Goal: Task Accomplishment & Management: Manage account settings

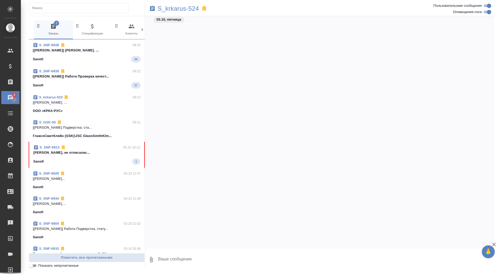
scroll to position [3010, 0]
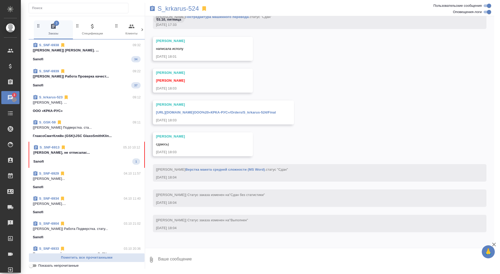
click at [75, 160] on div "Sanofi 1" at bounding box center [86, 161] width 107 height 6
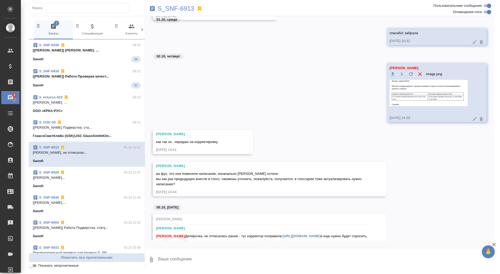
scroll to position [17953, 0]
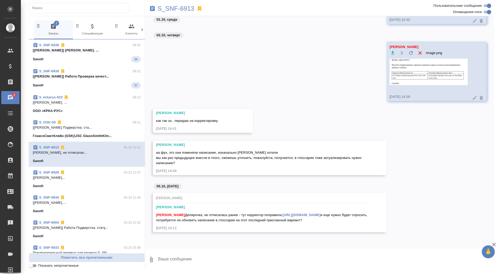
click at [283, 214] on link "https://drive.awatera.com/apps/files/files/10474169?dir=/Shares/Sanofi/Orders/S…" at bounding box center [302, 215] width 38 height 4
click at [171, 10] on p "S_SNF-6913" at bounding box center [176, 8] width 37 height 5
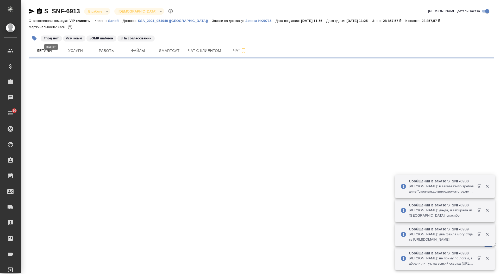
click at [39, 11] on icon "button" at bounding box center [39, 10] width 5 height 5
select select "RU"
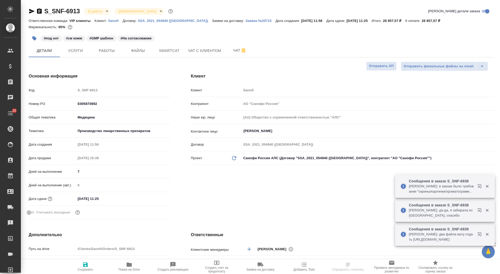
click at [39, 13] on icon "button" at bounding box center [39, 10] width 5 height 5
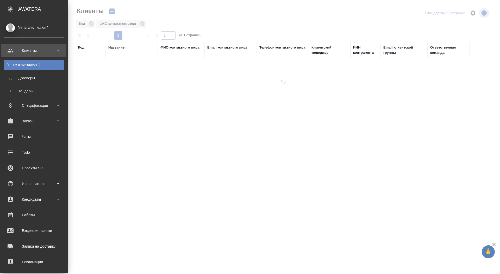
select select "RU"
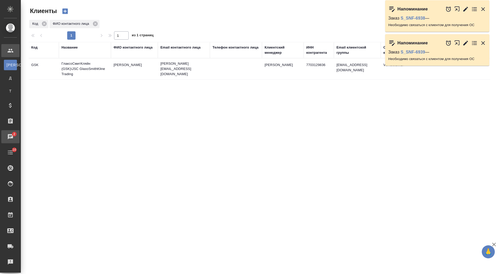
click at [20, 136] on link "2 Чаты" at bounding box center [10, 136] width 18 height 13
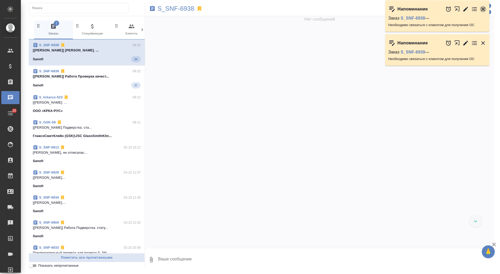
click at [483, 8] on icon "button" at bounding box center [484, 9] width 4 height 4
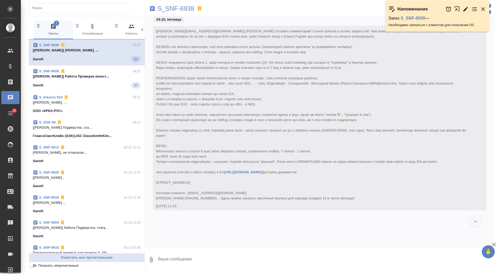
scroll to position [12923, 0]
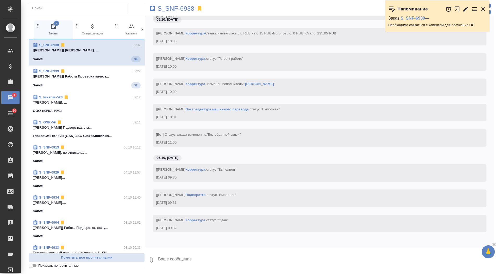
click at [483, 8] on icon "button" at bounding box center [484, 9] width 4 height 4
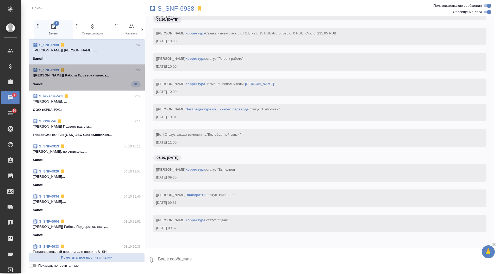
click at [105, 81] on div "Sanofi 37" at bounding box center [87, 84] width 108 height 6
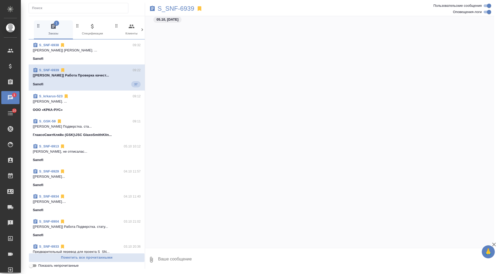
scroll to position [15573, 0]
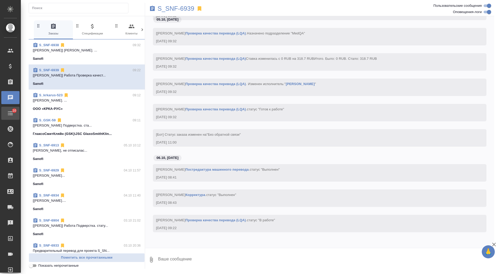
click at [10, 116] on div "Todo" at bounding box center [3, 113] width 13 height 8
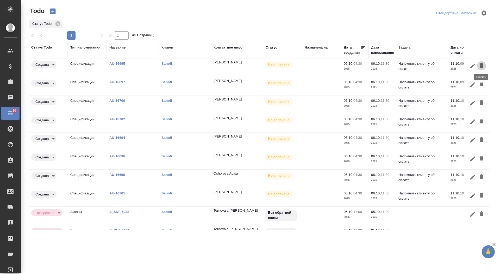
click at [479, 62] on button "button" at bounding box center [481, 66] width 9 height 10
click at [480, 63] on icon "button" at bounding box center [482, 65] width 6 height 6
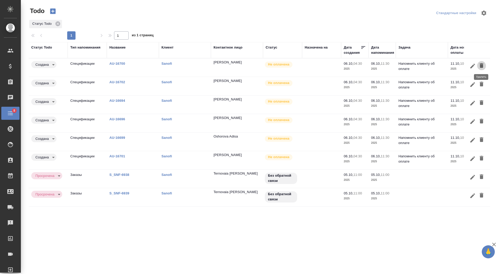
click at [480, 63] on icon "button" at bounding box center [482, 65] width 6 height 6
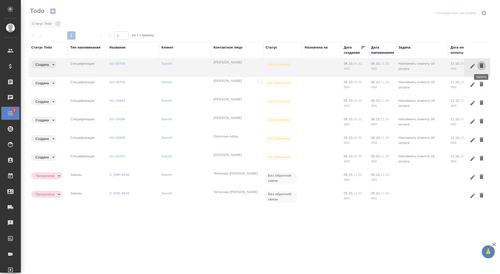
click at [480, 63] on icon "button" at bounding box center [482, 65] width 4 height 5
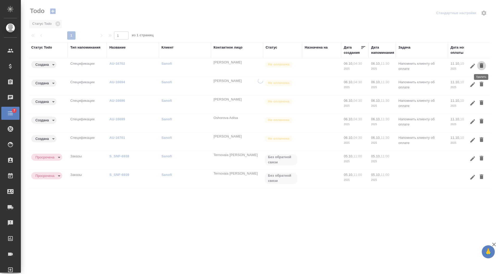
click at [480, 63] on icon "button" at bounding box center [482, 65] width 4 height 5
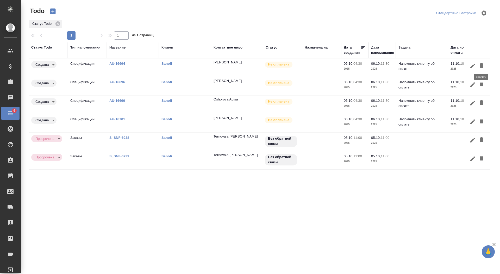
click at [480, 63] on icon "button" at bounding box center [482, 65] width 4 height 5
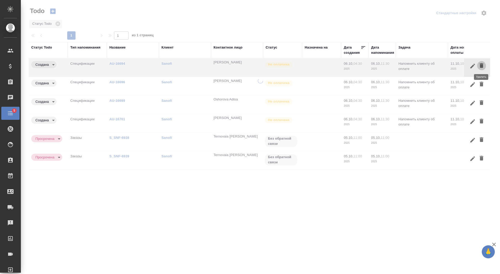
click at [481, 63] on icon "button" at bounding box center [482, 65] width 4 height 5
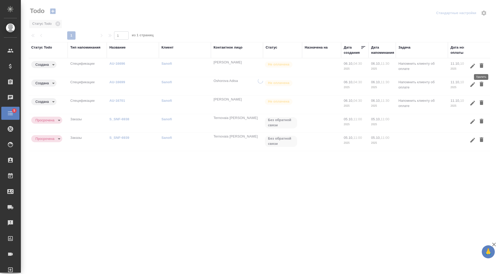
click at [481, 64] on icon "button" at bounding box center [482, 65] width 6 height 6
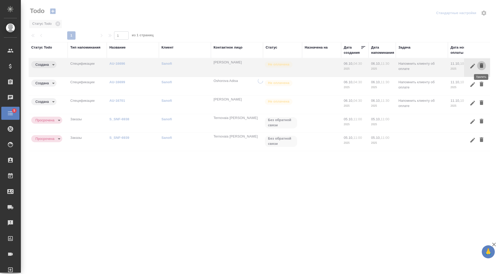
click at [481, 64] on icon "button" at bounding box center [482, 65] width 6 height 6
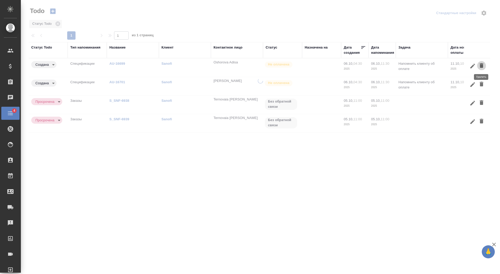
click at [481, 64] on icon "button" at bounding box center [482, 65] width 6 height 6
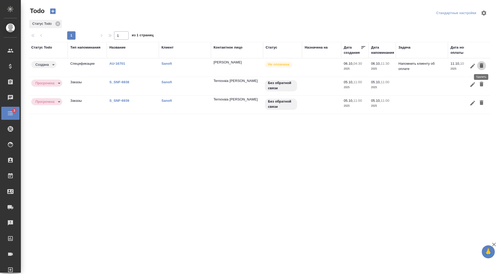
click at [481, 64] on icon "button" at bounding box center [482, 65] width 4 height 5
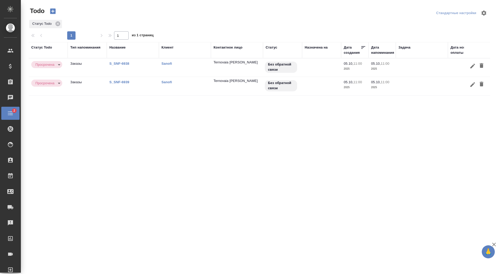
click at [124, 63] on link "S_SNF-6938" at bounding box center [119, 64] width 20 height 4
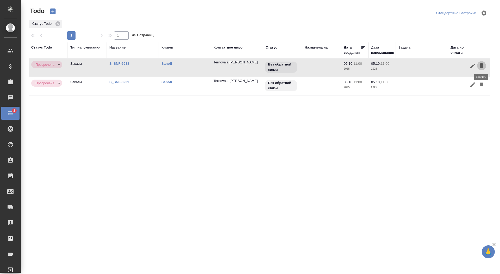
click at [481, 67] on icon "button" at bounding box center [482, 65] width 4 height 5
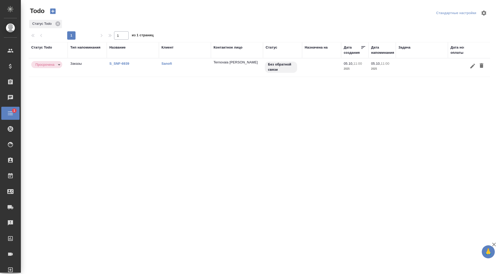
click at [117, 64] on link "S_SNF-6939" at bounding box center [119, 64] width 20 height 4
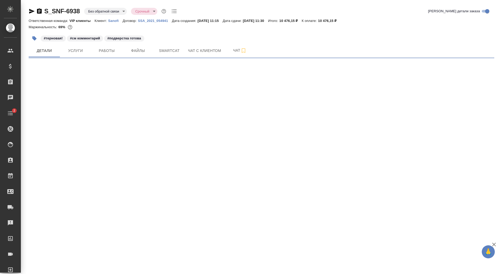
select select "RU"
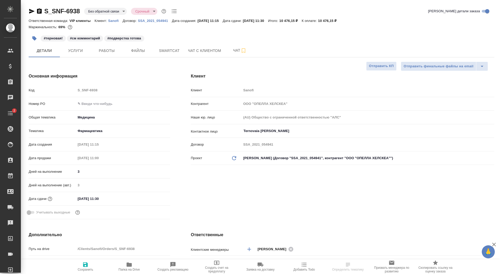
type textarea "x"
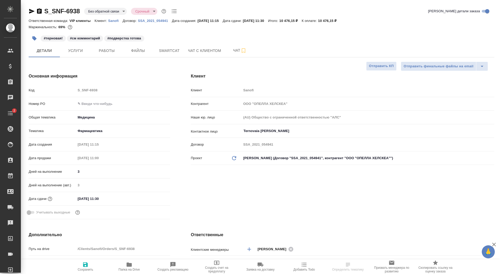
type textarea "x"
click at [87, 105] on input "text" at bounding box center [123, 104] width 94 height 8
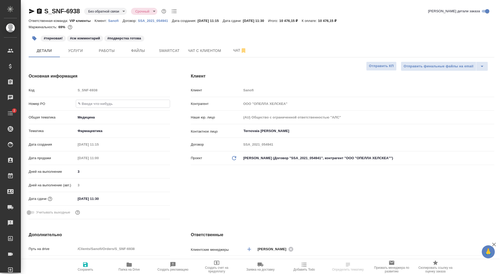
paste input "E005886665"
type input "E005886665"
type textarea "x"
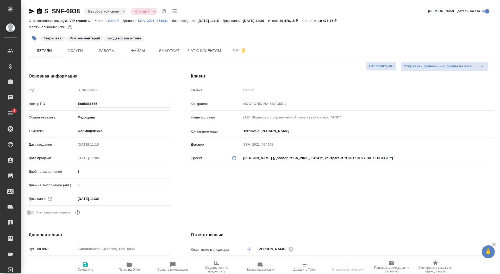
type input "E005886665"
click at [79, 269] on span "Сохранить" at bounding box center [86, 269] width 16 height 4
type textarea "x"
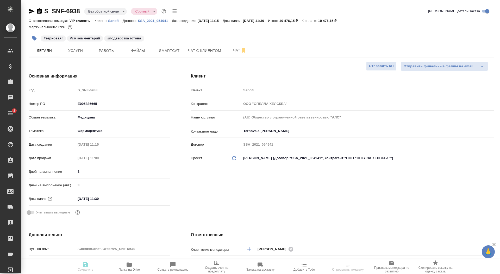
type textarea "x"
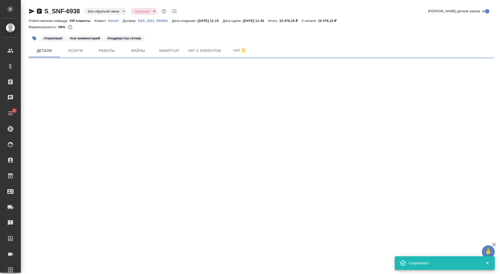
select select "RU"
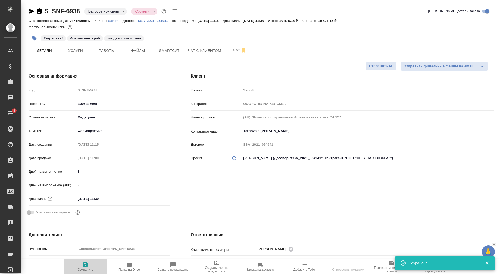
click at [84, 269] on span "Сохранить" at bounding box center [86, 269] width 16 height 4
type textarea "x"
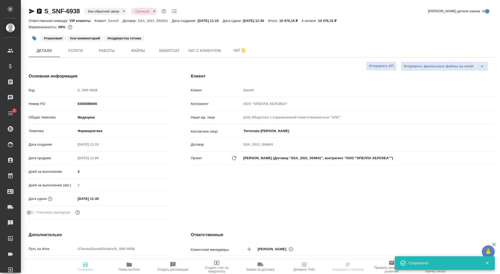
type textarea "x"
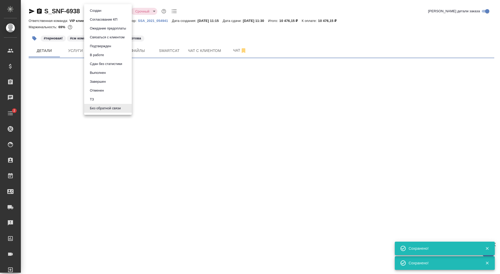
click at [106, 11] on body "🙏 .cls-1 fill:#fff; AWATERA Saydasheva Dilyara Клиенты Спецификации Заказы 0 Ча…" at bounding box center [250, 137] width 500 height 274
select select "RU"
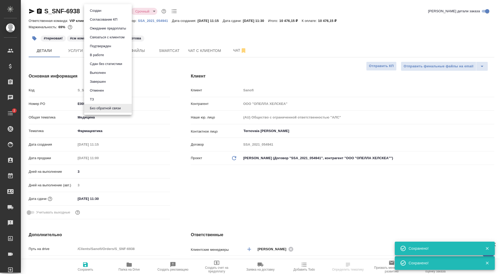
type textarea "x"
click at [105, 20] on button "Согласование КП" at bounding box center [103, 20] width 31 height 6
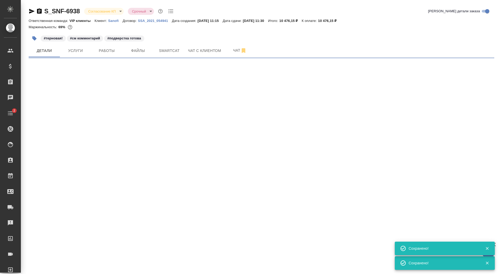
click at [102, 13] on body "🙏 .cls-1 fill:#fff; AWATERA Saydasheva Dilyara Клиенты Спецификации Заказы 0 Ча…" at bounding box center [250, 137] width 500 height 274
select select "RU"
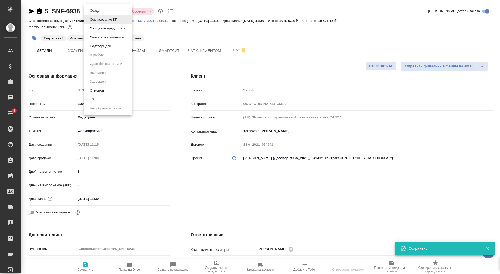
type textarea "x"
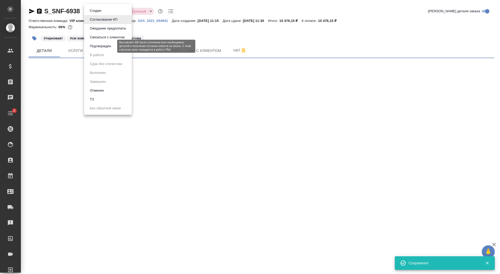
click at [101, 46] on button "Подтвержден" at bounding box center [100, 46] width 24 height 6
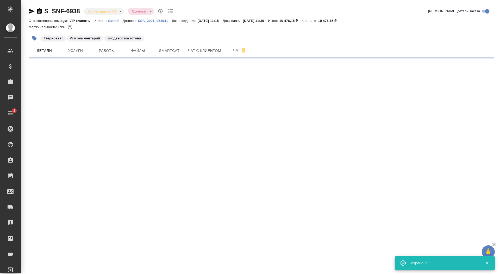
select select "RU"
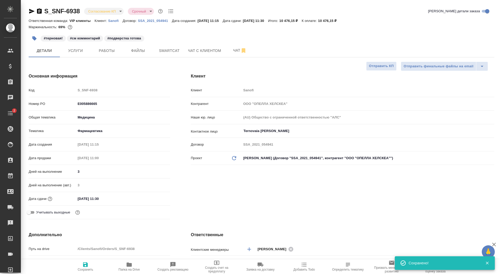
type textarea "x"
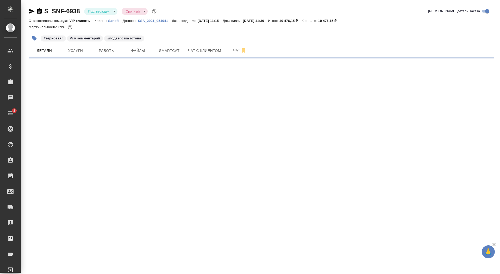
click at [102, 15] on div "Подтвержден confirmed" at bounding box center [100, 11] width 33 height 7
select select "RU"
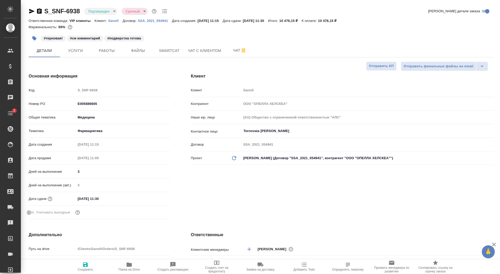
type textarea "x"
click at [101, 10] on body "🙏 .cls-1 fill:#fff; AWATERA Saydasheva Dilyara Клиенты Спецификации Заказы 0 Ча…" at bounding box center [250, 137] width 500 height 274
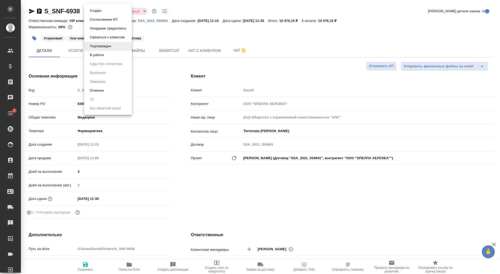
click at [110, 53] on li "В работе" at bounding box center [108, 55] width 48 height 9
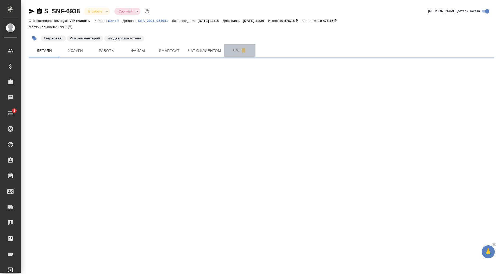
click at [234, 49] on span "Чат" at bounding box center [240, 50] width 25 height 7
select select "RU"
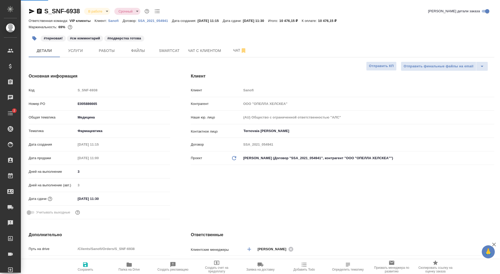
type textarea "x"
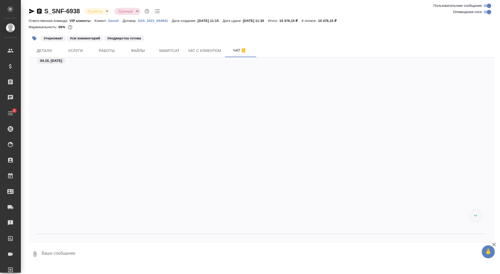
scroll to position [9133, 0]
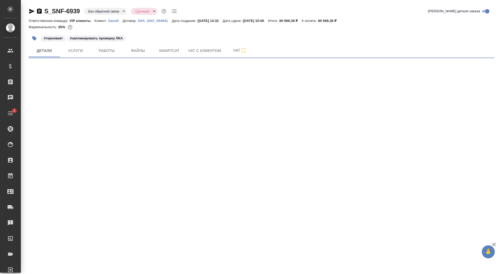
select select "RU"
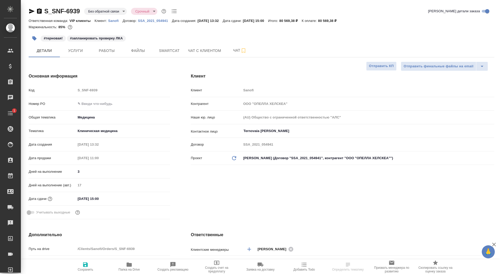
type textarea "x"
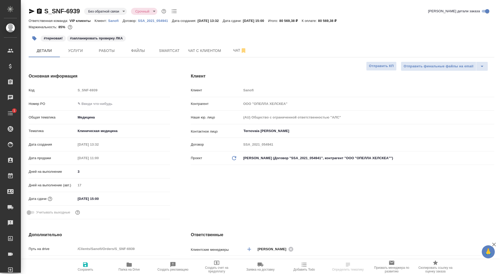
type textarea "x"
click at [88, 103] on input "text" at bounding box center [123, 104] width 94 height 8
paste input "E005886664"
type input "E005886664"
type textarea "x"
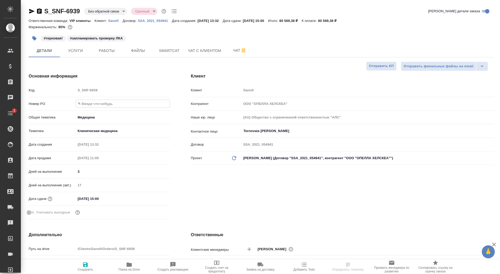
type textarea "x"
type input "E005886664"
click at [84, 264] on icon "button" at bounding box center [85, 264] width 5 height 5
type textarea "x"
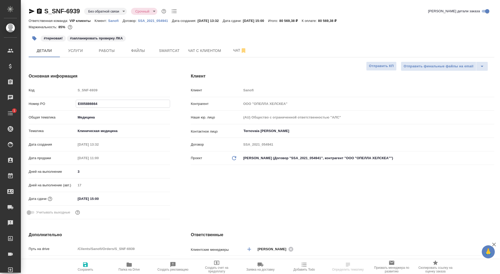
type textarea "x"
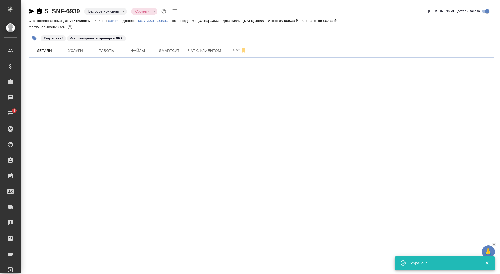
select select "RU"
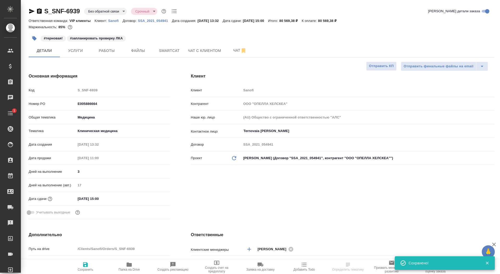
type textarea "x"
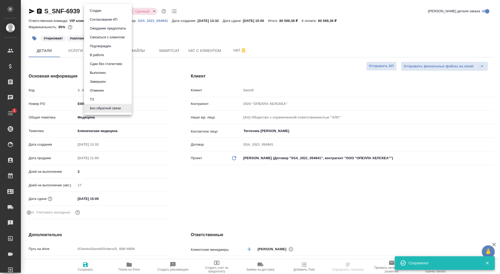
click at [111, 12] on body "🙏 .cls-1 fill:#fff; AWATERA Saydasheva Dilyara Клиенты Спецификации Заказы 0 Ча…" at bounding box center [250, 137] width 500 height 274
click at [108, 18] on button "Согласование КП" at bounding box center [103, 20] width 31 height 6
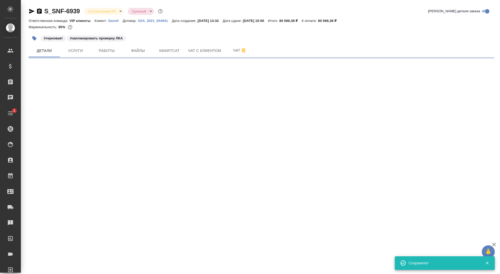
click at [104, 11] on body "🙏 .cls-1 fill:#fff; AWATERA Saydasheva Dilyara Клиенты Спецификации Заказы 0 Ча…" at bounding box center [250, 137] width 500 height 274
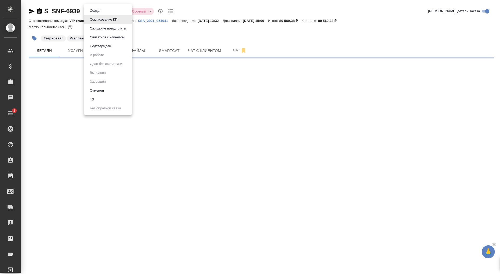
select select "RU"
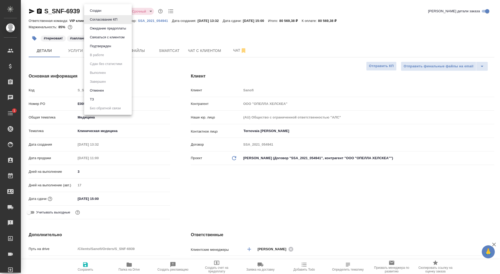
type textarea "x"
click at [107, 44] on button "Подтвержден" at bounding box center [100, 46] width 24 height 6
type textarea "x"
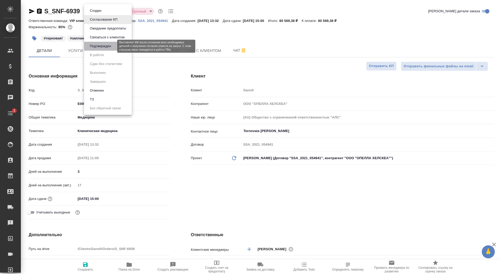
type textarea "x"
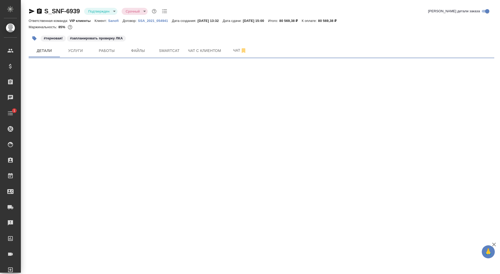
select select "RU"
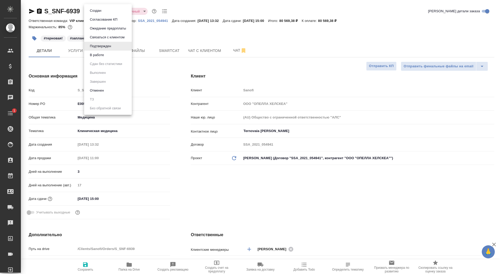
click at [111, 10] on body "🙏 .cls-1 fill:#fff; AWATERA Saydasheva Dilyara Клиенты Спецификации Заказы 0 Ча…" at bounding box center [250, 137] width 500 height 274
type textarea "x"
click at [110, 51] on li "В работе" at bounding box center [108, 55] width 48 height 9
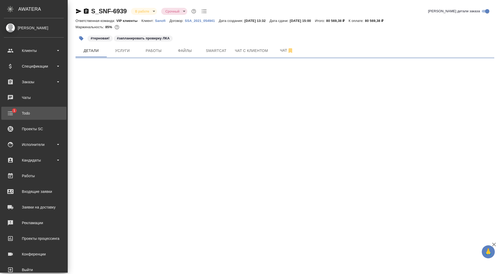
select select "RU"
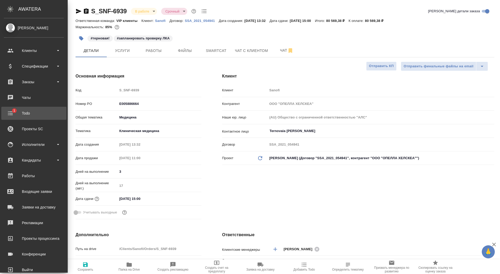
type textarea "x"
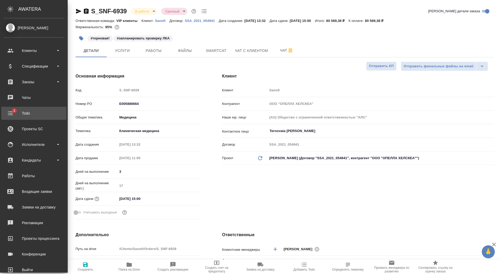
type textarea "x"
click at [13, 111] on div "Todo" at bounding box center [34, 113] width 60 height 8
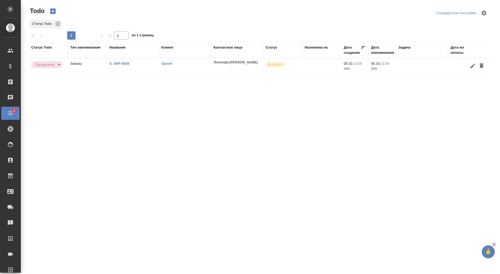
click at [483, 65] on icon "button" at bounding box center [482, 65] width 6 height 6
click at [10, 95] on div "Чаты" at bounding box center [3, 98] width 13 height 8
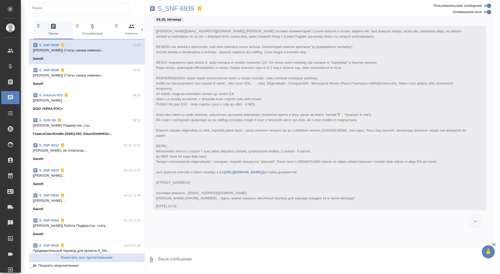
scroll to position [16403, 0]
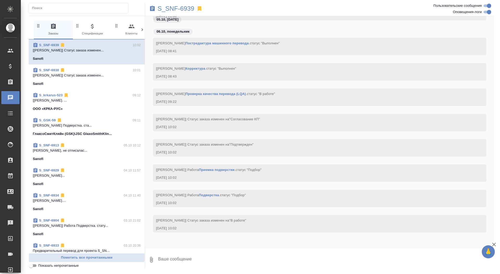
click at [105, 150] on p "Сайдашева Диляра Дилярочка, не отписалас..." at bounding box center [87, 150] width 108 height 5
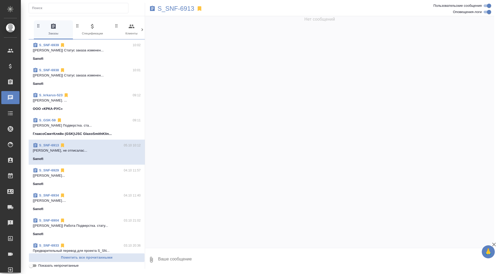
scroll to position [0, 0]
click at [173, 9] on p "S_SNF-6913" at bounding box center [176, 8] width 37 height 5
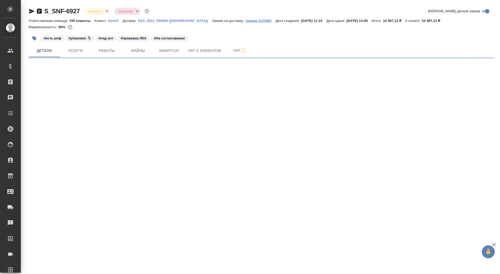
click at [246, 20] on p "Заявка №20962" at bounding box center [261, 21] width 30 height 4
select select "RU"
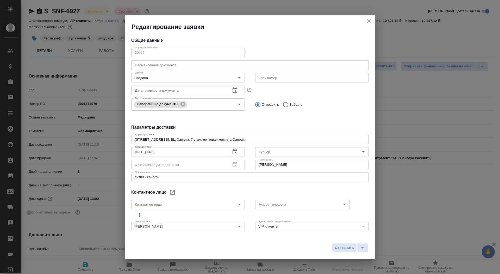
type textarea "x"
type input "Kivalina Alina"
type textarea "x"
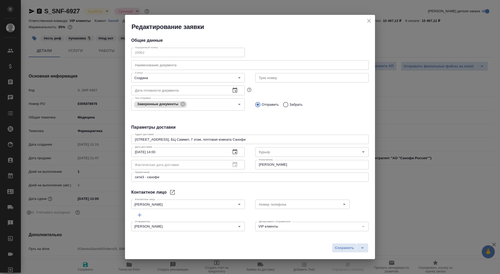
type textarea "x"
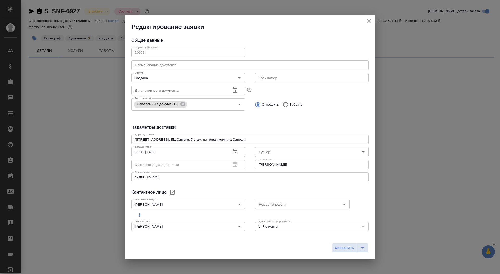
select select "RU"
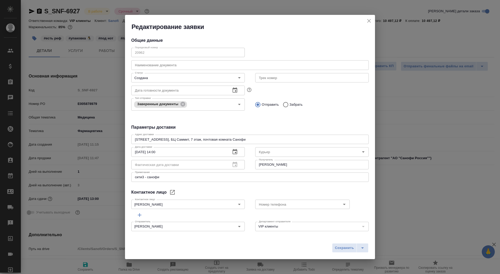
type textarea "x"
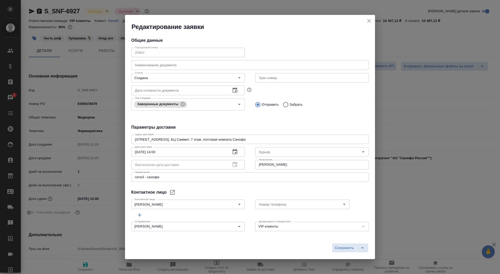
type textarea "x"
click at [369, 20] on icon "close" at bounding box center [369, 21] width 4 height 4
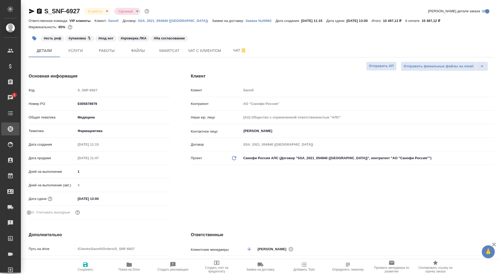
type textarea "x"
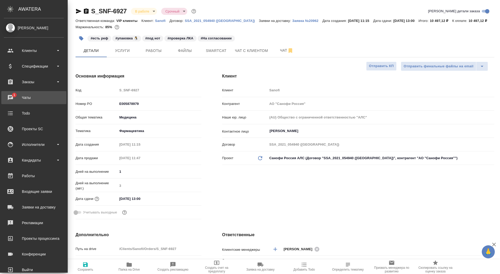
type textarea "x"
click at [11, 100] on div "Чаты" at bounding box center [34, 98] width 60 height 8
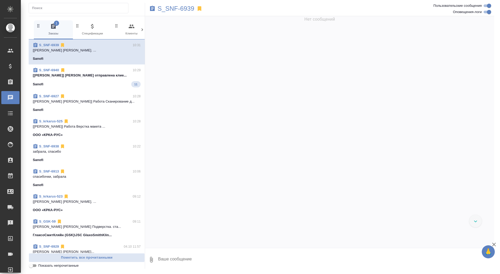
scroll to position [17504, 0]
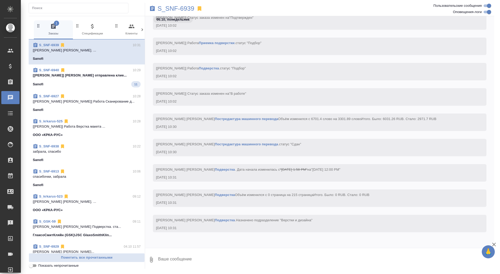
click at [78, 79] on span "S_SNF-6940 10:29 [Сайдашева Диляра] Смета отправлена клие... Sanofi 11" at bounding box center [87, 78] width 108 height 20
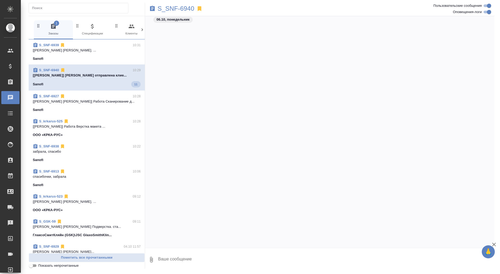
scroll to position [1131, 0]
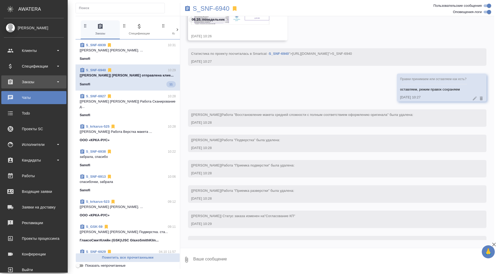
click at [13, 83] on div "Заказы" at bounding box center [34, 82] width 60 height 8
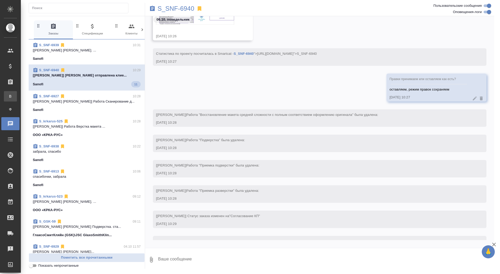
click at [8, 95] on div "Все заказы" at bounding box center [4, 96] width 8 height 5
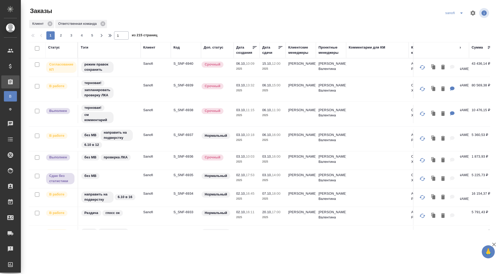
click at [54, 47] on div "Статус" at bounding box center [54, 47] width 12 height 5
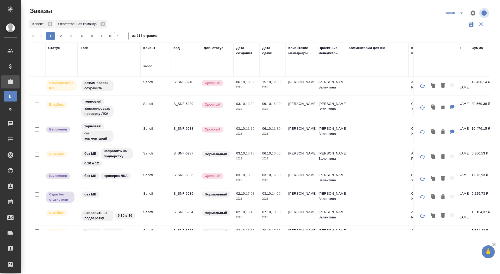
click at [56, 66] on div at bounding box center [61, 65] width 27 height 8
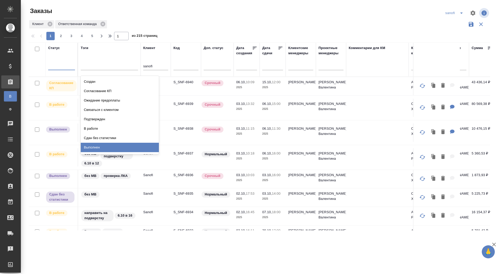
click at [115, 148] on div "Выполнен" at bounding box center [120, 147] width 78 height 9
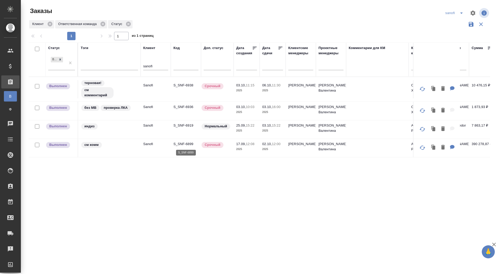
click at [187, 143] on p "S_SNF-6899" at bounding box center [186, 143] width 25 height 5
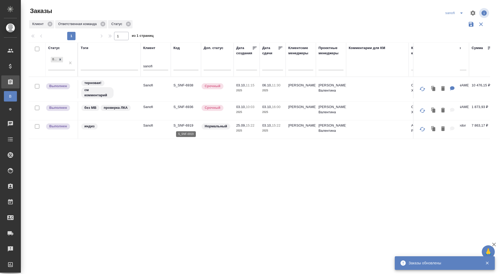
click at [183, 124] on p "S_SNF-6919" at bounding box center [186, 125] width 25 height 5
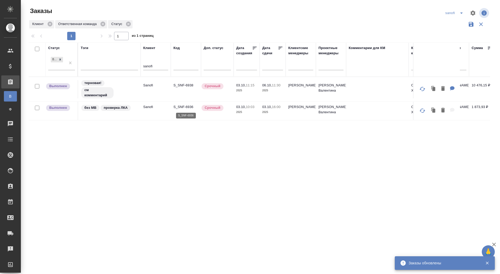
click at [183, 104] on p "S_SNF-6936" at bounding box center [186, 106] width 25 height 5
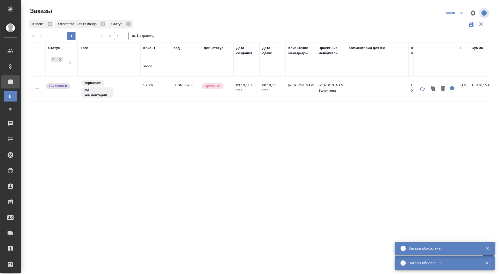
click at [189, 81] on td "S_SNF-6938" at bounding box center [186, 89] width 30 height 18
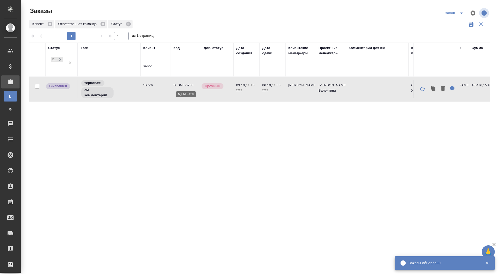
click at [181, 83] on p "S_SNF-6938" at bounding box center [186, 85] width 25 height 5
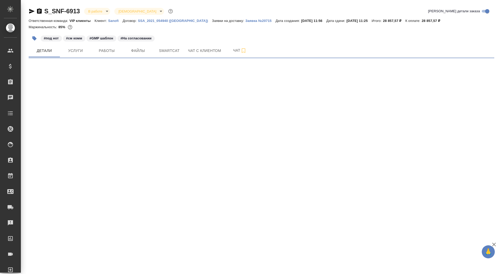
select select "RU"
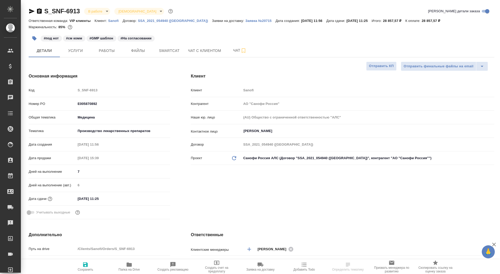
type textarea "x"
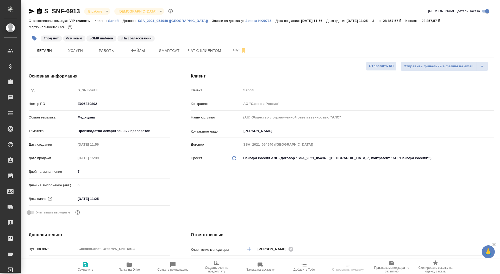
type textarea "x"
click at [38, 11] on icon "button" at bounding box center [39, 10] width 5 height 5
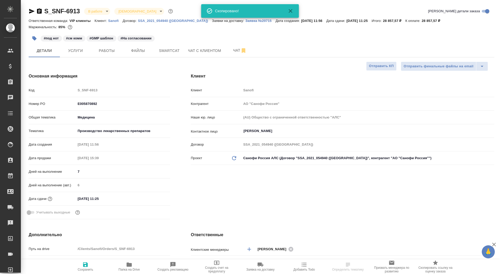
type textarea "x"
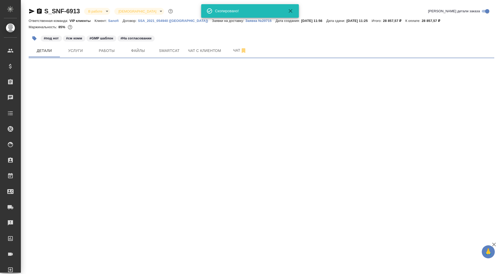
select select "RU"
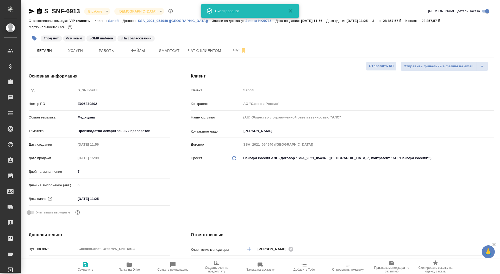
type textarea "x"
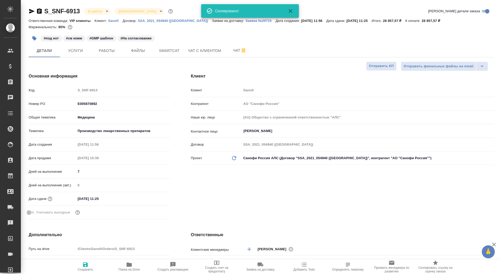
type textarea "x"
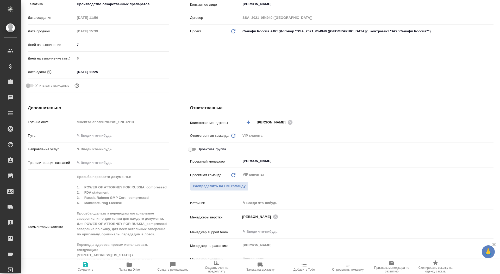
scroll to position [0, 1]
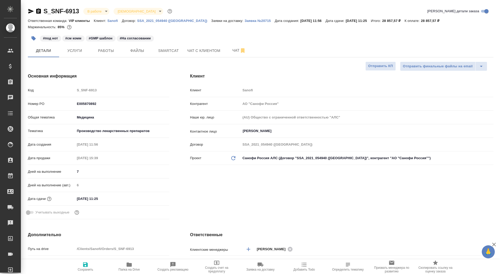
type textarea "x"
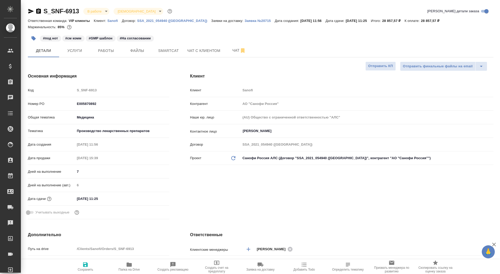
type textarea "x"
click at [229, 52] on span "Чат" at bounding box center [239, 50] width 25 height 7
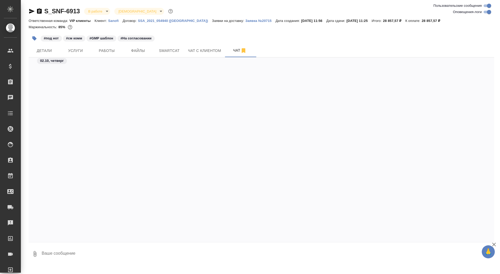
scroll to position [16456, 0]
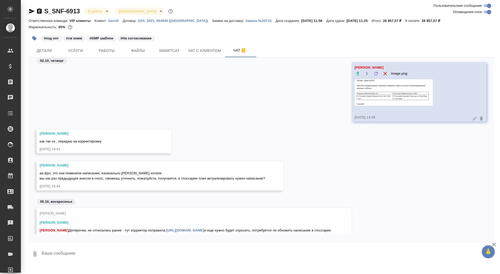
click at [136, 251] on textarea at bounding box center [267, 254] width 453 height 18
type textarea "спасибочки, забрала"
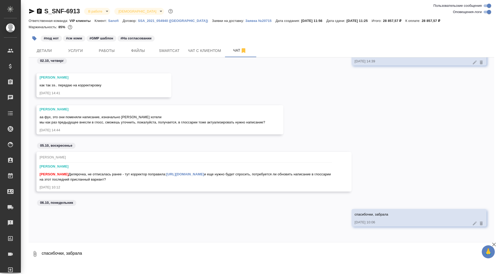
click at [204, 172] on link "[URL][DOMAIN_NAME]" at bounding box center [185, 174] width 38 height 4
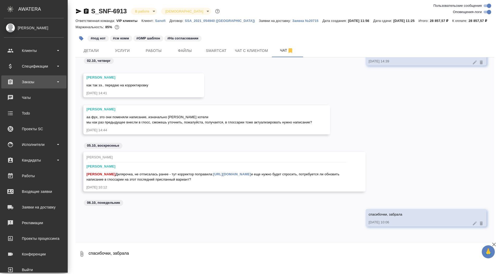
click at [23, 82] on div "Заказы" at bounding box center [34, 82] width 60 height 8
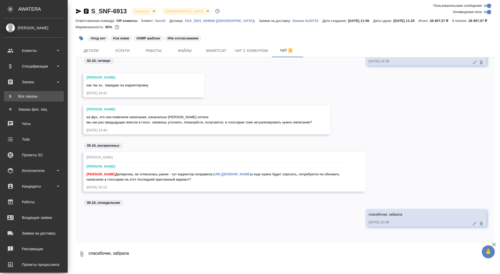
click at [24, 98] on div "Все заказы" at bounding box center [34, 96] width 55 height 5
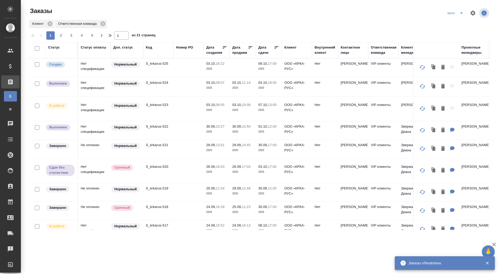
click at [157, 62] on p "S_krkarus-525" at bounding box center [158, 63] width 25 height 5
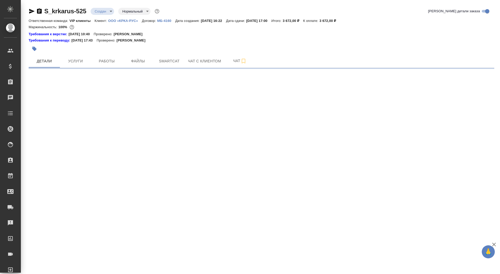
click at [105, 10] on body "🙏 .cls-1 fill:#fff; AWATERA Saydasheva Dilyara Клиенты Спецификации Заказы Чаты…" at bounding box center [250, 137] width 500 height 274
select select "RU"
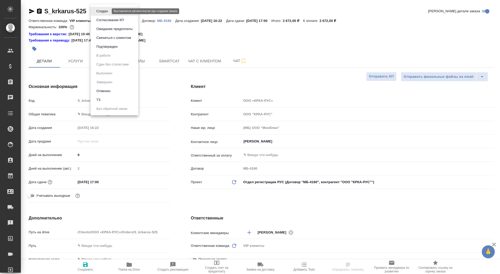
type textarea "x"
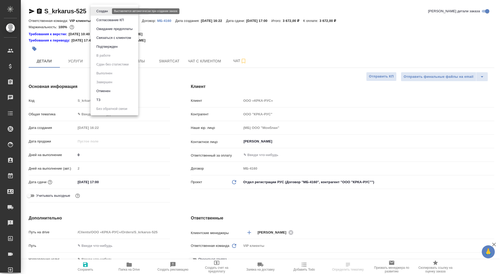
type textarea "x"
click at [108, 20] on button "Согласование КП" at bounding box center [110, 20] width 31 height 6
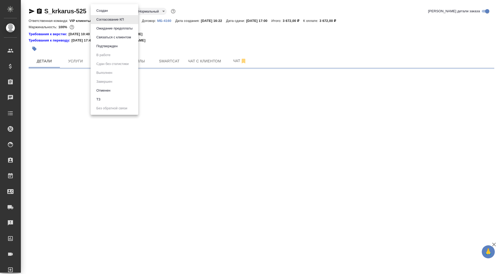
click at [106, 9] on body "🙏 .cls-1 fill:#fff; AWATERA Saydasheva Dilyara Клиенты Спецификации Заказы 0 Ча…" at bounding box center [250, 137] width 500 height 274
select select "RU"
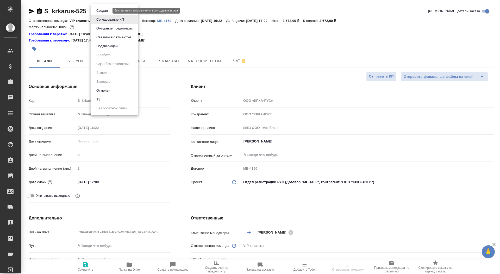
type textarea "x"
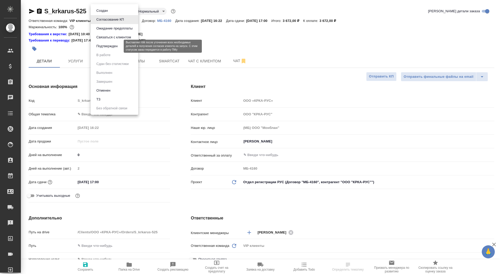
click at [116, 45] on button "Подтвержден" at bounding box center [107, 46] width 24 height 6
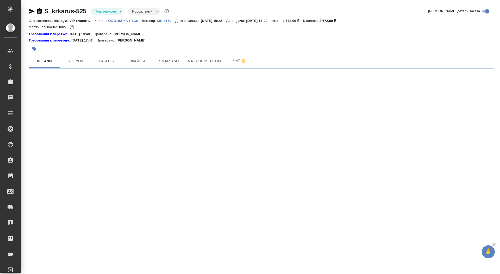
select select "RU"
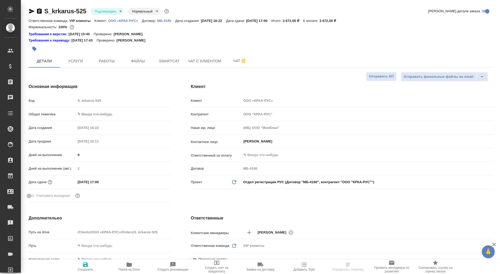
type textarea "x"
click at [230, 65] on button "Чат" at bounding box center [239, 60] width 31 height 13
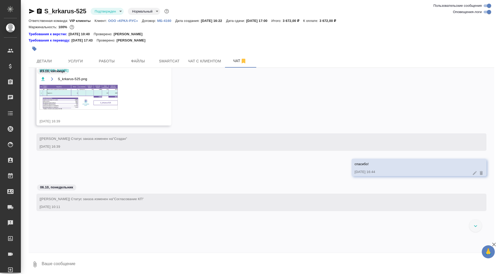
scroll to position [76, 0]
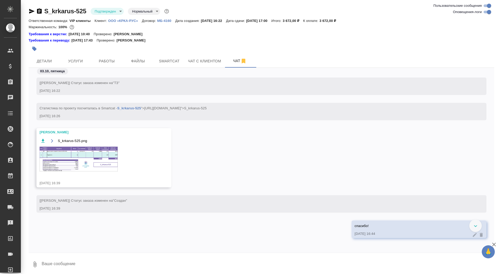
click at [81, 152] on img at bounding box center [79, 158] width 78 height 25
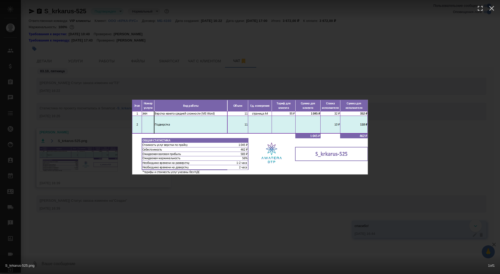
click at [81, 151] on div "S_krkarus-525.png 1 of 1" at bounding box center [250, 137] width 500 height 274
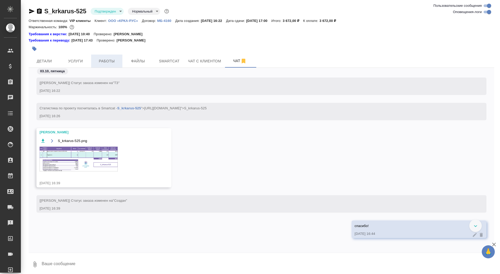
click at [106, 54] on div "S_krkarus-525 Подтвержден confirmed Нормальный normal Ответственная команда: VI…" at bounding box center [262, 138] width 472 height 276
click at [106, 59] on span "Работы" at bounding box center [106, 61] width 25 height 7
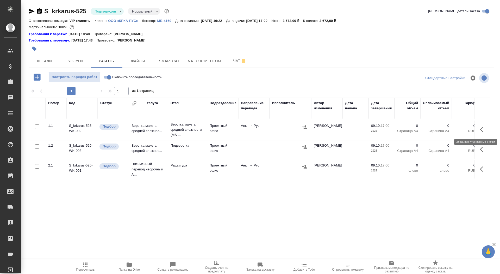
click at [481, 131] on icon "button" at bounding box center [483, 129] width 6 height 6
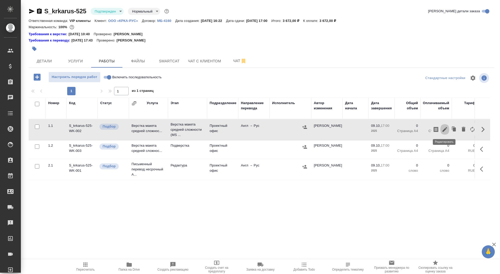
click at [446, 127] on icon "button" at bounding box center [445, 129] width 6 height 6
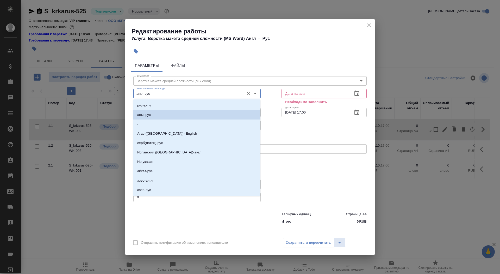
click at [180, 94] on input "англ-рус" at bounding box center [188, 93] width 107 height 6
click at [177, 115] on li "англ-рус" at bounding box center [196, 114] width 127 height 9
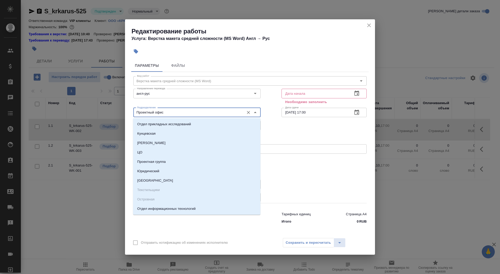
click at [156, 113] on input "Проектный офис" at bounding box center [188, 112] width 107 height 6
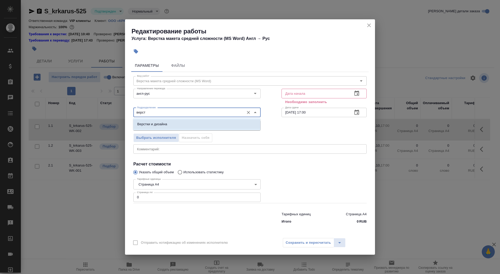
click at [174, 126] on li "Верстки и дизайна" at bounding box center [196, 123] width 127 height 9
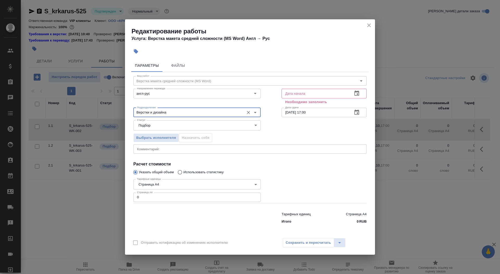
type input "Верстки и дизайна"
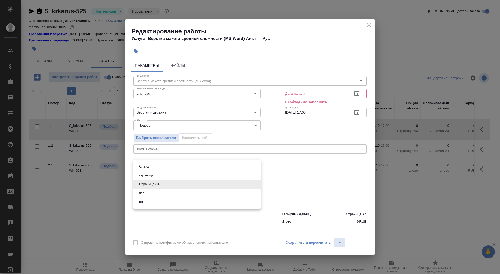
click at [161, 185] on body "🙏 .cls-1 fill:#fff; AWATERA Saydasheva Dilyara Клиенты Спецификации Заказы 0 Ча…" at bounding box center [250, 137] width 500 height 274
click at [160, 183] on button "Страница А4" at bounding box center [149, 184] width 23 height 6
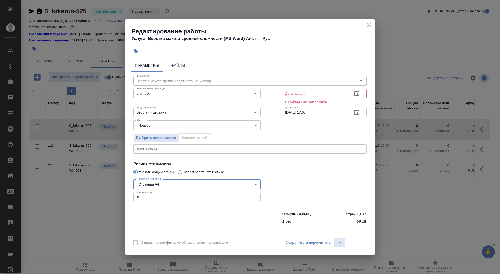
click at [158, 193] on input "0" at bounding box center [196, 196] width 127 height 9
type input "11"
click at [312, 94] on input "text" at bounding box center [315, 93] width 67 height 9
click at [359, 92] on icon "button" at bounding box center [357, 92] width 5 height 5
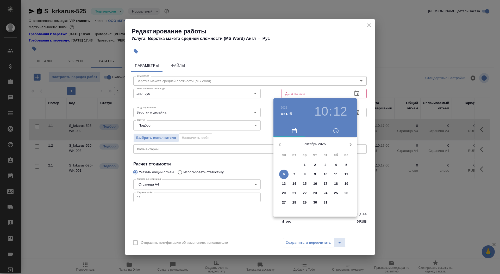
click at [286, 175] on span "6" at bounding box center [283, 173] width 9 height 5
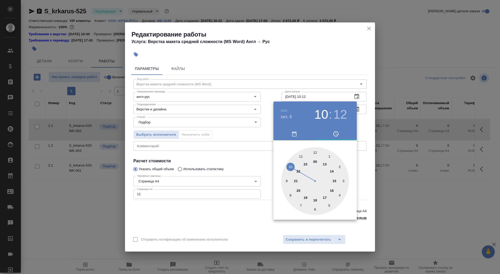
click at [290, 167] on div at bounding box center [315, 181] width 68 height 68
click at [344, 181] on div at bounding box center [315, 181] width 68 height 68
type input "06.10.2025 10:15"
click at [247, 168] on div at bounding box center [250, 137] width 500 height 274
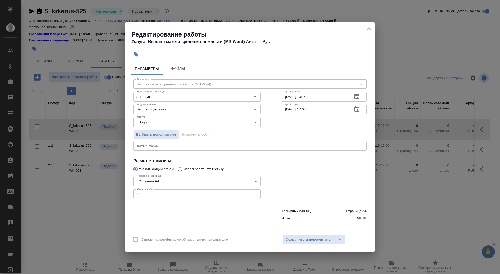
click at [361, 109] on button "button" at bounding box center [357, 109] width 13 height 13
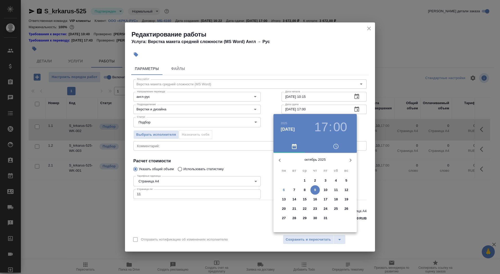
click at [285, 189] on span "6" at bounding box center [283, 189] width 9 height 5
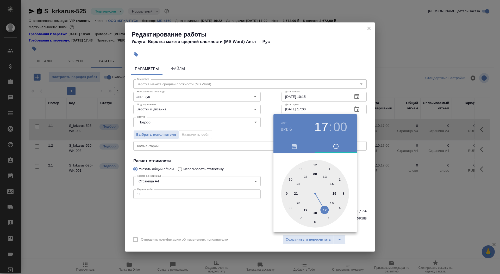
click at [315, 165] on div at bounding box center [315, 194] width 68 height 68
click at [345, 193] on div at bounding box center [315, 194] width 68 height 68
type input "06.10.2025 12:15"
click at [229, 201] on div at bounding box center [250, 137] width 500 height 274
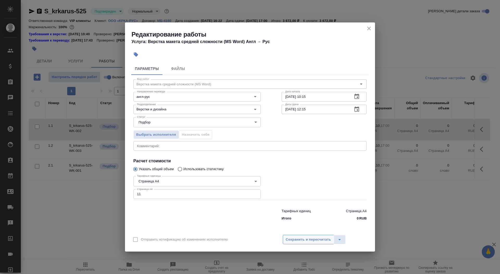
click at [302, 239] on span "Сохранить и пересчитать" at bounding box center [308, 239] width 45 height 6
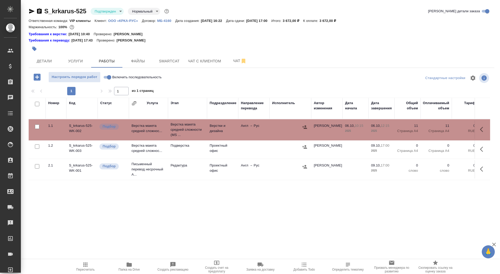
click at [37, 47] on button "button" at bounding box center [34, 48] width 11 height 11
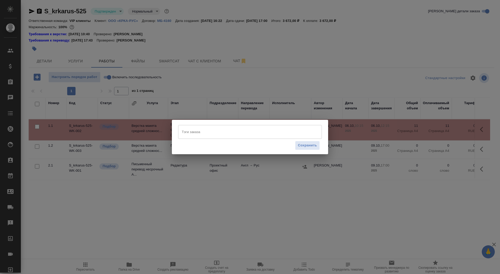
click at [236, 136] on div "Тэги заказа" at bounding box center [250, 132] width 144 height 14
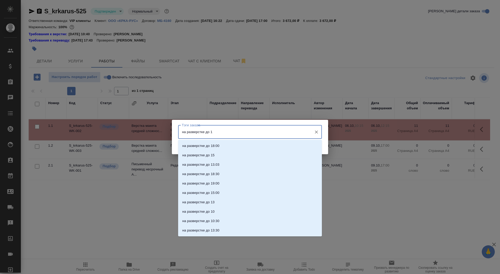
type input "на разверстке до 12"
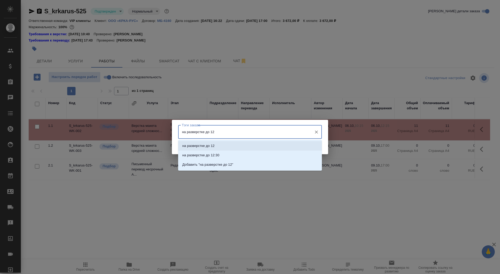
click at [236, 146] on li "на разверстке до 12" at bounding box center [250, 145] width 144 height 9
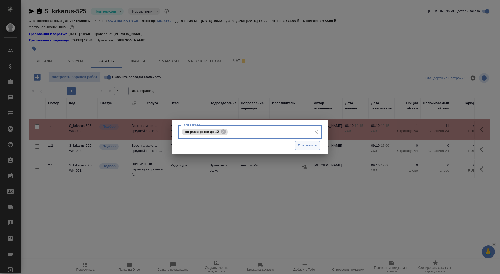
click at [314, 143] on span "Сохранить" at bounding box center [307, 145] width 19 height 6
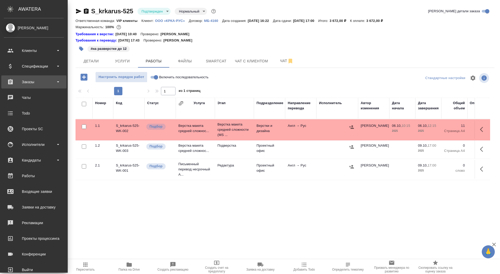
click at [13, 83] on div "Заказы" at bounding box center [34, 82] width 60 height 8
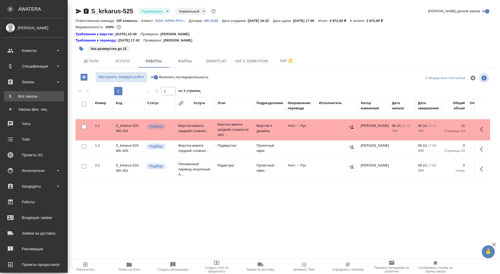
click at [20, 99] on link "В Все заказы" at bounding box center [34, 96] width 60 height 10
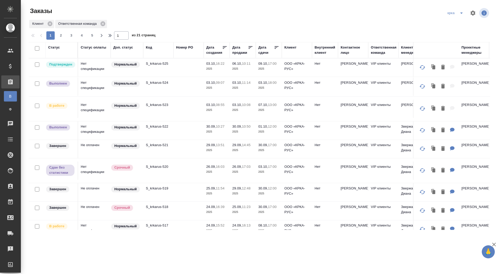
click at [462, 14] on icon "split button" at bounding box center [462, 13] width 6 height 6
click at [451, 24] on li "sanofi" at bounding box center [456, 23] width 27 height 8
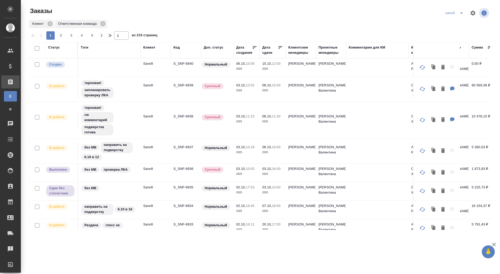
click at [190, 62] on p "S_SNF-6940" at bounding box center [186, 63] width 25 height 5
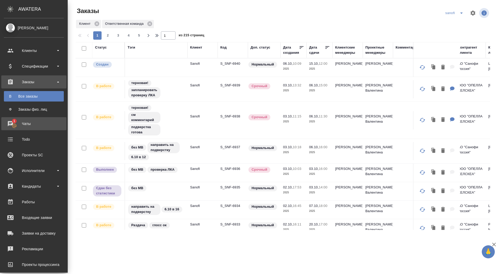
click at [35, 124] on div "Чаты" at bounding box center [34, 124] width 60 height 8
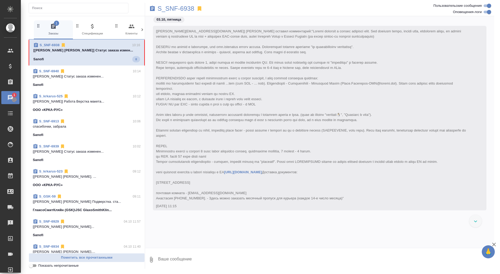
scroll to position [15549, 0]
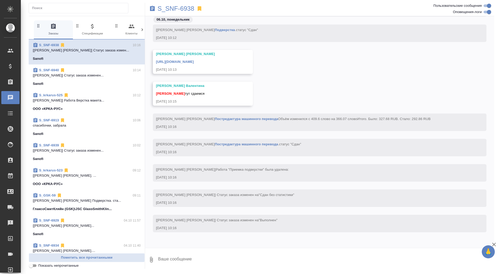
click at [194, 60] on link "[URL][DOMAIN_NAME]" at bounding box center [175, 62] width 38 height 4
click at [237, 258] on textarea at bounding box center [326, 259] width 337 height 18
type textarea "забрала, спасибо"
click at [176, 10] on p "S_SNF-6938" at bounding box center [176, 8] width 37 height 5
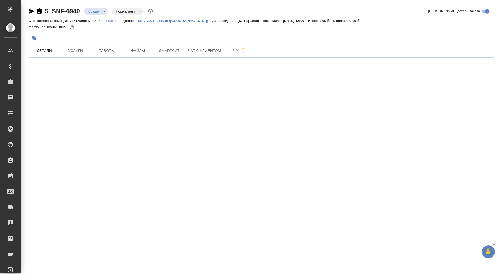
select select "RU"
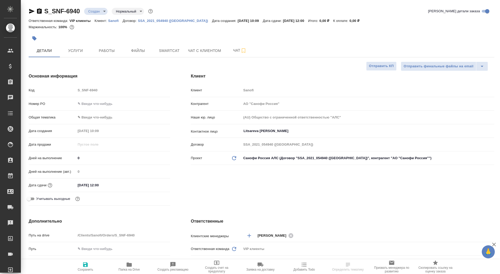
type textarea "x"
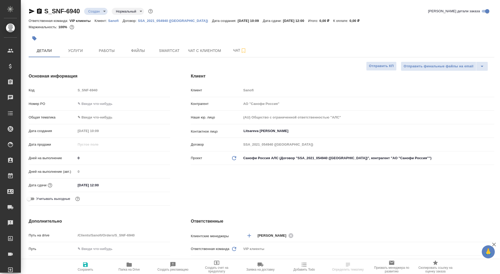
type textarea "x"
drag, startPoint x: 80, startPoint y: 156, endPoint x: 72, endPoint y: 156, distance: 8.4
click at [72, 156] on div "Дней на выполнение 0" at bounding box center [100, 157] width 142 height 9
type input "9"
type textarea "x"
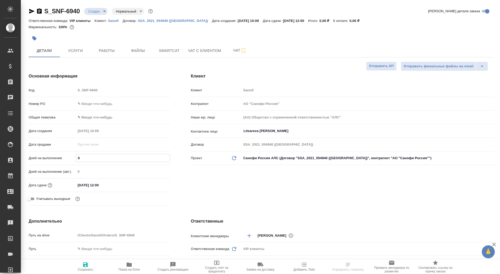
type textarea "x"
type input "9"
click at [93, 265] on span "Сохранить" at bounding box center [86, 266] width 38 height 10
type textarea "x"
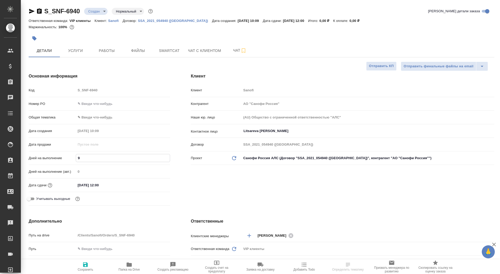
type textarea "x"
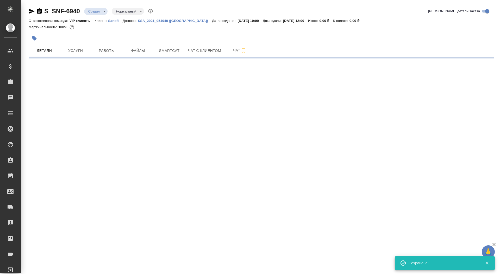
select select "RU"
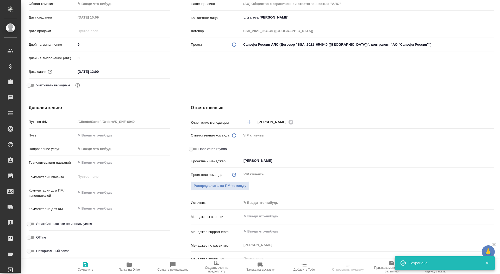
type textarea "x"
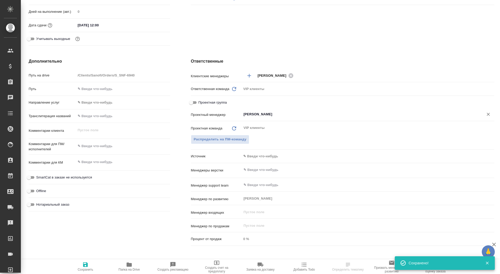
click at [246, 117] on div ".cls-1 fill:#fff; AWATERA Saydasheva Dilyara Клиенты Спецификации Заказы 0 Чаты…" at bounding box center [250, 137] width 500 height 274
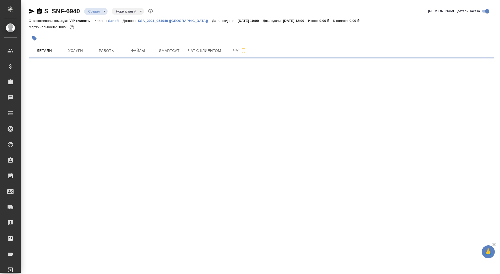
select select "RU"
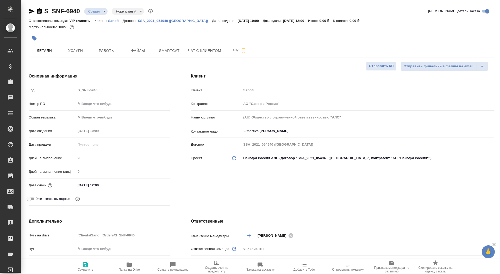
type textarea "x"
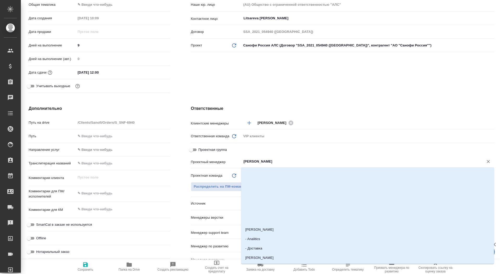
click at [261, 158] on input "[PERSON_NAME]" at bounding box center [359, 161] width 232 height 6
type input "горшко"
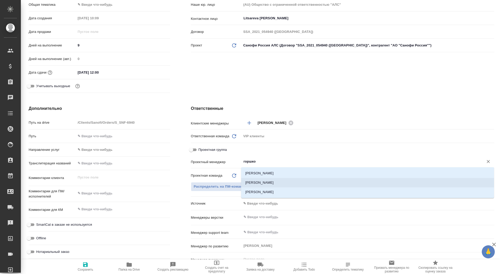
click at [295, 185] on li "[PERSON_NAME]" at bounding box center [367, 182] width 253 height 9
type textarea "x"
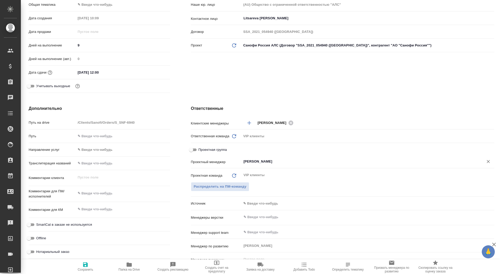
type input "[PERSON_NAME]"
click at [89, 265] on span "Сохранить" at bounding box center [86, 266] width 38 height 10
type textarea "x"
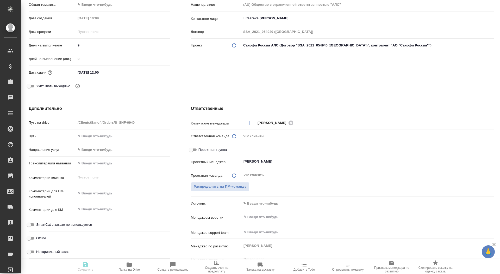
type textarea "x"
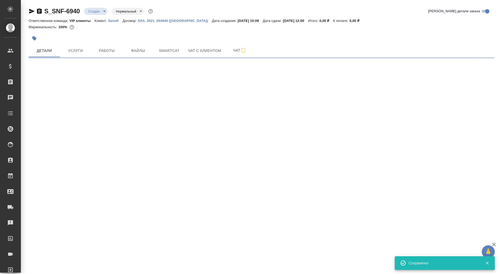
scroll to position [0, 0]
select select "RU"
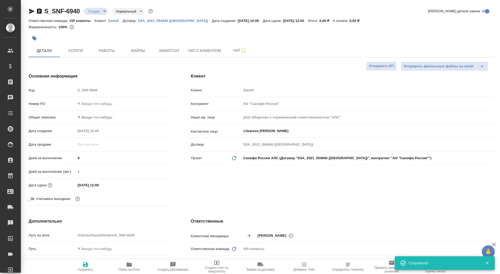
type textarea "x"
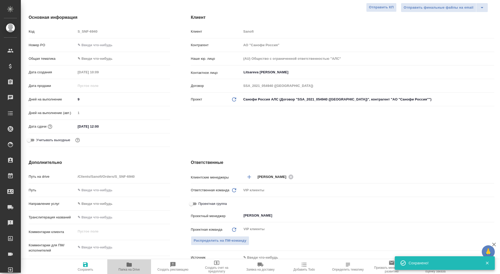
click at [129, 268] on span "Папка на Drive" at bounding box center [129, 269] width 21 height 4
type textarea "x"
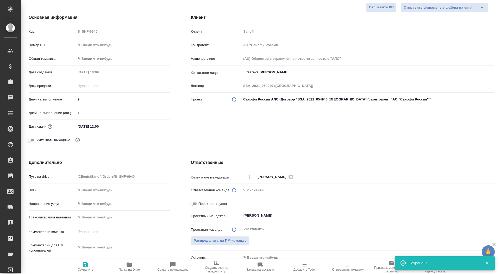
type textarea "x"
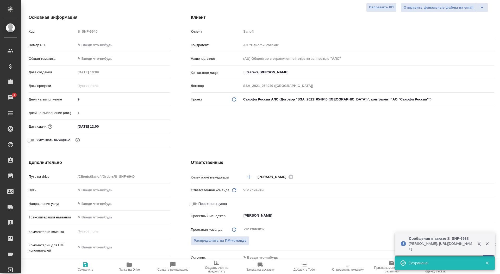
scroll to position [0, 0]
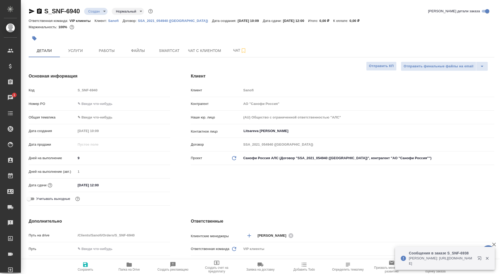
click at [102, 12] on body "🙏 .cls-1 fill:#fff; AWATERA Saydasheva Dilyara Клиенты Спецификации Заказы 1 Ча…" at bounding box center [250, 137] width 500 height 274
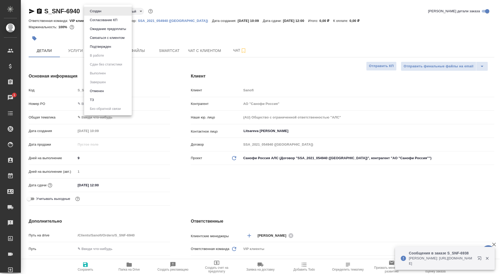
click at [112, 99] on li "ТЗ" at bounding box center [108, 99] width 48 height 9
type textarea "x"
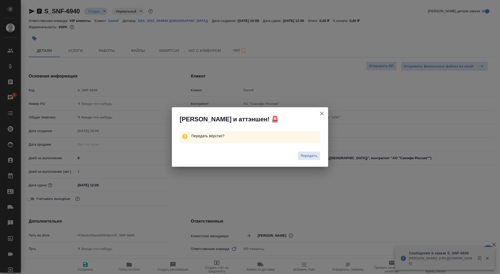
click at [303, 150] on div "Передать" at bounding box center [250, 156] width 156 height 21
click at [305, 157] on span "Передать" at bounding box center [309, 156] width 17 height 6
type textarea "x"
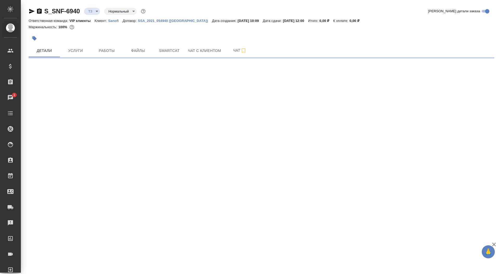
select select "RU"
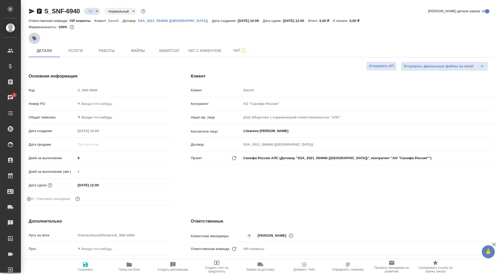
click at [34, 37] on icon "button" at bounding box center [34, 38] width 4 height 4
type textarea "x"
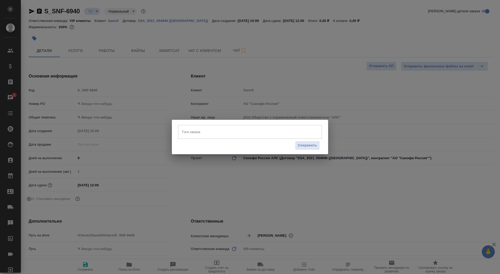
click at [202, 132] on input "Тэги заказа" at bounding box center [245, 131] width 129 height 9
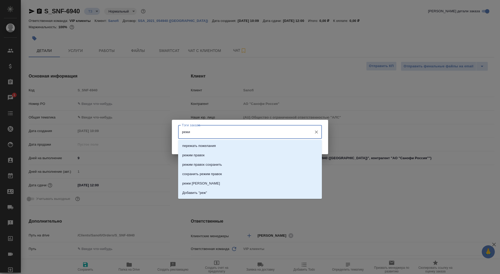
type input "режим"
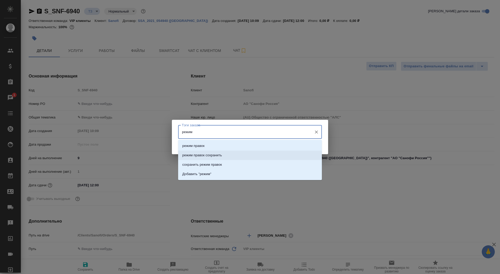
click at [212, 156] on p "режим правок сохранить" at bounding box center [202, 154] width 40 height 5
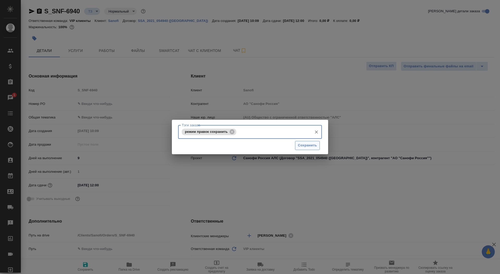
click at [310, 141] on button "Сохранить" at bounding box center [307, 145] width 25 height 9
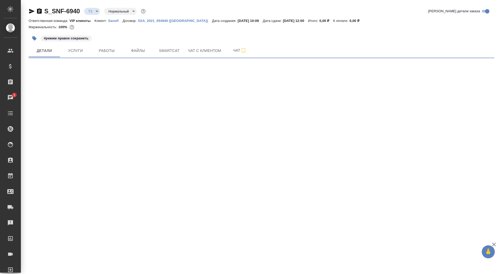
select select "RU"
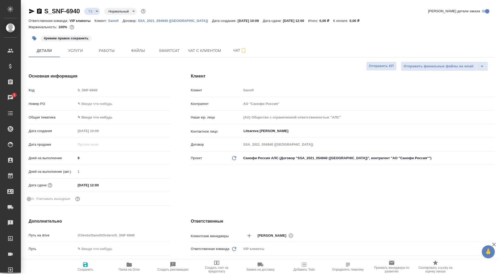
type textarea "x"
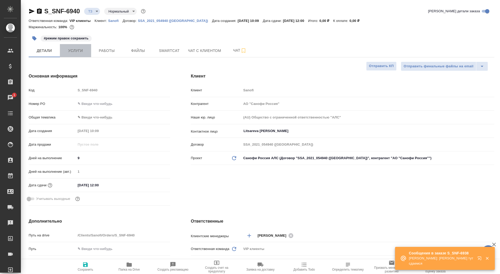
click at [75, 48] on span "Услуги" at bounding box center [75, 50] width 25 height 7
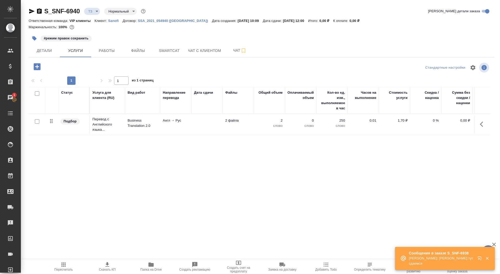
click at [136, 129] on td "Business Translation 2.0" at bounding box center [142, 124] width 35 height 18
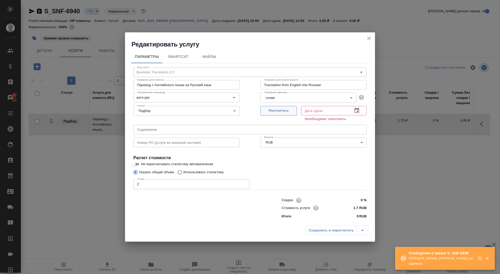
click at [279, 113] on span "Рассчитать" at bounding box center [278, 111] width 31 height 6
type input "15.10.2025 12:00"
click at [137, 163] on input "Не пересчитывать статистику автоматически" at bounding box center [133, 164] width 19 height 6
checkbox input "true"
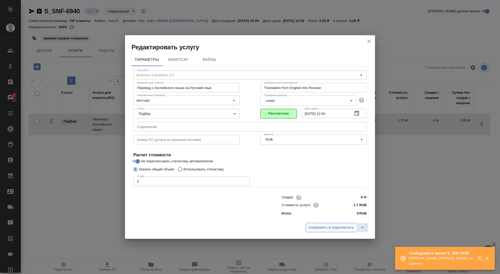
click at [324, 231] on button "Сохранить и пересчитать" at bounding box center [331, 227] width 51 height 9
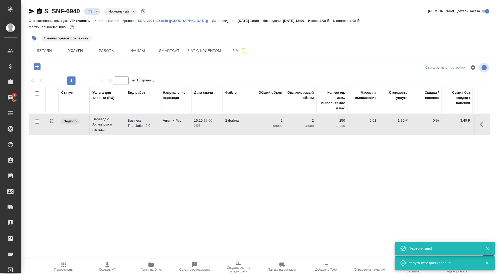
click at [32, 121] on div at bounding box center [37, 121] width 12 height 7
click at [39, 121] on div at bounding box center [37, 121] width 12 height 7
click at [36, 121] on input "checkbox" at bounding box center [37, 121] width 4 height 4
checkbox input "true"
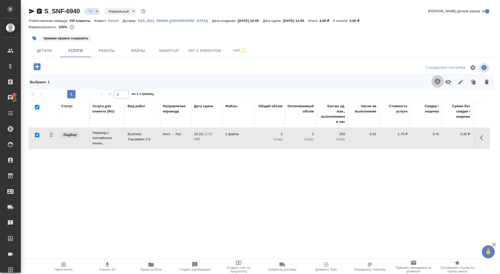
click at [434, 85] on button "button" at bounding box center [438, 81] width 13 height 13
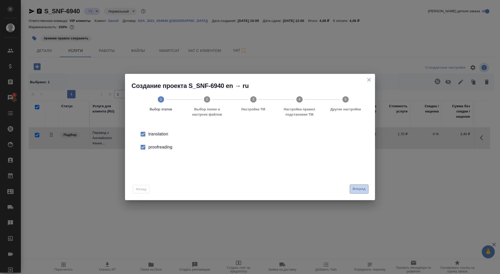
click at [356, 188] on span "Вперед" at bounding box center [359, 189] width 13 height 6
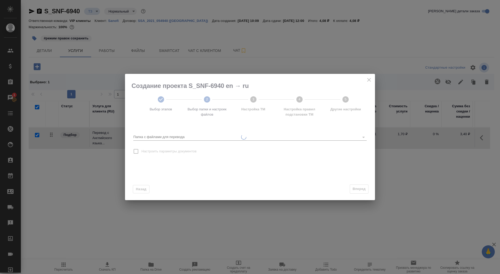
click at [286, 137] on input "Папка с файлами для перевода" at bounding box center [245, 137] width 224 height 6
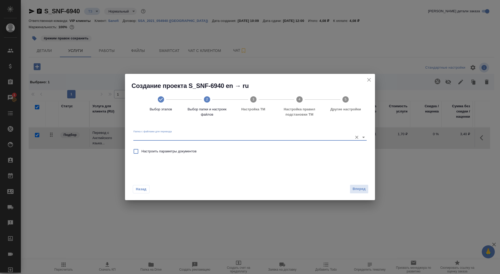
click at [281, 135] on input "Папка с файлами для перевода" at bounding box center [241, 137] width 217 height 6
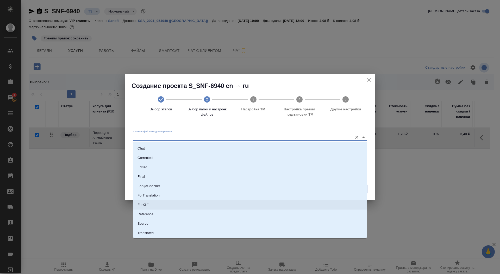
scroll to position [27, 0]
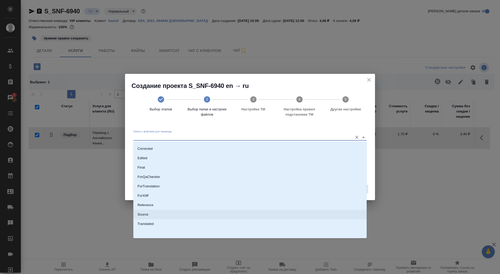
click at [279, 214] on li "Source" at bounding box center [250, 214] width 234 height 9
type input "Source"
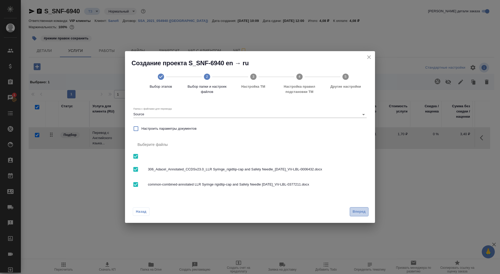
click at [359, 209] on span "Вперед" at bounding box center [359, 212] width 13 height 6
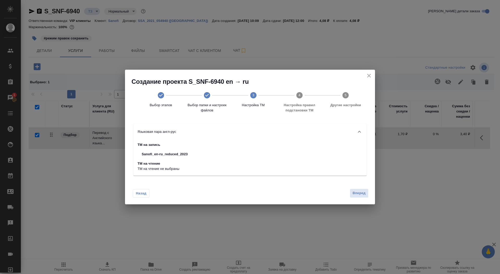
click at [358, 188] on div "Назад Вперед" at bounding box center [250, 192] width 250 height 24
click at [359, 189] on button "Вперед" at bounding box center [359, 192] width 19 height 9
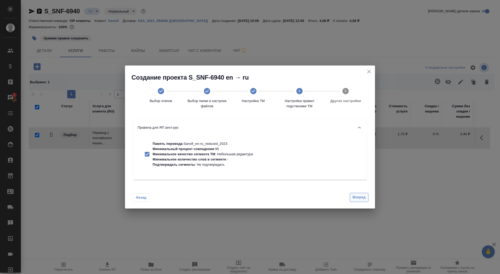
click at [360, 197] on span "Вперед" at bounding box center [359, 197] width 13 height 6
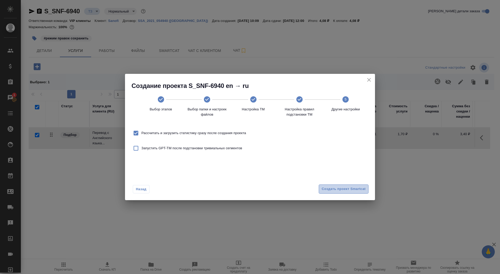
click at [356, 187] on span "Создать проект Smartcat" at bounding box center [344, 189] width 44 height 6
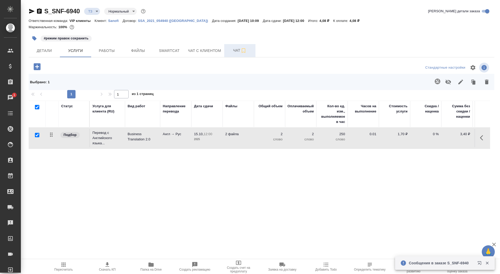
click at [230, 48] on span "Чат" at bounding box center [240, 50] width 25 height 7
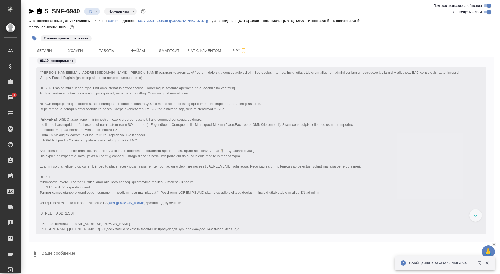
scroll to position [185, 0]
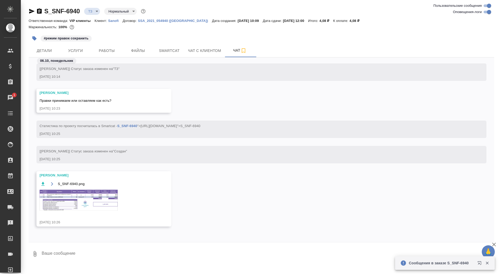
click at [110, 255] on textarea at bounding box center [267, 254] width 453 height 18
click at [100, 102] on span "Правки принимаем или оставляем как есть?" at bounding box center [76, 101] width 72 height 4
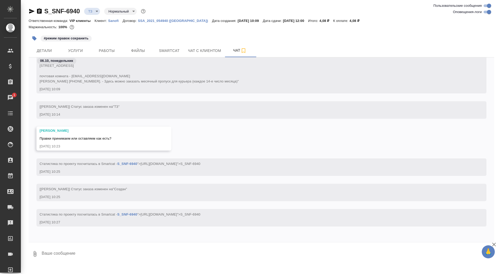
scroll to position [168, 0]
click at [103, 110] on div "[Сайдашева Диляра] Статус заказа изменен на "ТЗ" 06.10.25, 10:14" at bounding box center [261, 109] width 450 height 17
click at [84, 106] on button "Ответить на сообщение" at bounding box center [68, 107] width 57 height 10
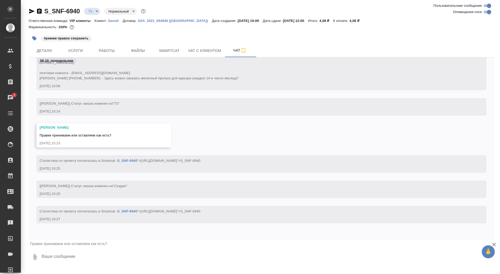
scroll to position [171, 0]
click at [100, 256] on textarea at bounding box center [267, 257] width 453 height 18
type textarea "оставляем, режим правок сохраняем"
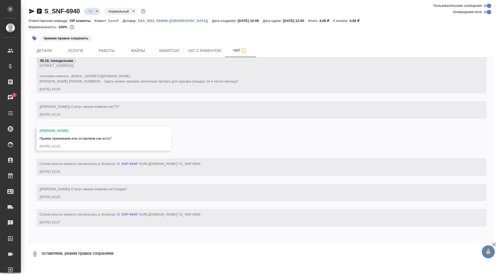
scroll to position [267, 0]
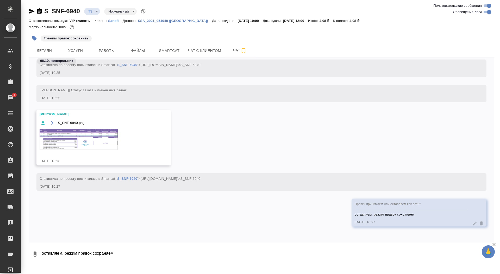
click at [94, 144] on img at bounding box center [79, 138] width 78 height 21
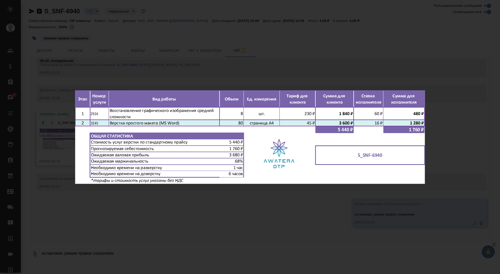
click at [48, 157] on div "S_SNF-6940.png 1 of 1" at bounding box center [250, 137] width 500 height 274
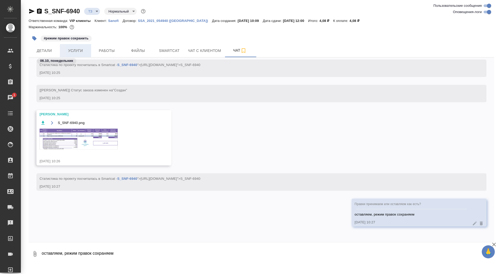
click at [76, 52] on span "Услуги" at bounding box center [75, 50] width 25 height 7
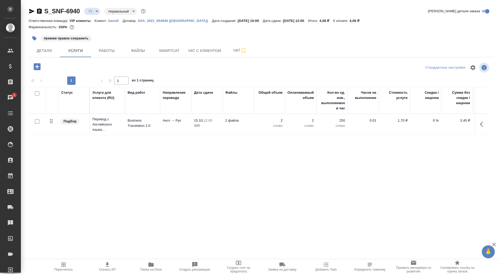
click at [40, 64] on icon "button" at bounding box center [37, 66] width 7 height 7
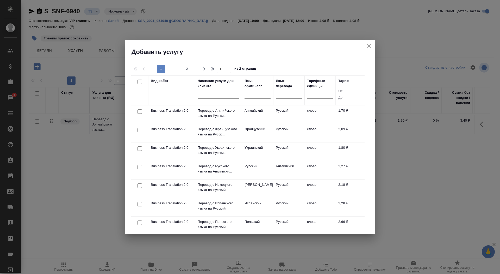
click at [205, 98] on input "text" at bounding box center [219, 95] width 42 height 7
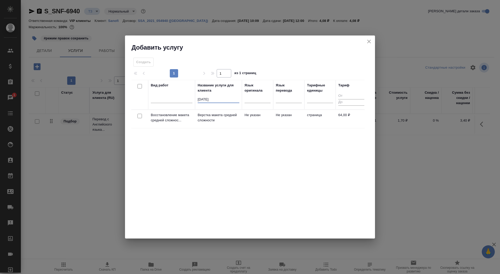
type input "сред"
click at [215, 121] on p "Верстка макета средней сложности" at bounding box center [219, 117] width 42 height 10
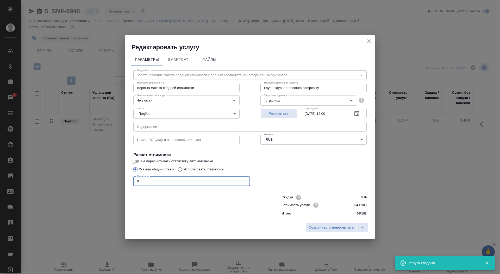
click at [152, 182] on input "0" at bounding box center [191, 180] width 117 height 9
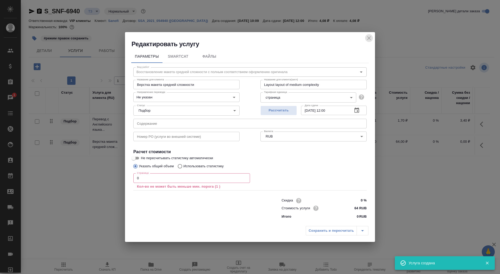
click at [367, 39] on icon "close" at bounding box center [369, 38] width 6 height 6
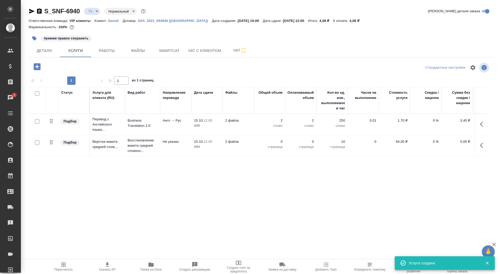
click at [482, 142] on icon "button" at bounding box center [483, 145] width 6 height 6
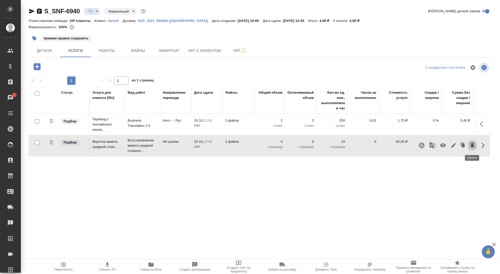
click at [473, 143] on icon "button" at bounding box center [473, 145] width 4 height 5
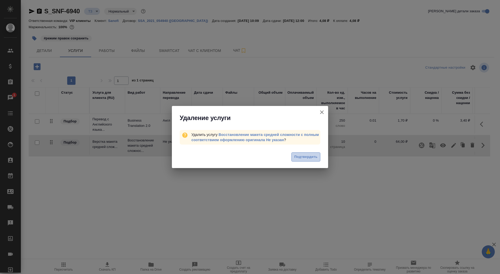
click at [303, 156] on span "Подтвердить" at bounding box center [306, 157] width 23 height 6
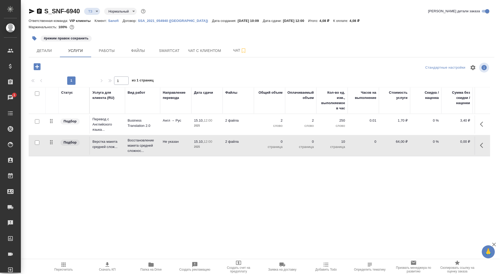
click at [38, 64] on div "Стандартные настройки 1 1 из 1 страниц Статус Услуга для клиента (RU) Вид работ…" at bounding box center [262, 130] width 466 height 138
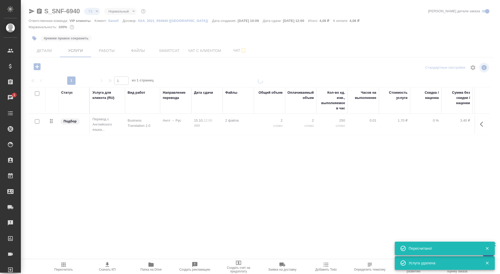
type input "new"
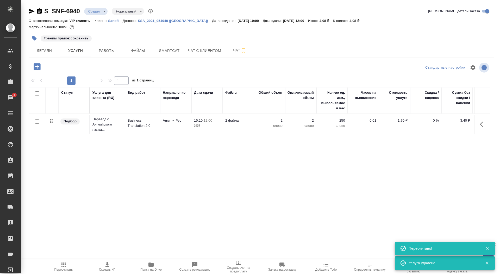
click at [35, 66] on icon "button" at bounding box center [37, 66] width 7 height 7
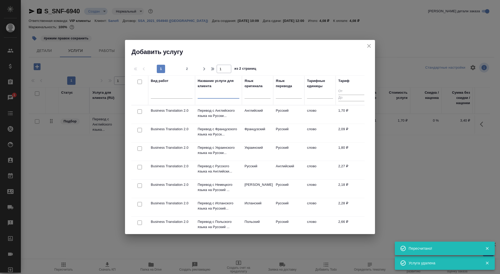
click at [229, 93] on input "text" at bounding box center [219, 95] width 42 height 7
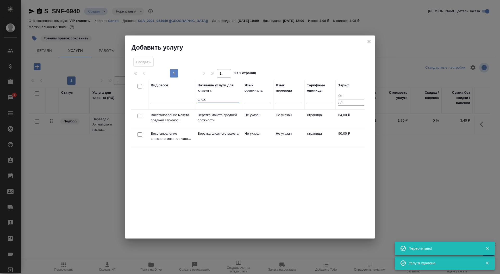
type input "слож"
click at [207, 136] on p "Верстка сложного макета" at bounding box center [219, 133] width 42 height 5
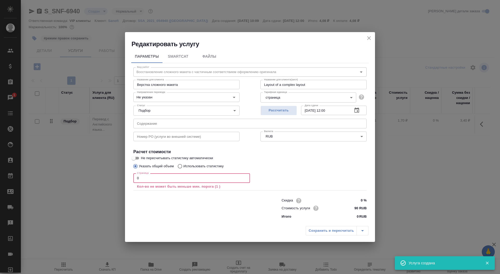
click at [143, 178] on input "0" at bounding box center [191, 177] width 117 height 9
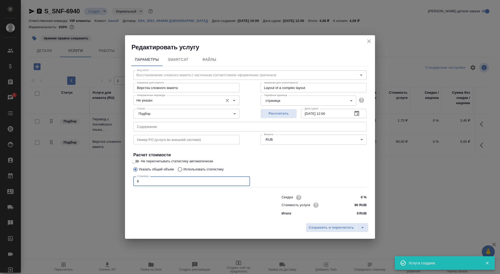
type input "8"
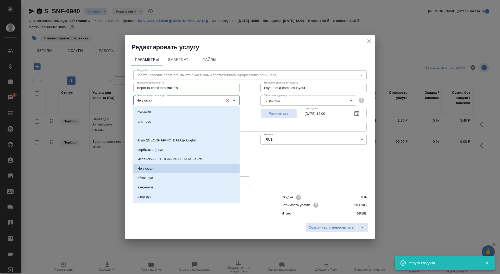
click at [170, 101] on input "Не указан" at bounding box center [178, 100] width 86 height 6
click at [168, 119] on li "англ-рус" at bounding box center [186, 121] width 106 height 9
type input "англ-рус"
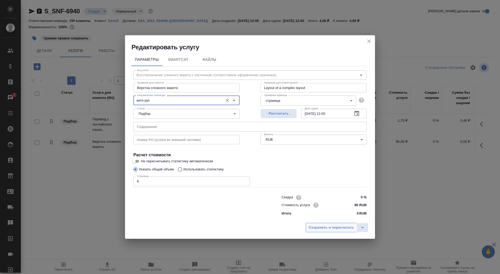
click at [329, 226] on span "Сохранить и пересчитать" at bounding box center [331, 227] width 45 height 6
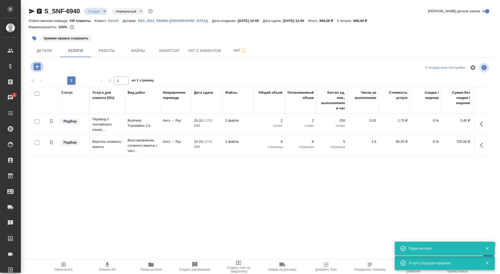
click at [39, 65] on icon "button" at bounding box center [37, 66] width 7 height 7
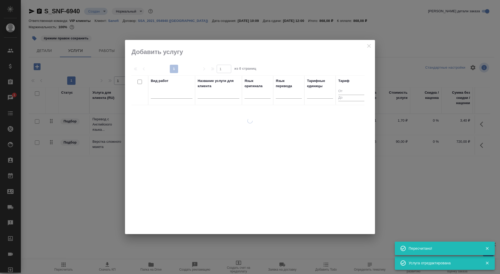
click at [219, 93] on input "text" at bounding box center [219, 95] width 42 height 7
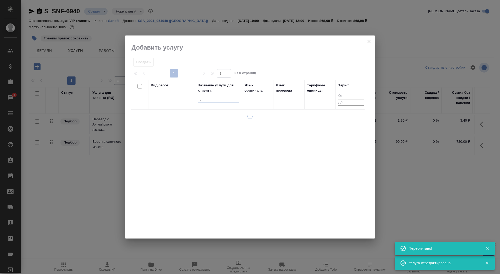
type input "про"
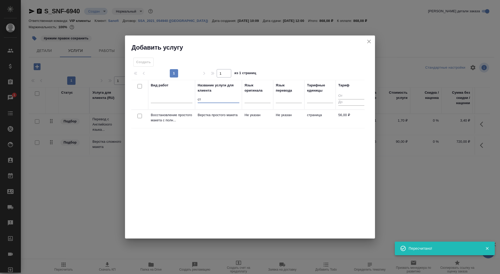
type input "с"
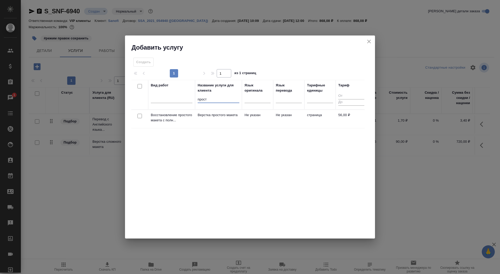
type input "прост"
click at [219, 118] on td "Верстка простого макета" at bounding box center [218, 119] width 47 height 18
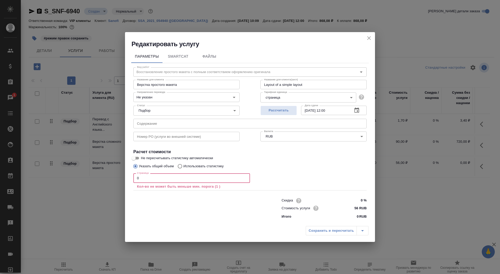
click at [174, 179] on input "0" at bounding box center [191, 177] width 117 height 9
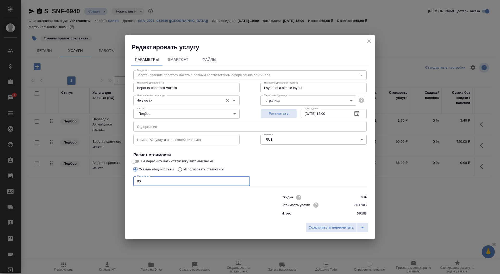
type input "80"
click at [165, 100] on input "Не указан" at bounding box center [178, 100] width 86 height 6
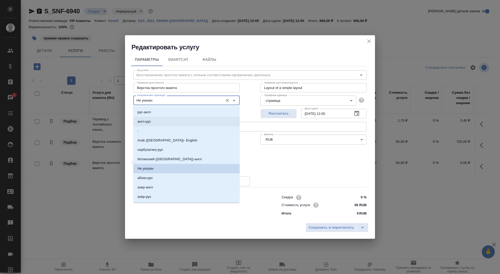
click at [159, 121] on li "англ-рус" at bounding box center [186, 121] width 106 height 9
type input "англ-рус"
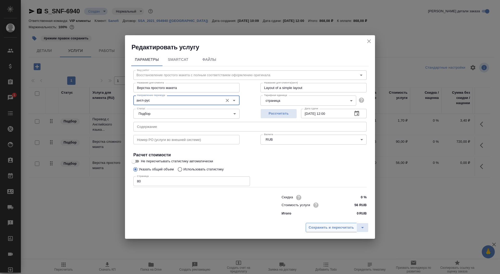
click at [319, 229] on span "Сохранить и пересчитать" at bounding box center [331, 227] width 45 height 6
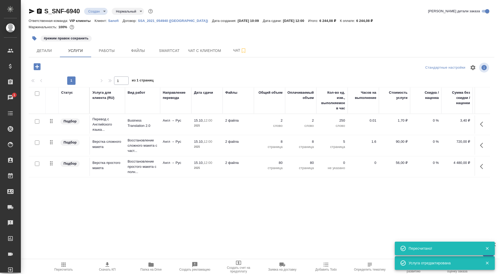
click at [251, 127] on td "2 файла" at bounding box center [238, 124] width 31 height 18
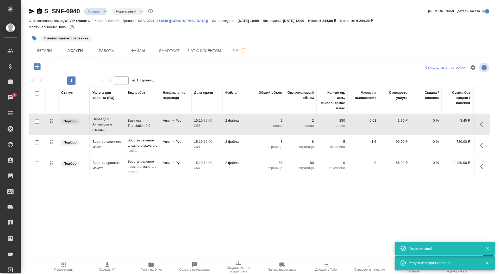
click at [251, 127] on td "2 файла" at bounding box center [238, 124] width 31 height 18
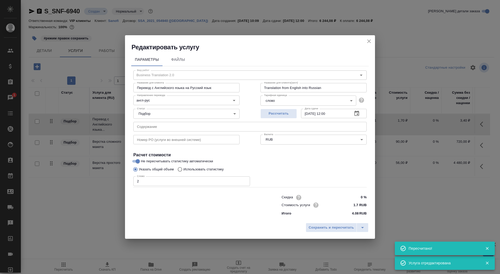
click at [205, 170] on p "Использовать статистику" at bounding box center [203, 169] width 40 height 5
click at [183, 170] on input "Использовать статистику" at bounding box center [179, 169] width 8 height 10
radio input "true"
radio input "false"
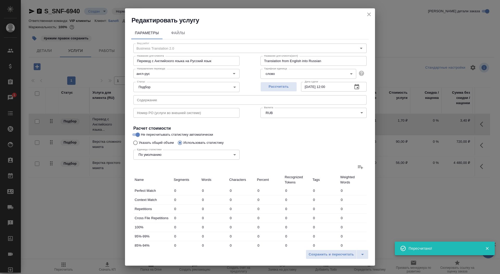
click at [367, 167] on div "Единицы статистики По умолчанию default Единицы статистики" at bounding box center [250, 154] width 254 height 34
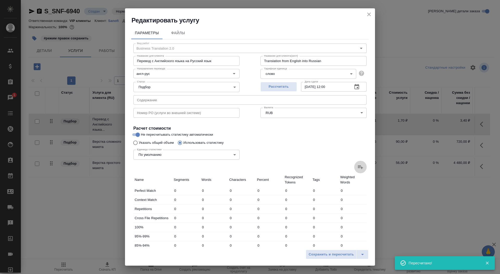
click at [361, 165] on icon at bounding box center [360, 167] width 5 height 4
click at [0, 0] on input "file" at bounding box center [0, 0] width 0 height 0
type input "230"
type input "1151"
type input "7623"
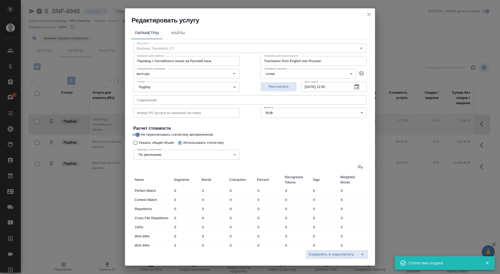
type input "224"
type input "1171"
type input "7443"
type input "37"
type input "546"
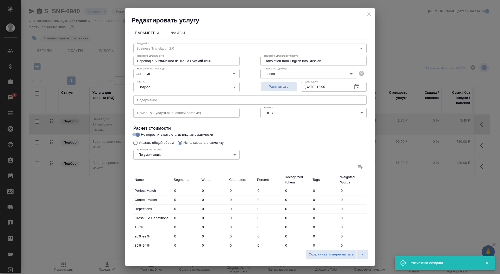
type input "3525"
type input "572"
type input "1386"
type input "8552"
type input "107"
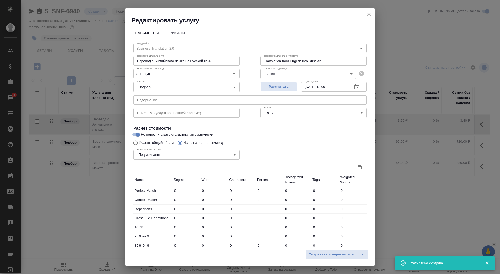
type input "632"
type input "4085"
type input "81"
type input "953"
type input "6298"
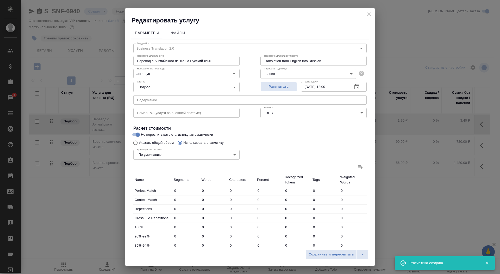
type input "124"
type input "721"
type input "4553"
type input "911"
type input "14553"
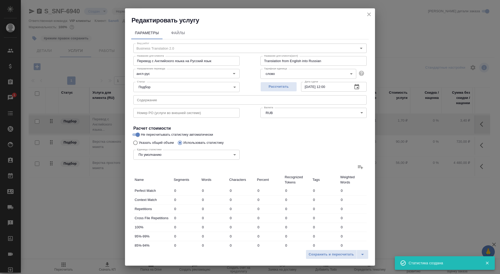
type input "94650"
type input "2022"
type input "19394"
type input "125758"
type input "2283"
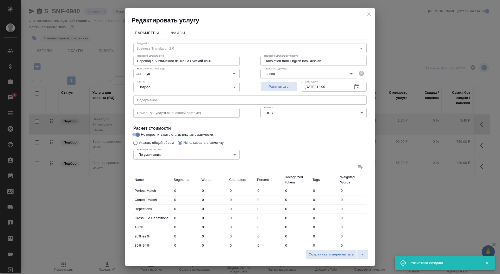
type input "21111"
type input "136726"
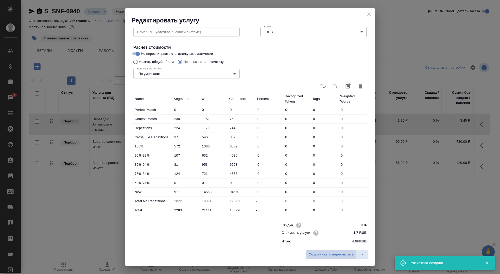
click at [320, 251] on span "Сохранить и пересчитать" at bounding box center [331, 254] width 45 height 6
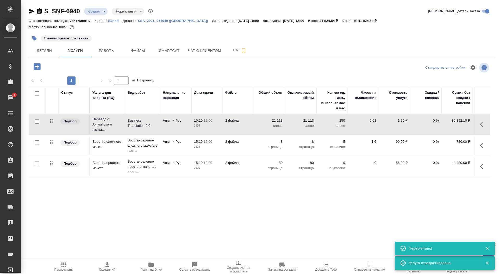
click at [243, 123] on td "2 файла" at bounding box center [238, 124] width 31 height 18
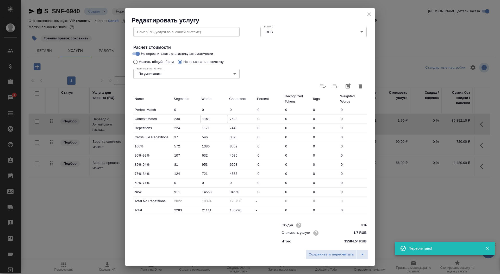
drag, startPoint x: 204, startPoint y: 118, endPoint x: 195, endPoint y: 118, distance: 8.9
click at [195, 118] on div "Context Match 230 1151 7623 0 0 0 0" at bounding box center [250, 118] width 234 height 9
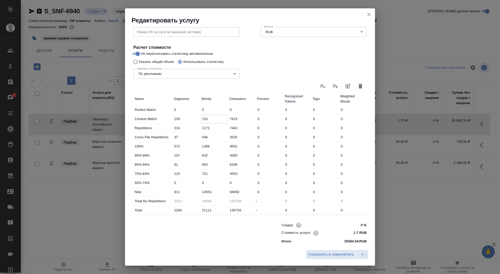
type input "151"
click at [205, 190] on input "14553" at bounding box center [214, 192] width 27 height 8
type input "154553"
click at [202, 174] on input "721" at bounding box center [214, 174] width 27 height 8
type input "421"
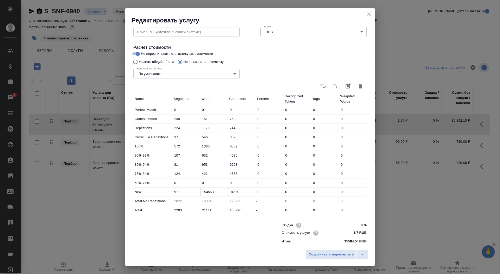
click at [209, 191] on input "154553" at bounding box center [214, 192] width 27 height 8
click at [209, 191] on input "15553" at bounding box center [214, 192] width 27 height 8
type input "15853"
click at [329, 249] on div "Сохранить и пересчитать" at bounding box center [250, 256] width 250 height 19
click at [330, 252] on span "Сохранить и пересчитать" at bounding box center [331, 254] width 45 height 6
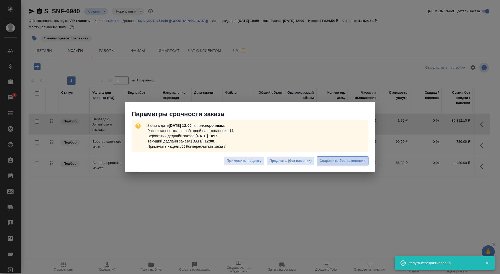
click at [334, 161] on span "Сохранить без изменений" at bounding box center [343, 161] width 46 height 6
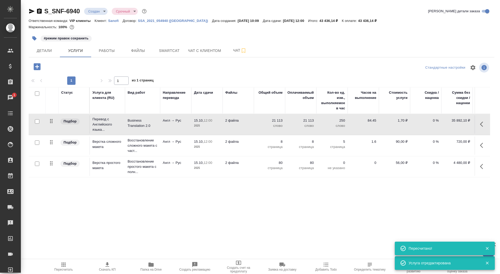
type input "urgent"
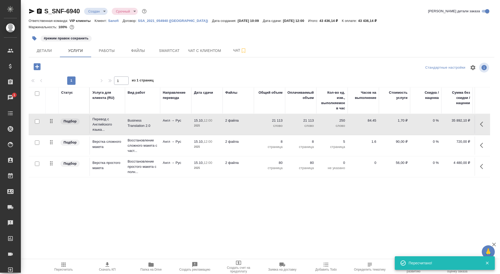
click at [108, 265] on icon "button" at bounding box center [107, 264] width 6 height 6
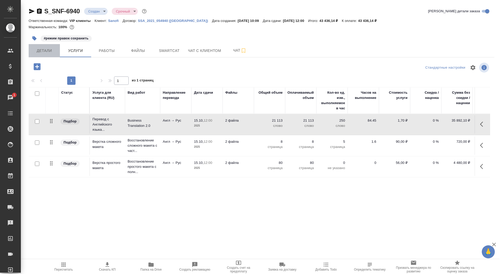
click at [47, 49] on span "Детали" at bounding box center [44, 50] width 25 height 7
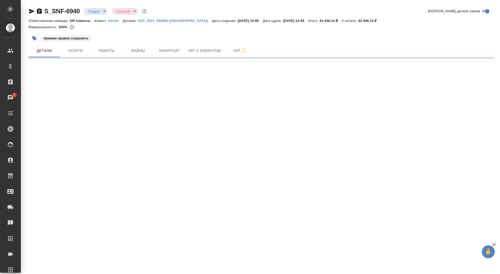
select select "RU"
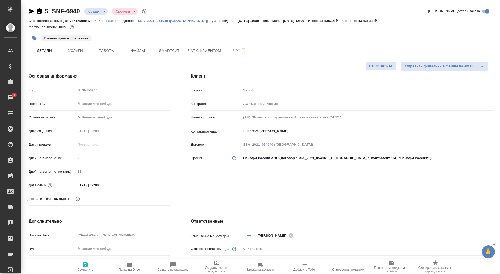
type textarea "x"
click at [389, 63] on span "Отправить КП" at bounding box center [381, 66] width 25 height 6
type textarea "x"
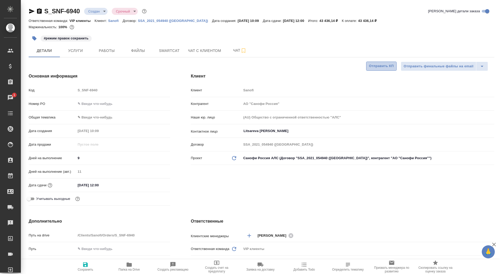
type textarea "x"
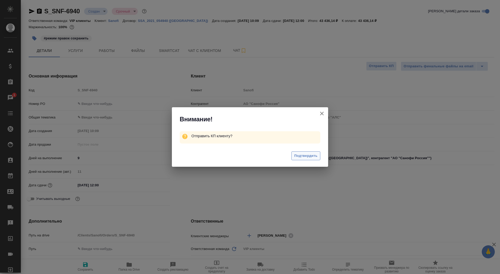
click at [311, 157] on span "Подтвердить" at bounding box center [306, 156] width 23 height 6
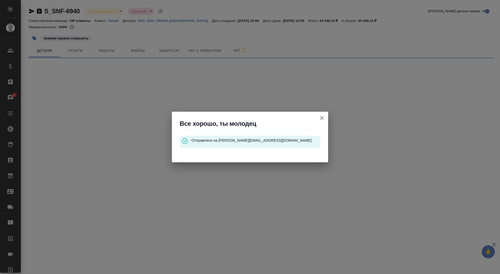
select select "RU"
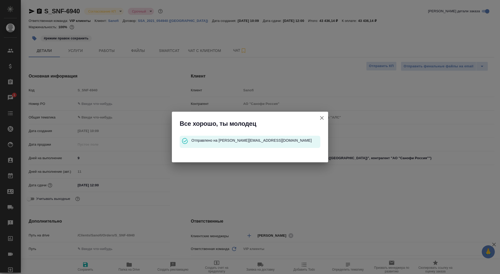
type textarea "x"
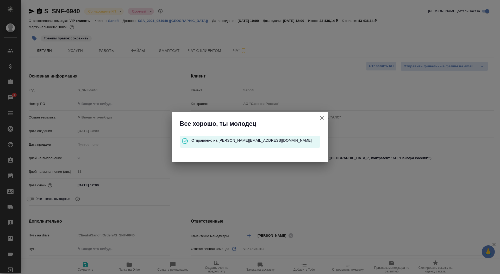
type textarea "x"
click at [323, 120] on icon "button" at bounding box center [322, 118] width 6 height 6
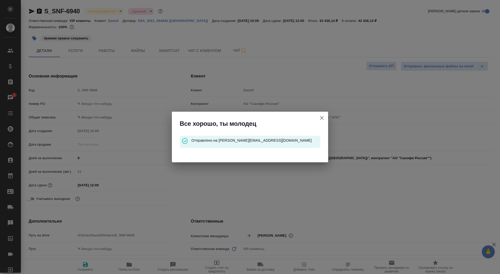
type textarea "x"
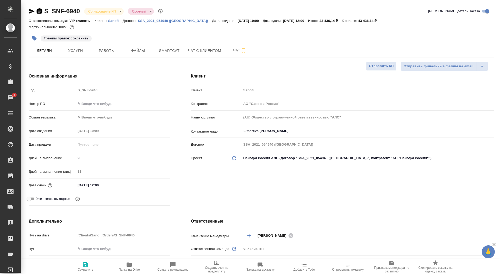
click at [41, 11] on icon "button" at bounding box center [39, 10] width 5 height 5
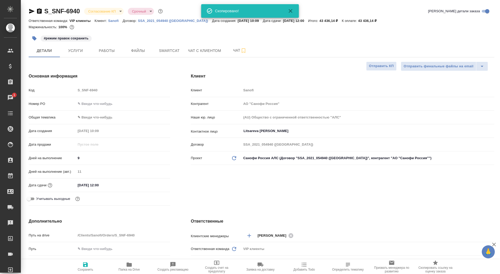
type textarea "x"
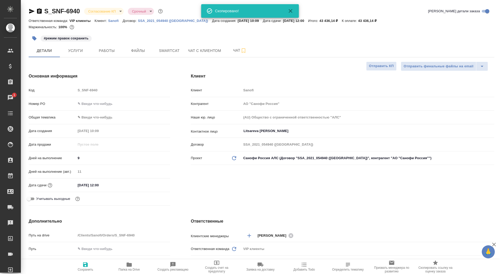
type textarea "x"
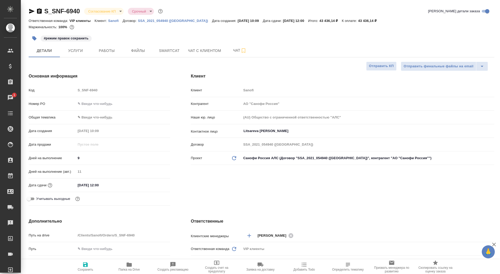
type textarea "x"
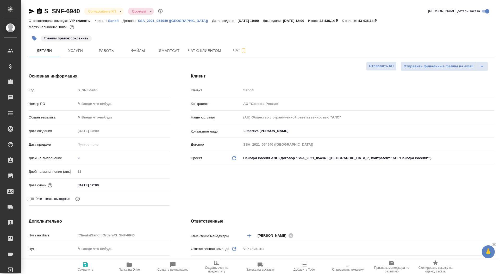
type textarea "x"
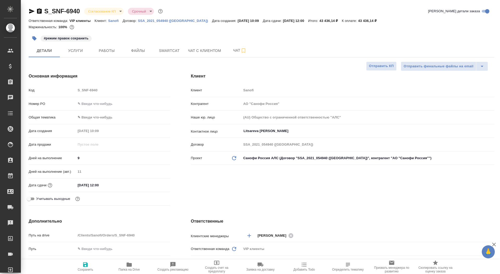
type textarea "x"
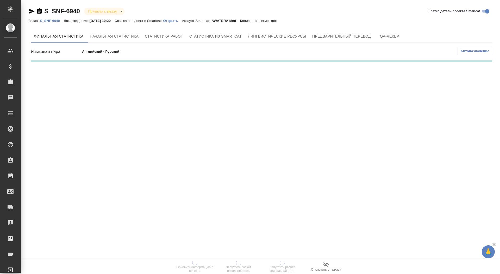
click at [179, 22] on p "Открыть" at bounding box center [172, 21] width 19 height 4
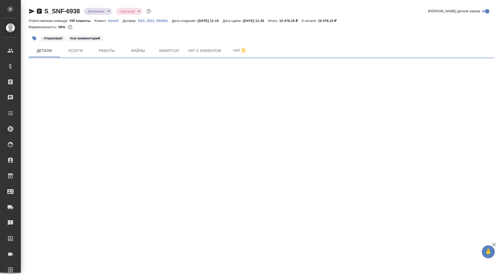
select select "RU"
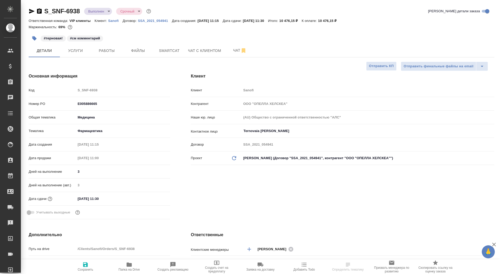
type textarea "x"
click at [40, 11] on icon "button" at bounding box center [39, 11] width 6 height 6
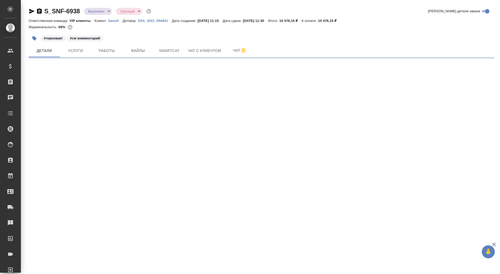
select select "RU"
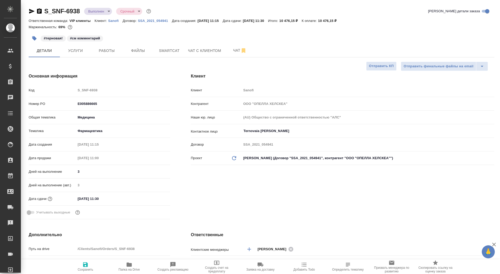
type textarea "x"
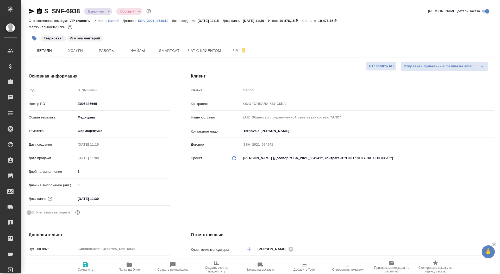
type textarea "x"
click at [135, 52] on span "Файлы" at bounding box center [138, 50] width 25 height 7
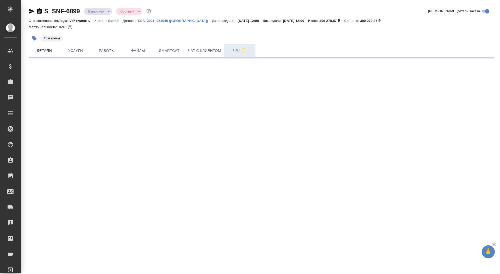
select select "RU"
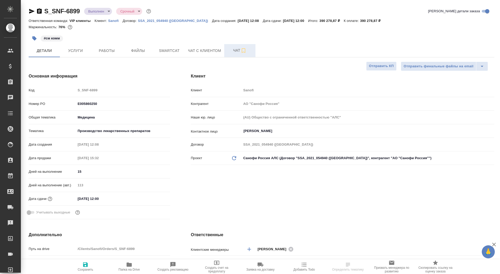
type textarea "x"
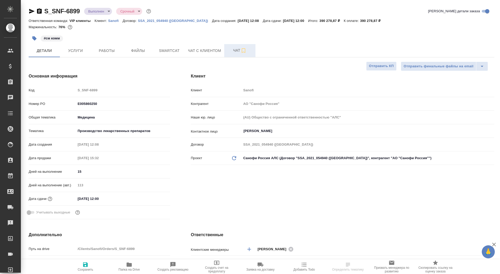
type textarea "x"
click at [234, 51] on span "Чат" at bounding box center [240, 50] width 25 height 7
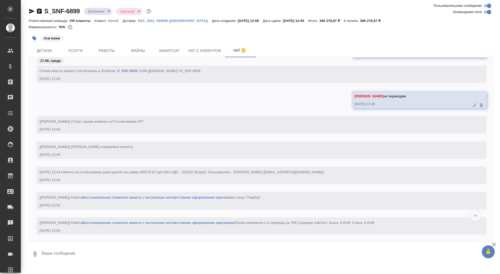
scroll to position [712, 0]
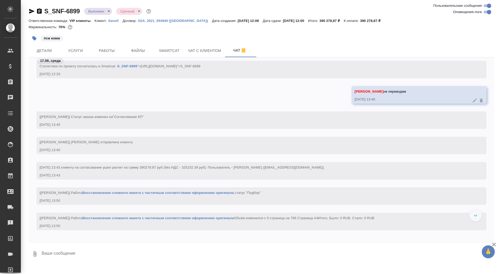
click at [38, 9] on icon "button" at bounding box center [39, 10] width 5 height 5
click at [102, 12] on body "🙏 .cls-1 fill:#fff; AWATERA Saydasheva Dilyara Клиенты Спецификации Заказы 0 Ча…" at bounding box center [250, 137] width 500 height 274
click at [115, 80] on li "Завершен" at bounding box center [108, 81] width 48 height 9
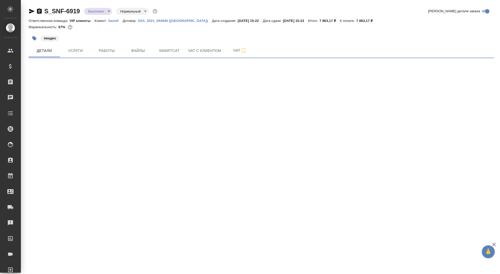
select select "RU"
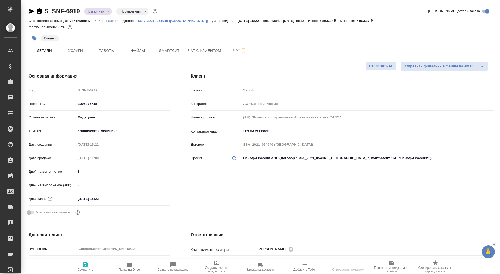
type textarea "x"
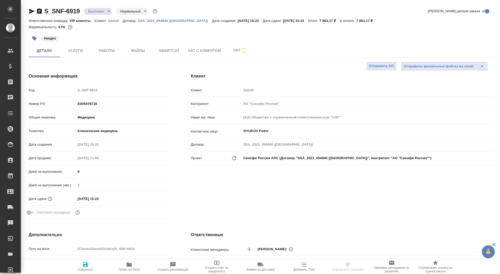
type textarea "x"
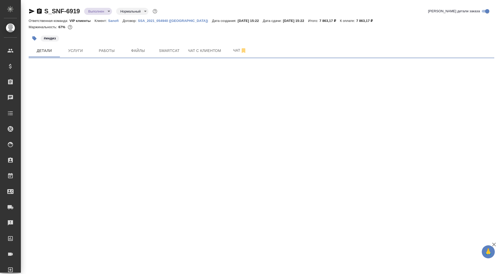
select select "RU"
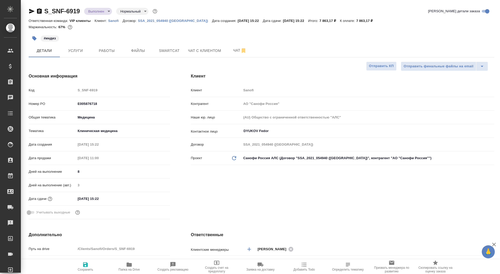
type textarea "x"
click at [231, 53] on span "Чат" at bounding box center [240, 50] width 25 height 7
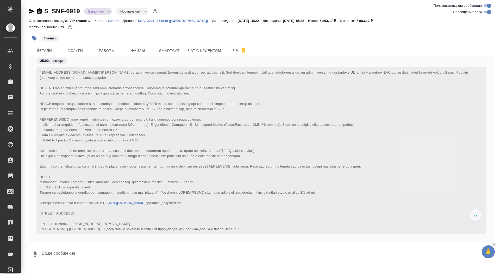
scroll to position [20968, 0]
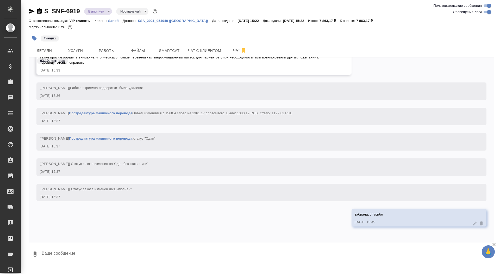
click at [130, 247] on textarea at bounding box center [267, 254] width 453 height 18
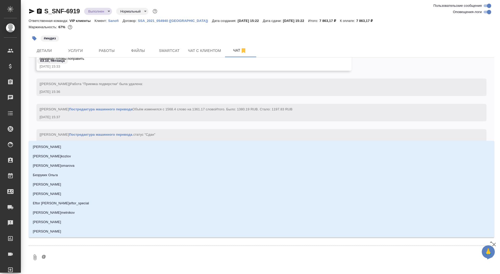
type textarea "@г"
type input "г"
type textarea "@го"
type input "го"
type textarea "@гор"
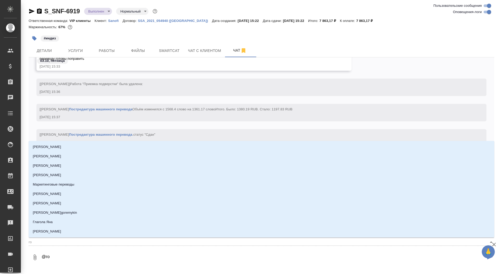
type input "гор"
type textarea "@горш"
type input "горш"
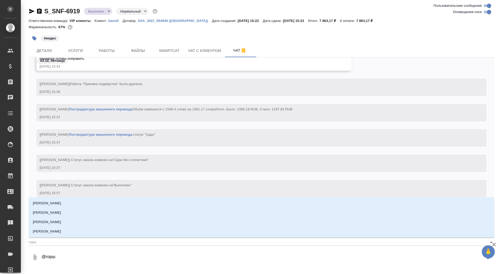
type textarea "@горшк"
type input "горшк"
type textarea "@горшко"
type input "горшко"
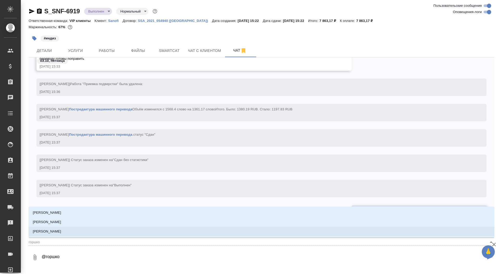
click at [138, 232] on li "[PERSON_NAME]" at bounding box center [262, 230] width 466 height 9
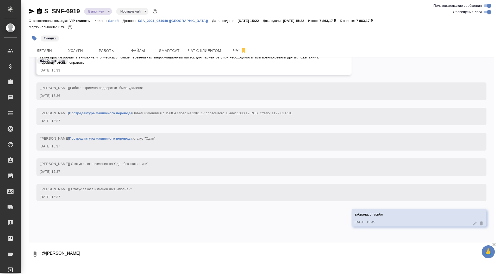
paste textarea "Здравствуйте, Диляра! Да, можете закрепить такой перевод в глоссарии. По поводу…"
type textarea "@Горшкова Валентина Здравствуйте, Диляра! Да, можете закрепить такой перевод в …"
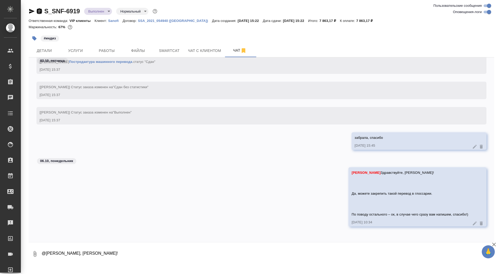
click at [39, 13] on icon "button" at bounding box center [39, 10] width 5 height 5
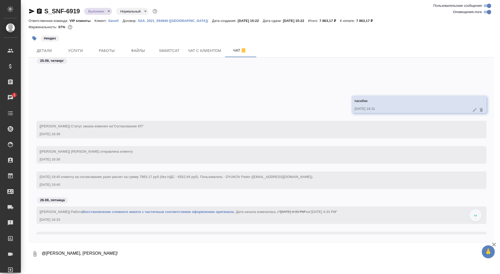
scroll to position [532, 0]
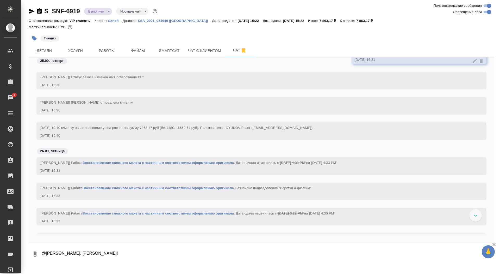
click at [101, 10] on body "🙏 .cls-1 fill:#fff; AWATERA Saydasheva Dilyara Клиенты Спецификации Заказы 1 Ча…" at bounding box center [250, 137] width 500 height 274
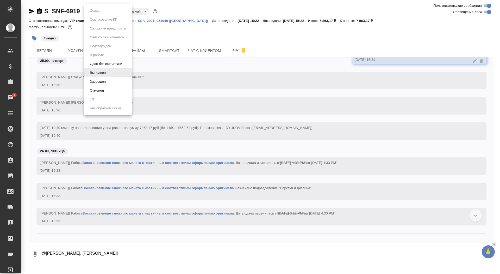
click at [107, 77] on li "Выполнен" at bounding box center [108, 72] width 48 height 9
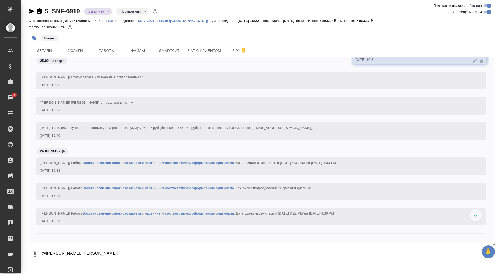
click at [103, 13] on body "🙏 .cls-1 fill:#fff; AWATERA Saydasheva Dilyara Клиенты Спецификации Заказы 1 Ча…" at bounding box center [250, 137] width 500 height 274
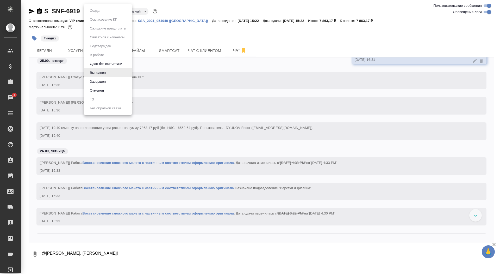
click at [115, 83] on li "Завершен" at bounding box center [108, 81] width 48 height 9
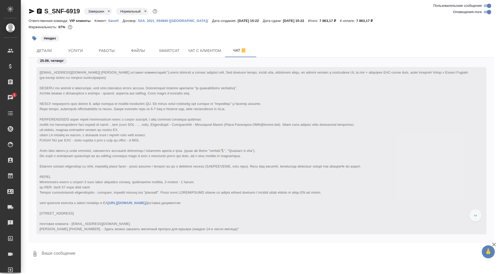
scroll to position [21746, 0]
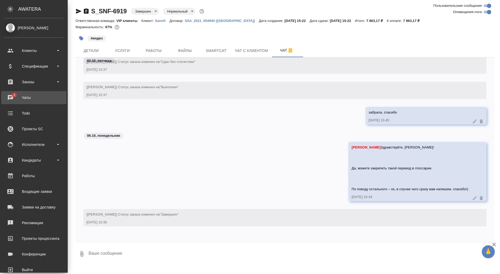
click at [25, 95] on div "Чаты" at bounding box center [34, 98] width 60 height 8
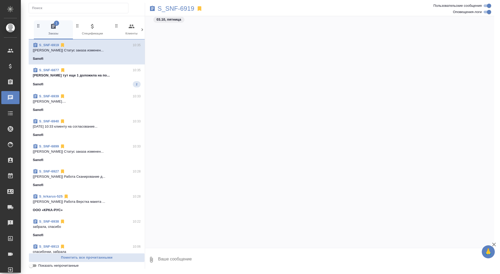
scroll to position [22992, 0]
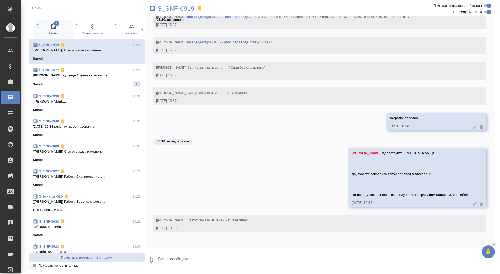
click at [79, 79] on span "S_SNF-6877 10:35 Оксютович Ирина тут еще 1 доложила на по... Sanofi 2" at bounding box center [87, 78] width 108 height 20
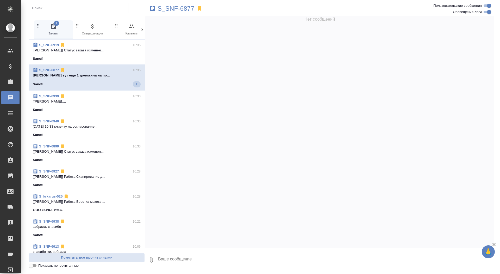
scroll to position [0, 0]
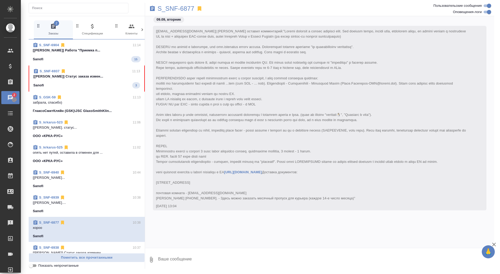
click at [119, 75] on p "[Горшкова Валентина] Статус заказа измен..." at bounding box center [86, 76] width 107 height 5
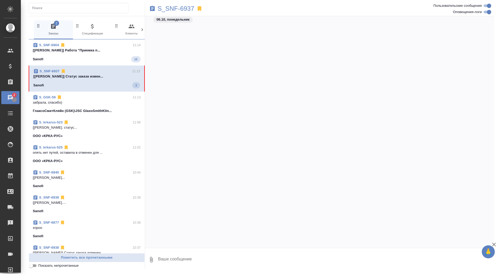
scroll to position [8766, 0]
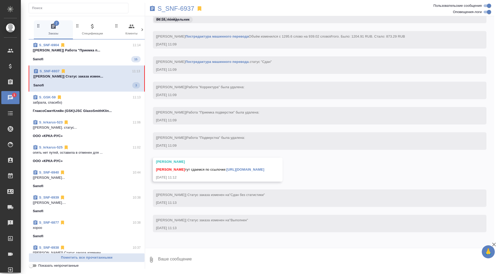
click at [248, 258] on textarea at bounding box center [326, 259] width 337 height 18
type textarea "забрала, спасибо"
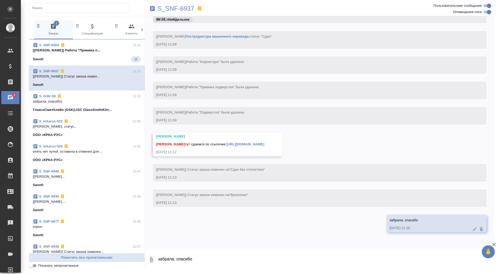
click at [265, 142] on link "https://drive.awatera.com/apps/files/files/10586398?dir=/Shares/Sanofi/Orders/S…" at bounding box center [246, 144] width 38 height 4
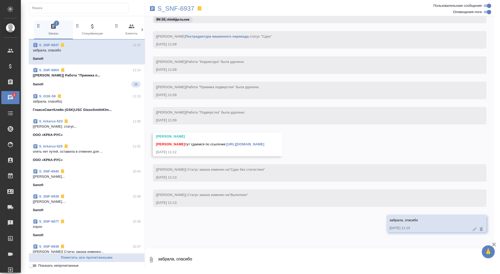
click at [176, 14] on div "S_SNF-6937" at bounding box center [261, 8] width 233 height 11
click at [180, 11] on p "S_SNF-6937" at bounding box center [176, 8] width 37 height 5
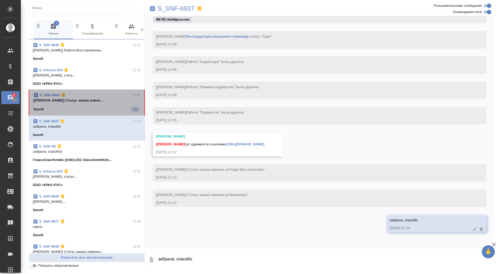
click at [125, 99] on p "[Горшкова Валентина] Статус заказа измен..." at bounding box center [86, 100] width 107 height 5
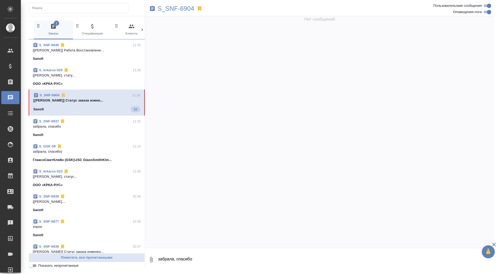
scroll to position [15729, 0]
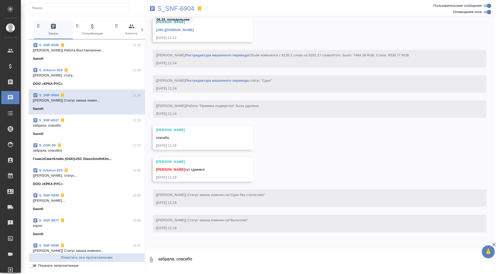
click at [284, 260] on textarea "забрала, спасибо" at bounding box center [326, 259] width 337 height 18
type textarea "забраль, спасибо)"
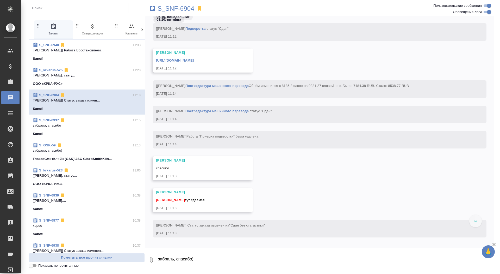
scroll to position [13294, 0]
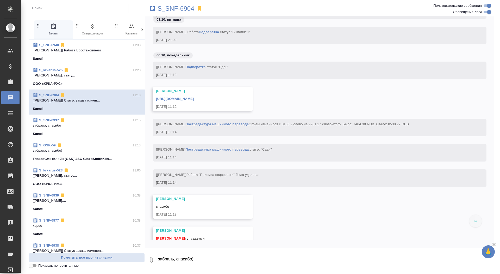
click at [194, 100] on link "https://drive.awatera.com/apps/files/files/10408525?dir=/Shares/Sanofi/Orders/S…" at bounding box center [175, 99] width 38 height 4
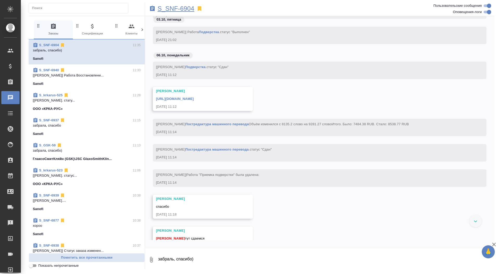
click at [166, 8] on p "S_SNF-6904" at bounding box center [176, 8] width 37 height 5
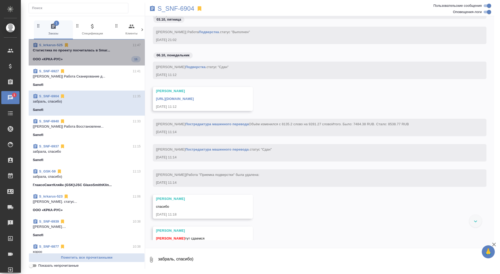
click at [95, 57] on div "ООО «КРКА-РУС» 15" at bounding box center [87, 59] width 108 height 6
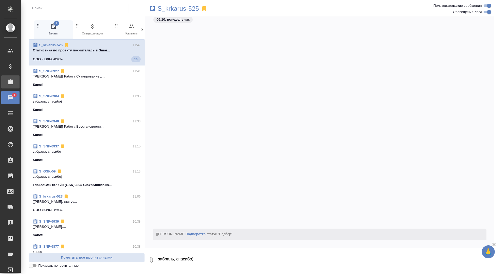
scroll to position [12053, 0]
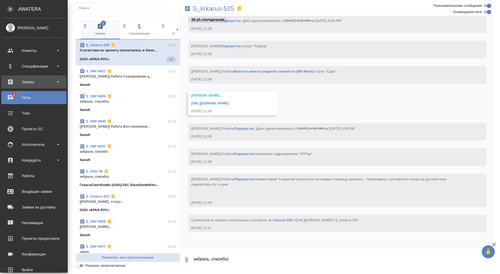
click at [17, 79] on div "Заказы" at bounding box center [34, 82] width 60 height 8
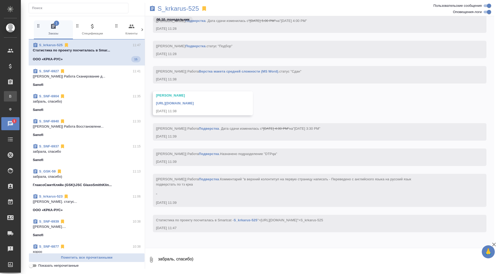
click at [17, 91] on link "В Все заказы" at bounding box center [10, 96] width 13 height 10
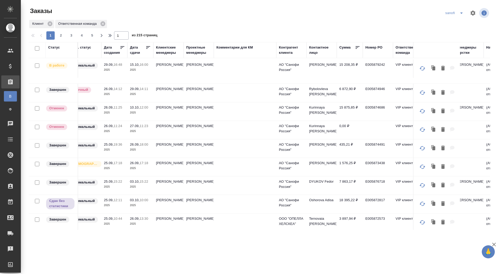
scroll to position [356, 0]
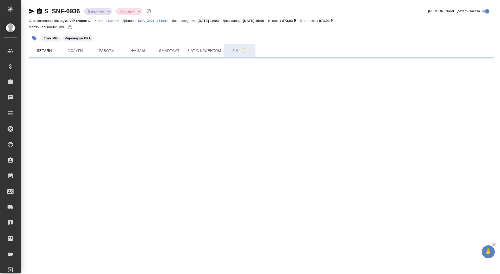
click at [230, 51] on span "Чат" at bounding box center [240, 50] width 25 height 7
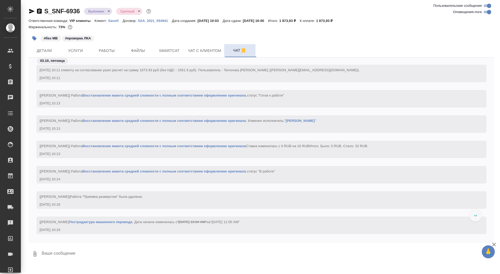
scroll to position [492, 0]
click at [37, 13] on icon "button" at bounding box center [39, 11] width 6 height 6
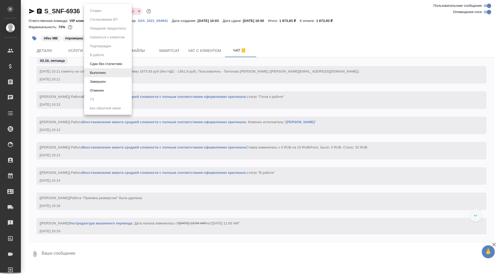
click at [96, 13] on body "🙏 .cls-1 fill:#fff; AWATERA Saydasheva Dilyara Клиенты Спецификации Заказы 0 Ча…" at bounding box center [250, 137] width 500 height 274
click at [103, 81] on button "Завершен" at bounding box center [97, 82] width 19 height 6
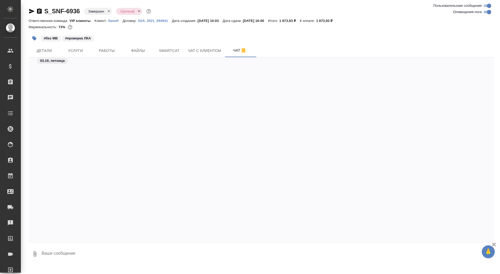
scroll to position [10562, 0]
select select "RU"
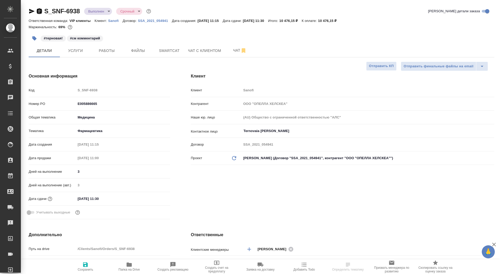
click at [39, 9] on icon "button" at bounding box center [39, 10] width 5 height 5
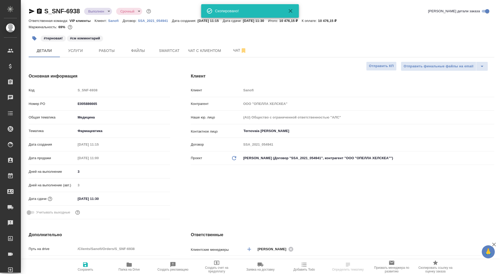
type textarea "x"
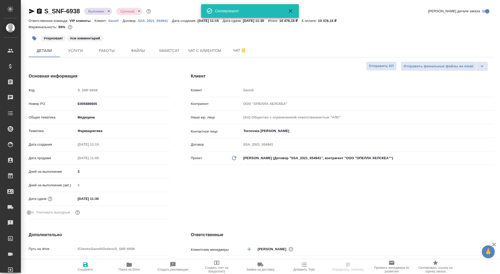
type textarea "x"
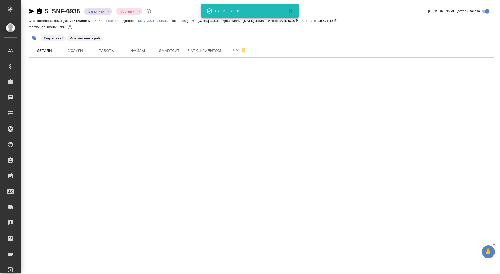
select select "RU"
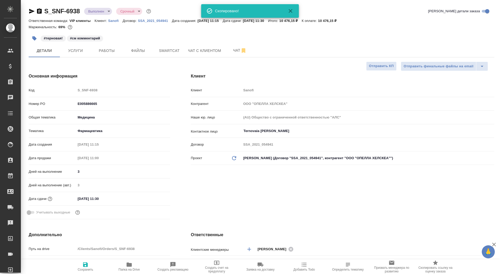
type textarea "x"
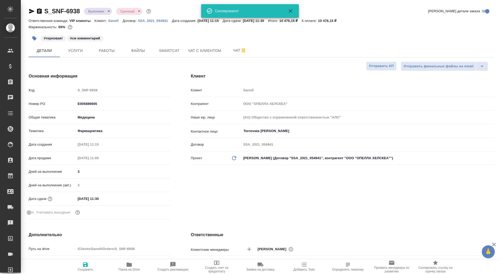
type textarea "x"
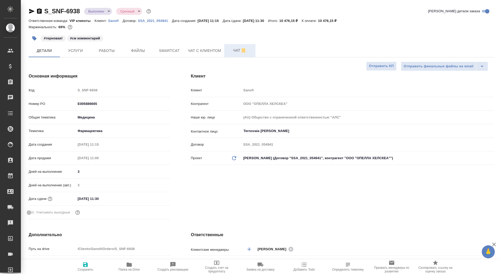
click at [230, 50] on span "Чат" at bounding box center [240, 50] width 25 height 7
click at [98, 11] on body "🙏 .cls-1 fill:#fff; AWATERA Saydasheva Dilyara Клиенты Спецификации Заказы 0 Ча…" at bounding box center [250, 137] width 500 height 274
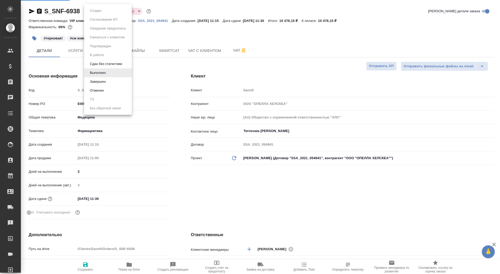
click at [110, 80] on li "Завершен" at bounding box center [108, 81] width 48 height 9
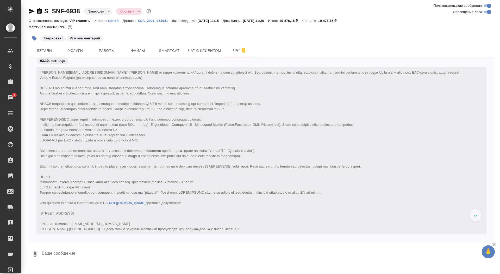
scroll to position [15232, 0]
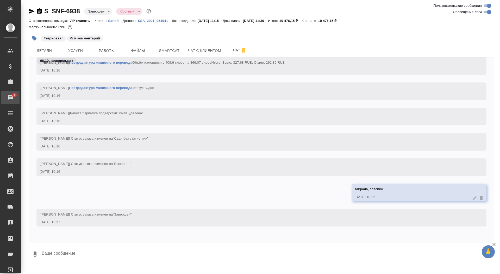
click at [10, 96] on div "Чаты" at bounding box center [3, 98] width 13 height 8
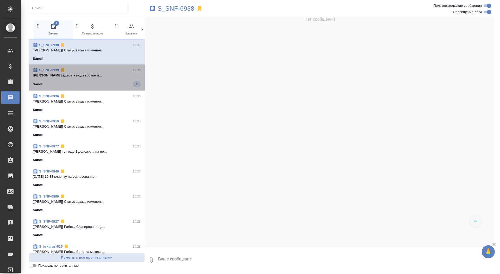
click at [83, 85] on div "Sanofi 5" at bounding box center [87, 84] width 108 height 6
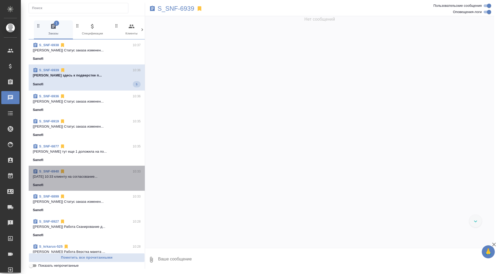
click at [105, 177] on p "[DATE] 10:33 клиенту на согласование..." at bounding box center [87, 176] width 108 height 5
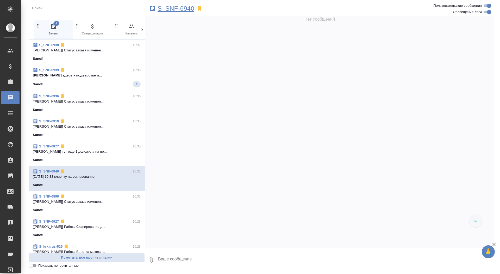
click at [179, 9] on p "S_SNF-6940" at bounding box center [176, 8] width 37 height 5
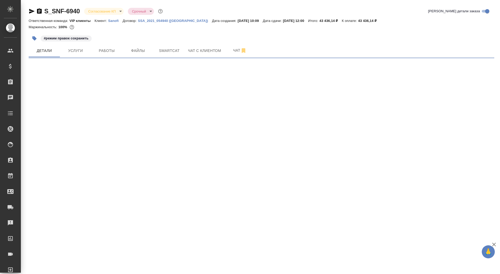
select select "RU"
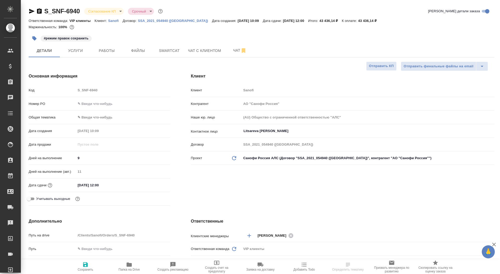
type textarea "x"
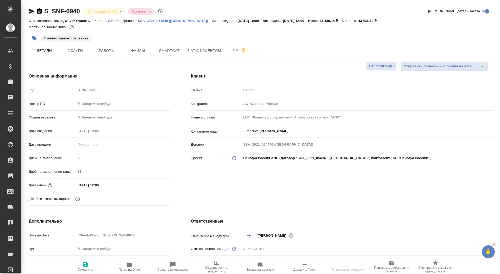
type textarea "x"
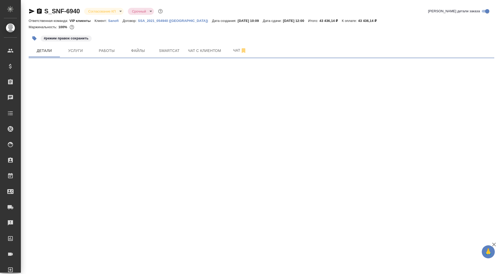
click at [94, 105] on div ".cls-1 fill:#fff; AWATERA Saydasheva Dilyara Клиенты Спецификации Заказы 0 Чаты…" at bounding box center [250, 137] width 500 height 274
select select "RU"
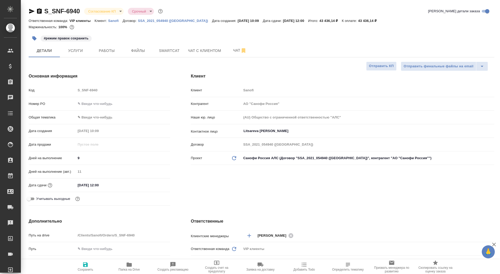
type textarea "x"
click at [100, 102] on input "text" at bounding box center [123, 104] width 94 height 8
paste input "E005887236"
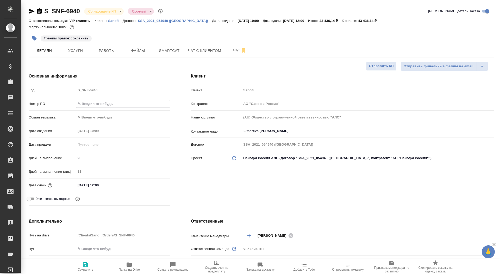
type input "E005887236"
type textarea "x"
type input "E005887236"
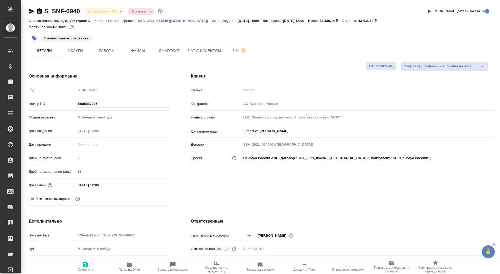
click at [78, 266] on span "Сохранить" at bounding box center [86, 266] width 38 height 10
type textarea "x"
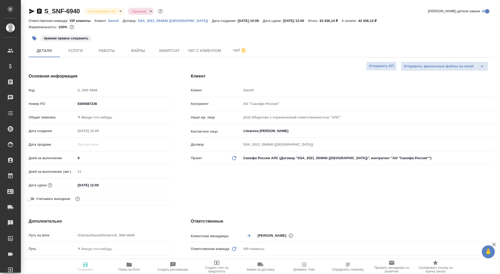
type textarea "x"
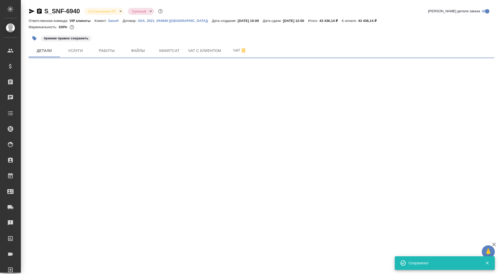
select select "RU"
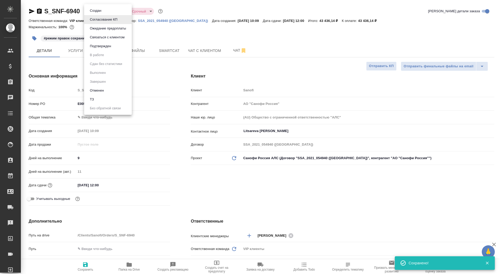
click at [110, 11] on body "🙏 .cls-1 fill:#fff; AWATERA Saydasheva Dilyara Клиенты Спецификации Заказы 0 Ча…" at bounding box center [250, 137] width 500 height 274
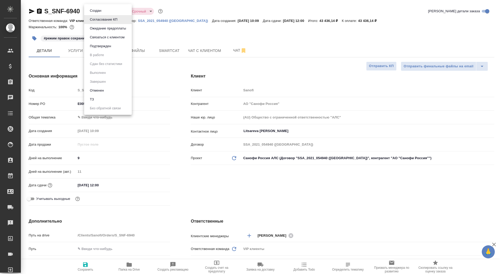
type textarea "x"
click at [106, 47] on button "Подтвержден" at bounding box center [100, 46] width 24 height 6
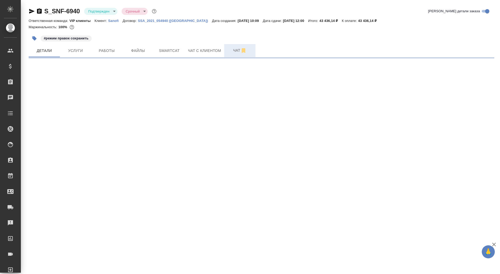
click at [227, 51] on button "Чат" at bounding box center [239, 50] width 31 height 13
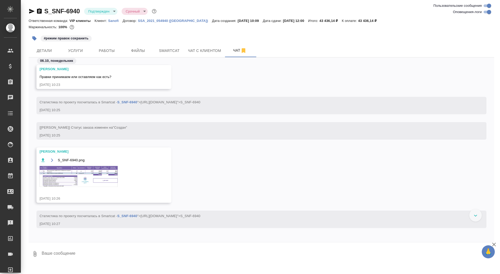
scroll to position [257, 0]
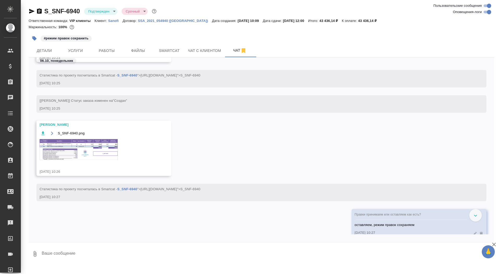
click at [94, 156] on img at bounding box center [79, 149] width 78 height 21
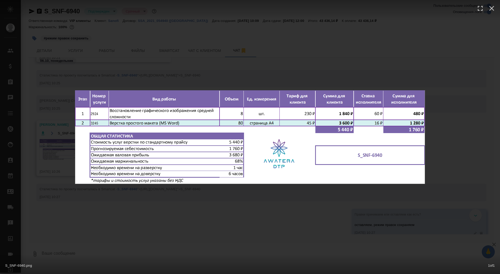
click at [51, 160] on div "S_SNF-6940.png 1 of 1" at bounding box center [250, 137] width 500 height 274
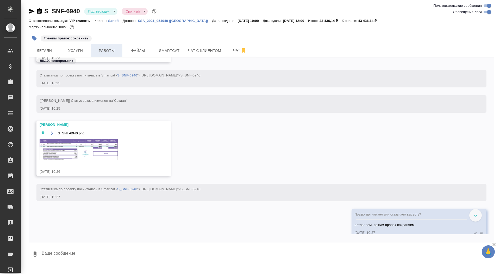
click at [107, 47] on span "Работы" at bounding box center [106, 50] width 25 height 7
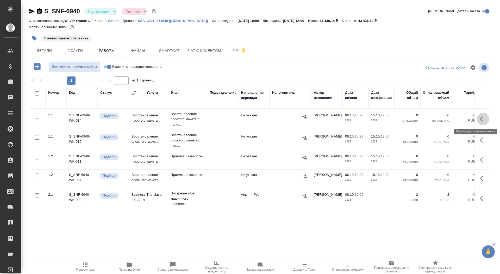
click at [481, 120] on icon "button" at bounding box center [483, 119] width 6 height 6
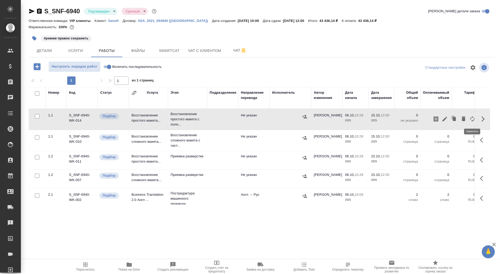
click at [471, 118] on icon "button" at bounding box center [473, 119] width 4 height 6
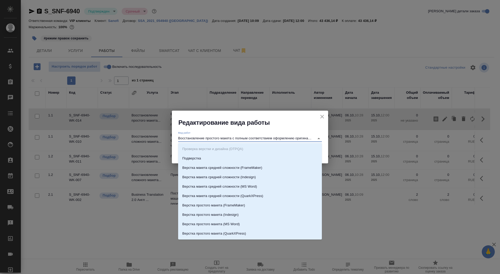
click at [211, 137] on input "Восстановление простого макета с полным соответствием оформлению оригинала" at bounding box center [245, 138] width 134 height 6
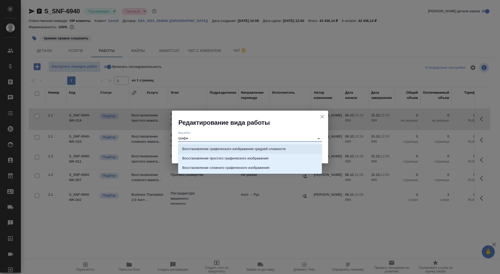
click at [233, 150] on p "Восстановление графического изображения средней сложности" at bounding box center [233, 148] width 103 height 5
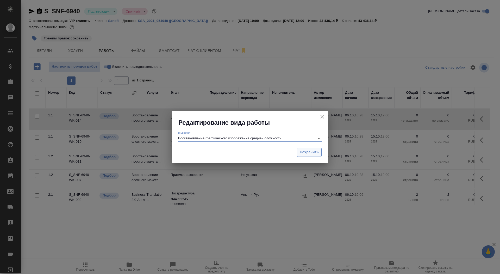
type input "Восстановление графического изображения средней сложности"
click at [312, 151] on span "Сохранить" at bounding box center [309, 152] width 19 height 6
click at [305, 152] on span "Сохранить" at bounding box center [309, 152] width 19 height 6
click at [314, 152] on span "Сохранить" at bounding box center [309, 152] width 19 height 6
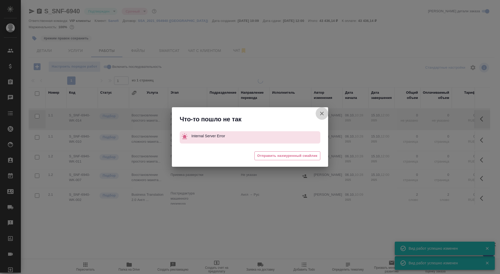
click at [322, 114] on icon "button" at bounding box center [322, 113] width 6 height 6
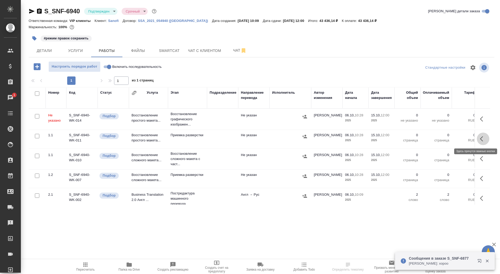
click at [480, 140] on button "button" at bounding box center [483, 138] width 13 height 13
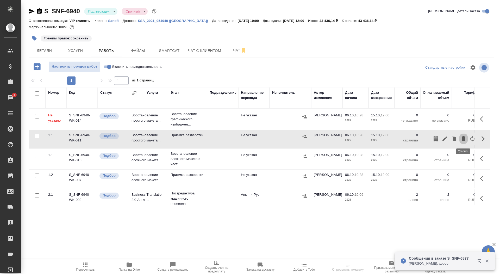
click at [462, 138] on icon "button" at bounding box center [464, 138] width 4 height 5
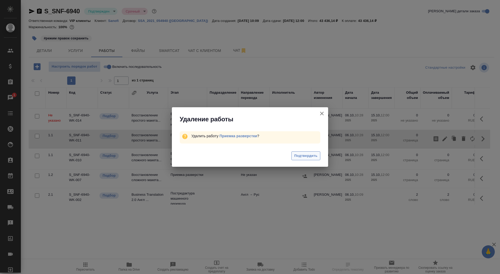
click at [313, 154] on span "Подтвердить" at bounding box center [306, 156] width 23 height 6
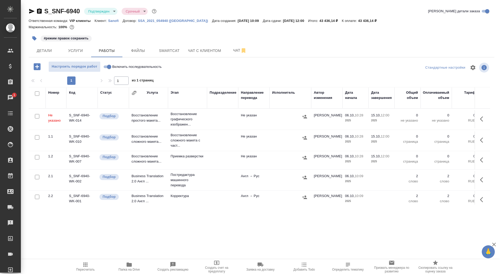
click at [480, 117] on button "button" at bounding box center [483, 119] width 13 height 13
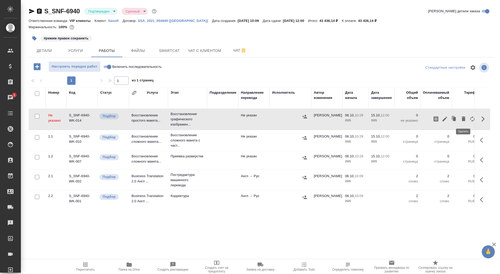
click at [465, 116] on icon "button" at bounding box center [464, 118] width 4 height 5
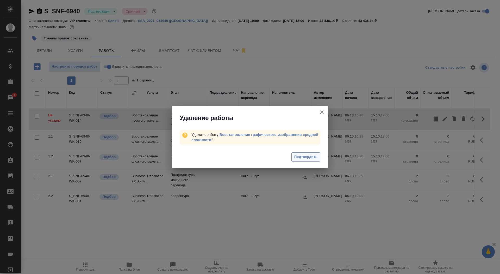
click at [301, 160] on button "Подтвердить" at bounding box center [306, 156] width 29 height 9
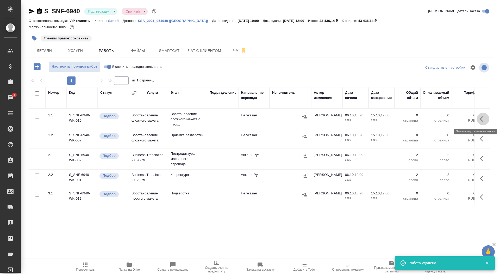
click at [482, 120] on icon "button" at bounding box center [483, 119] width 6 height 6
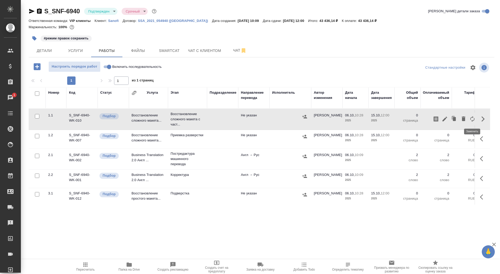
click at [473, 119] on icon "button" at bounding box center [473, 119] width 6 height 6
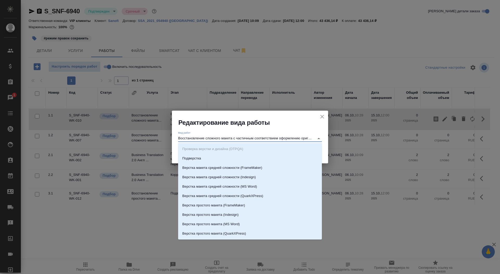
click at [209, 138] on input "Восстановление сложного макета с частичным соответствием оформлению оригинала" at bounding box center [245, 138] width 134 height 6
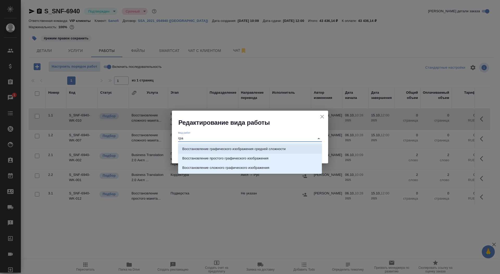
click at [220, 150] on p "Восстановление графического изображения средней сложности" at bounding box center [233, 148] width 103 height 5
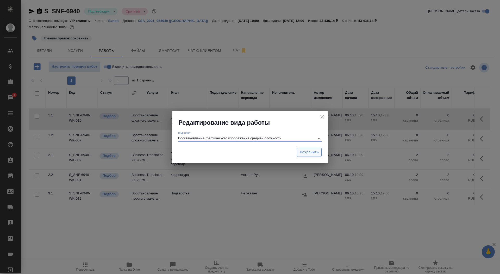
type input "Восстановление графического изображения средней сложности"
click at [317, 148] on button "Сохранить" at bounding box center [309, 152] width 25 height 9
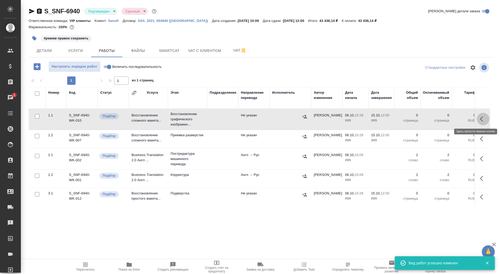
click at [485, 118] on icon "button" at bounding box center [483, 119] width 6 height 6
click at [446, 118] on icon "button" at bounding box center [445, 118] width 5 height 5
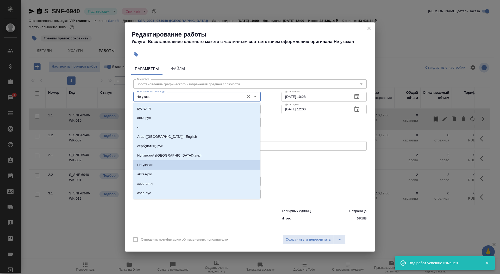
click at [184, 95] on input "Не указан" at bounding box center [188, 96] width 107 height 6
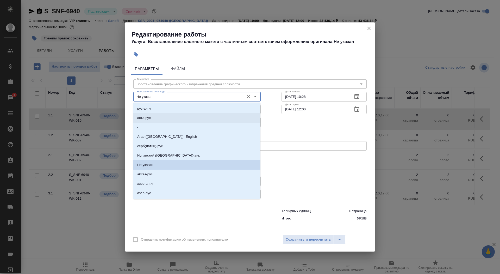
click at [184, 118] on li "англ-рус" at bounding box center [196, 117] width 127 height 9
type input "англ-рус"
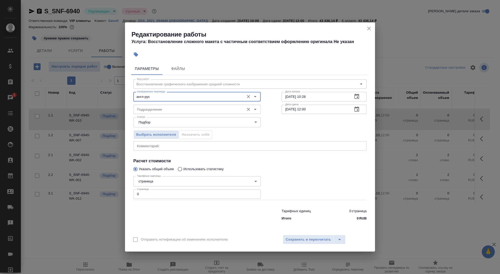
click at [175, 111] on input "Подразделение" at bounding box center [188, 109] width 107 height 6
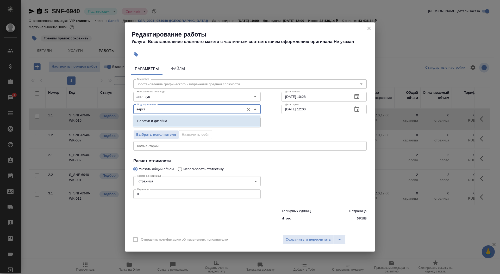
click at [192, 119] on li "Верстки и дизайна" at bounding box center [196, 120] width 127 height 9
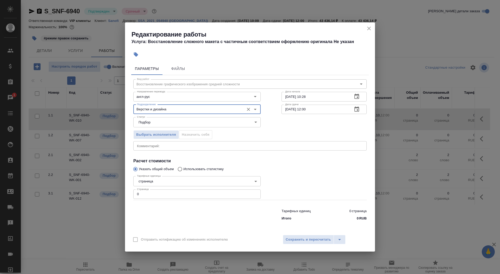
type input "Верстки и дизайна"
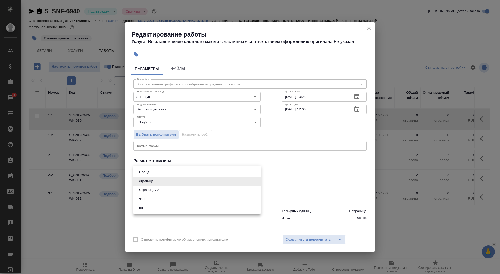
click at [162, 183] on body "🙏 .cls-1 fill:#fff; AWATERA Saydasheva Dilyara Клиенты Спецификации Заказы 1 Ча…" at bounding box center [250, 137] width 500 height 274
click at [163, 209] on li "шт" at bounding box center [196, 207] width 127 height 9
type input "5a8b1489cc6b4906c91bfdc1"
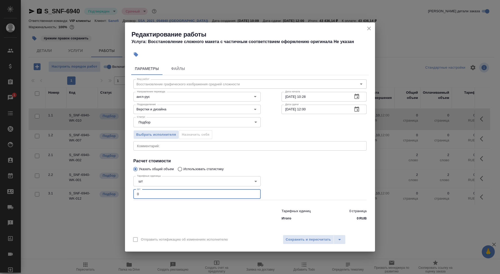
click at [152, 191] on input "0" at bounding box center [196, 193] width 127 height 9
type input "8"
click at [324, 95] on input "06.10.2025 10:28" at bounding box center [315, 96] width 67 height 9
type input "06.10.2025 10:40"
click at [355, 109] on icon "button" at bounding box center [357, 108] width 5 height 5
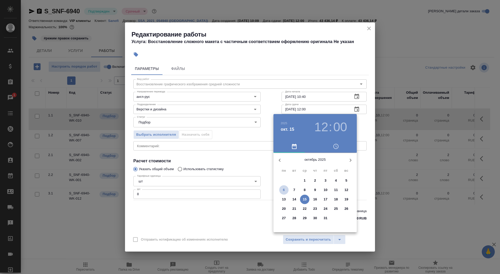
click at [284, 190] on p "6" at bounding box center [284, 189] width 2 height 5
type input "06.10.2025 12:00"
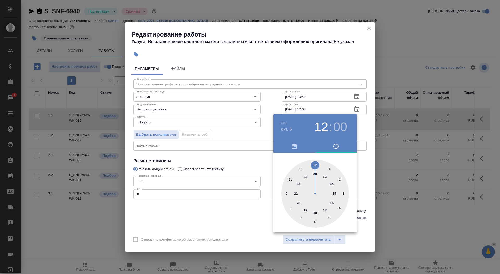
click at [315, 166] on div at bounding box center [315, 194] width 68 height 68
click at [257, 151] on div at bounding box center [250, 137] width 500 height 274
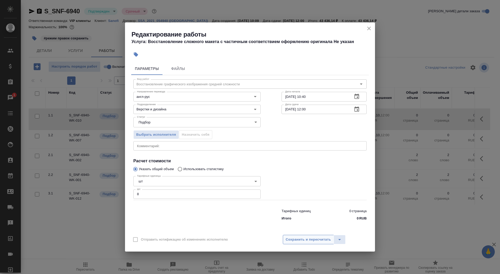
click at [299, 239] on span "Сохранить и пересчитать" at bounding box center [308, 239] width 45 height 6
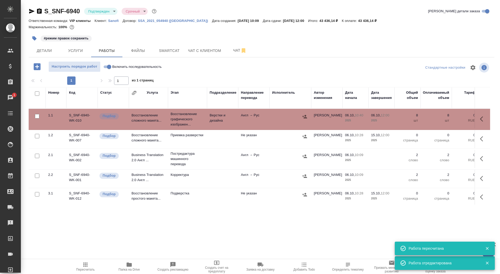
click at [36, 38] on icon "button" at bounding box center [34, 38] width 5 height 5
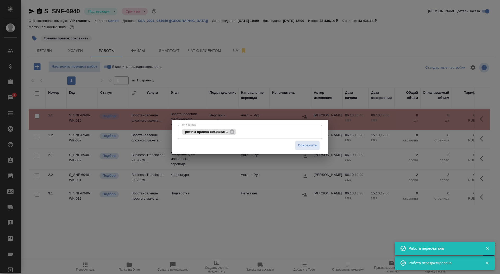
click at [267, 123] on div "Тэги заказа режим правок сохранить Тэги заказа Сохранить" at bounding box center [250, 137] width 156 height 34
click at [267, 135] on input "Тэги заказа" at bounding box center [274, 131] width 72 height 9
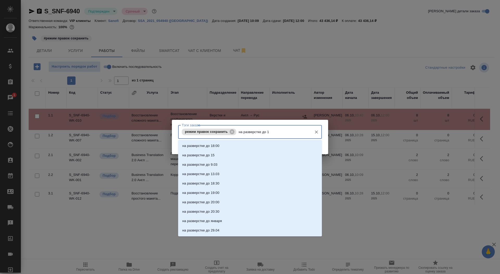
type input "на разверстке до 12"
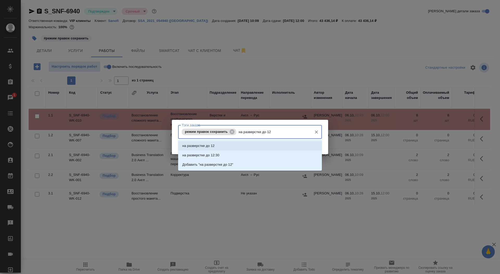
click at [272, 149] on li "на разверстке до 12" at bounding box center [250, 145] width 144 height 9
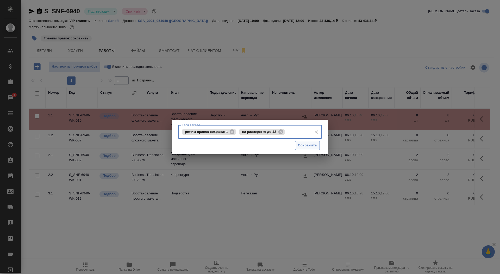
click at [306, 147] on span "Сохранить" at bounding box center [307, 145] width 19 height 6
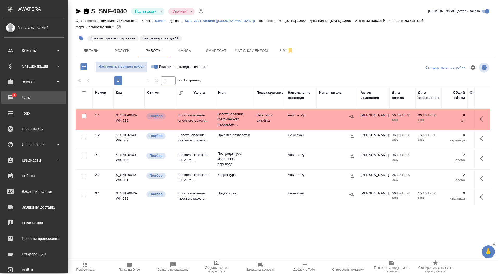
click at [14, 99] on div "Чаты" at bounding box center [34, 98] width 60 height 8
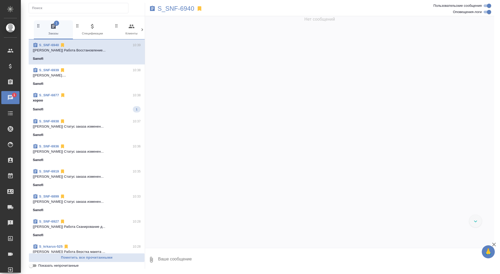
click at [87, 106] on div "Sanofi 1" at bounding box center [87, 109] width 108 height 6
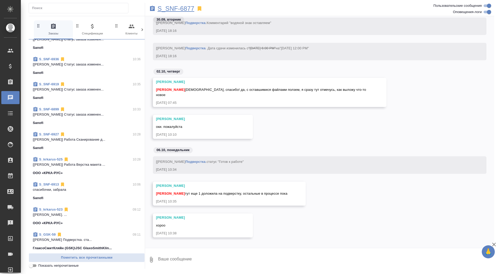
scroll to position [85, 0]
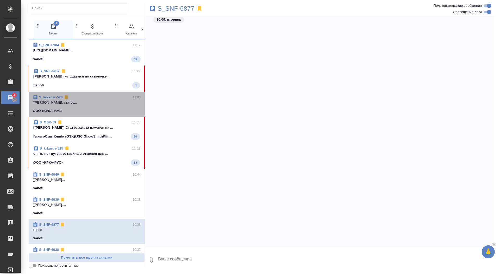
click at [118, 107] on span "S_krkarus-523 11:06 [[PERSON_NAME]. статус... ООО «КРКА-РУС»" at bounding box center [87, 104] width 108 height 19
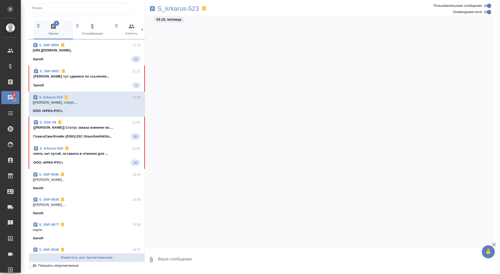
scroll to position [13052, 0]
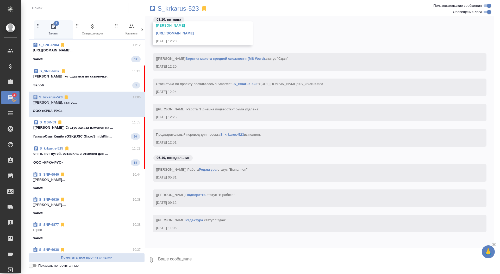
click at [91, 160] on div "ООО «КРКА-РУС» 18" at bounding box center [86, 162] width 107 height 6
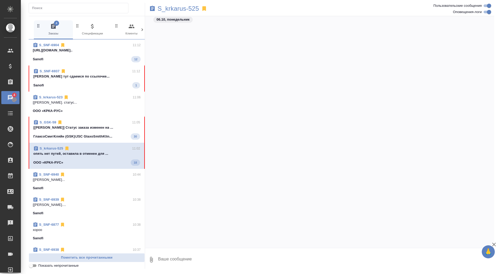
scroll to position [6386, 0]
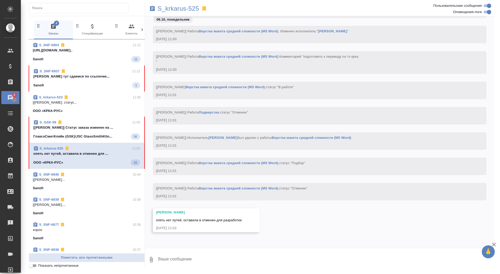
click at [81, 134] on p "ГлаксоСмитКляйн (GSK)\JSC GlaxoSmithKlin..." at bounding box center [72, 136] width 79 height 5
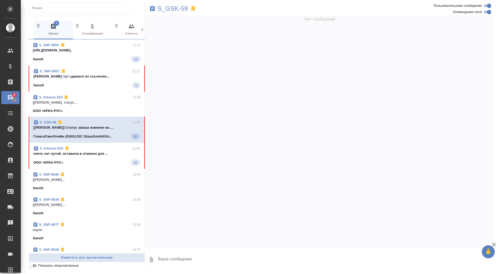
scroll to position [10646, 0]
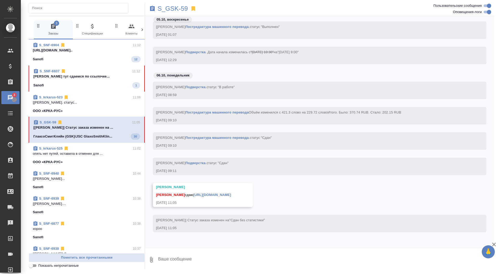
click at [228, 260] on textarea at bounding box center [326, 259] width 337 height 18
type textarea "забрала, спасибо)"
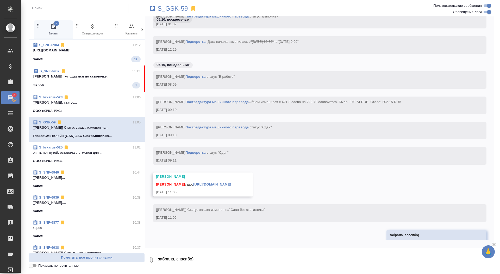
scroll to position [10671, 0]
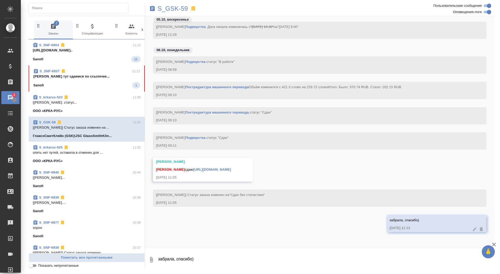
click at [231, 170] on link "[URL][DOMAIN_NAME]" at bounding box center [212, 169] width 38 height 4
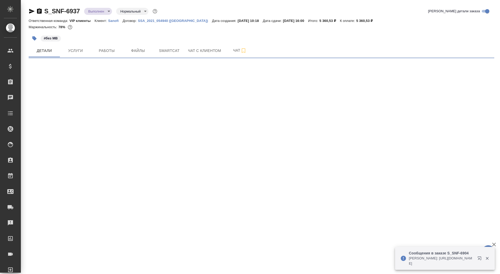
select select "RU"
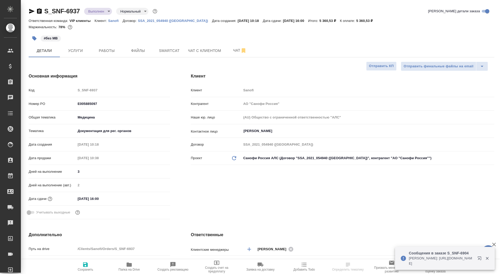
click at [41, 10] on icon "button" at bounding box center [39, 10] width 5 height 5
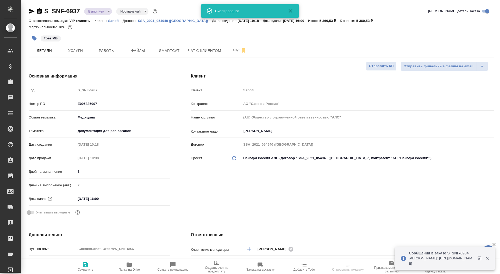
type textarea "x"
type input "[PERSON_NAME]"
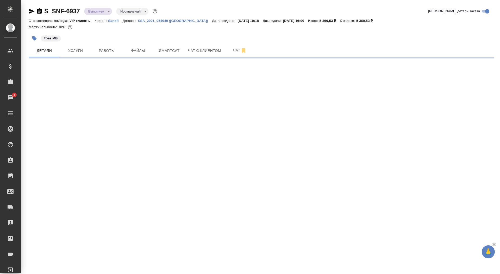
select select "RU"
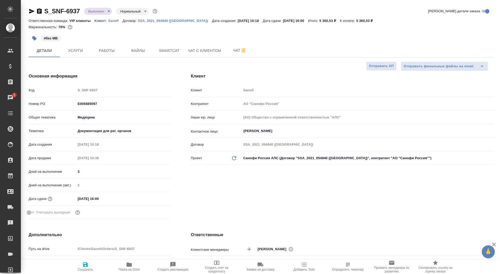
type textarea "x"
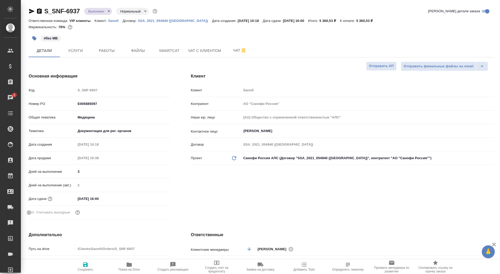
type textarea "x"
click at [140, 51] on span "Файлы" at bounding box center [138, 50] width 25 height 7
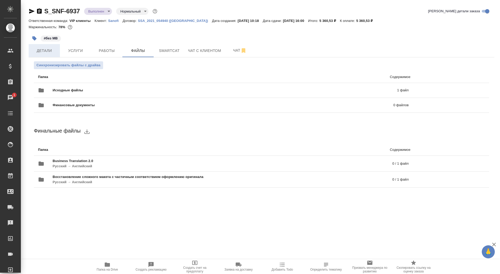
click at [47, 56] on button "Детали" at bounding box center [44, 50] width 31 height 13
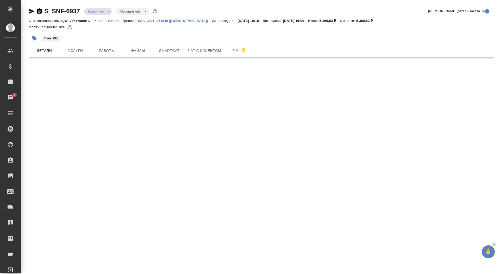
select select "RU"
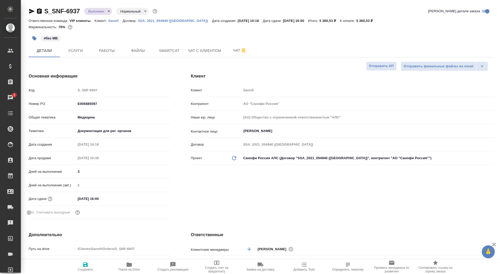
type textarea "x"
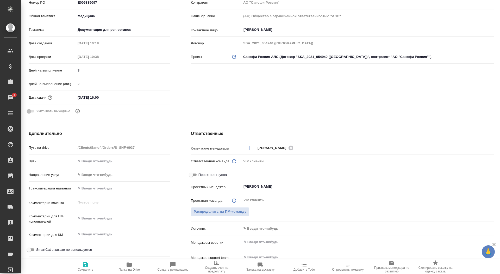
type textarea "x"
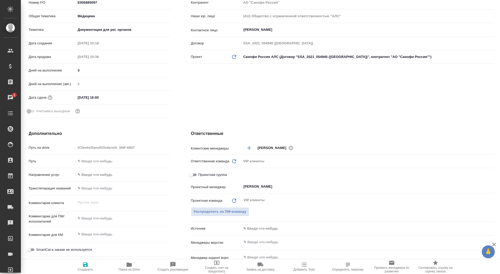
type textarea "x"
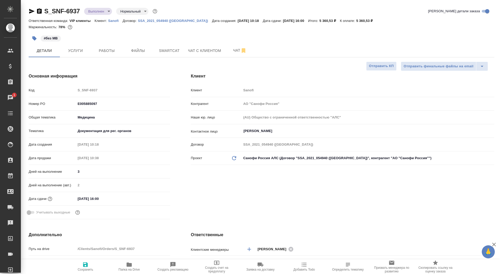
type textarea "x"
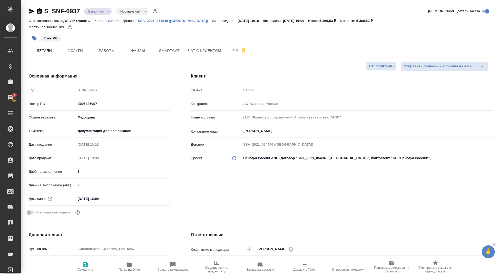
type textarea "x"
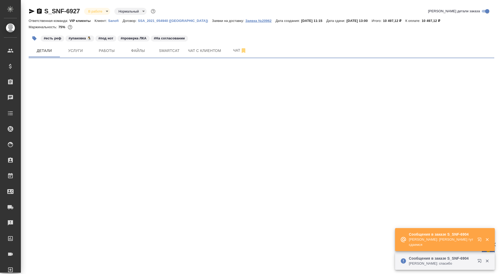
select select "RU"
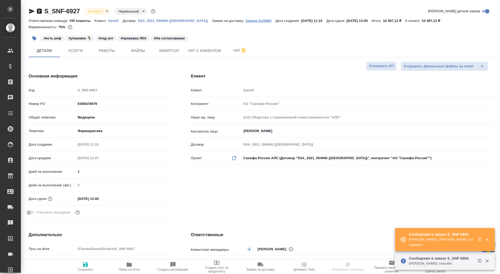
click at [246, 21] on p "Заявка №20962" at bounding box center [261, 21] width 30 height 4
type textarea "x"
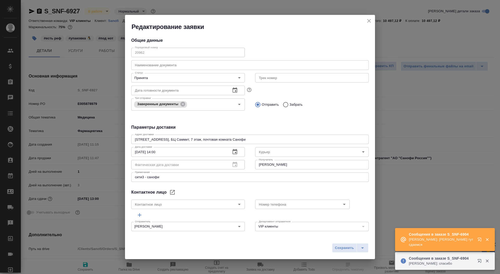
type input "[PERSON_NAME]"
click at [360, 249] on icon "split button" at bounding box center [363, 247] width 6 height 6
click at [361, 235] on li "Сохранить и скачать" at bounding box center [351, 236] width 42 height 8
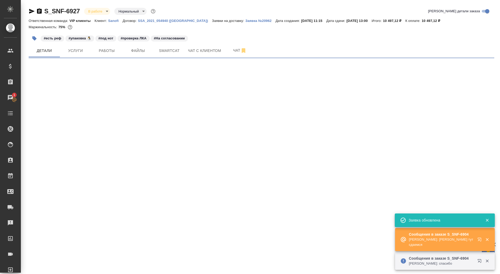
select select "RU"
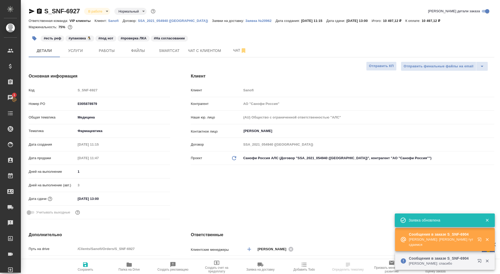
type textarea "x"
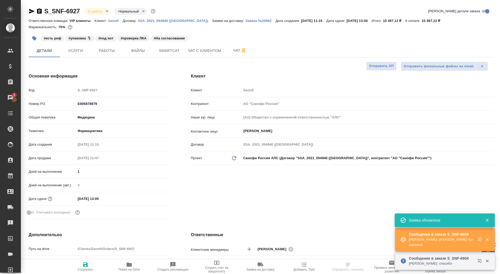
type textarea "x"
select select "RU"
type textarea "x"
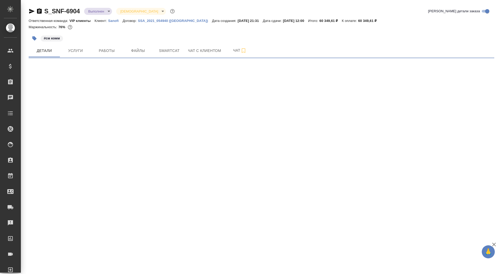
select select "RU"
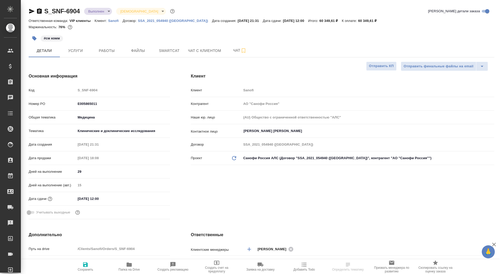
type textarea "x"
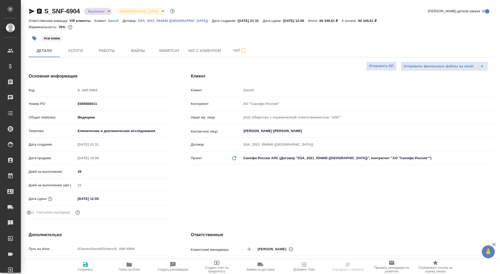
type textarea "x"
click at [39, 10] on icon "button" at bounding box center [39, 11] width 6 height 6
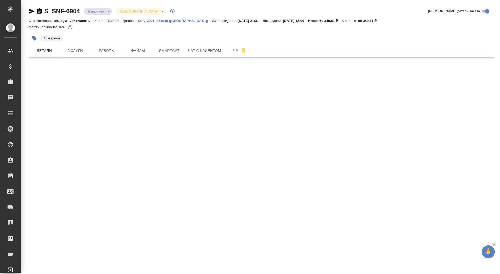
select select "RU"
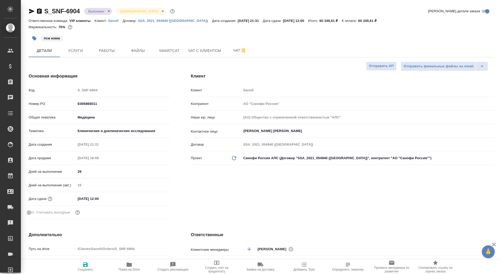
type textarea "x"
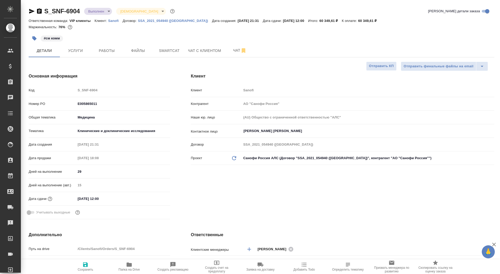
type textarea "x"
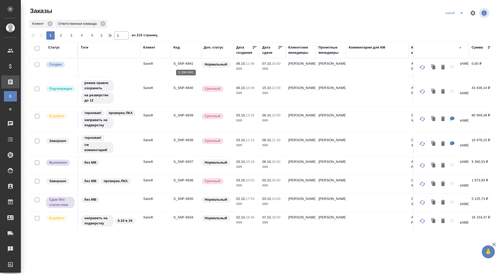
click at [181, 63] on p "S_SNF-6941" at bounding box center [186, 63] width 25 height 5
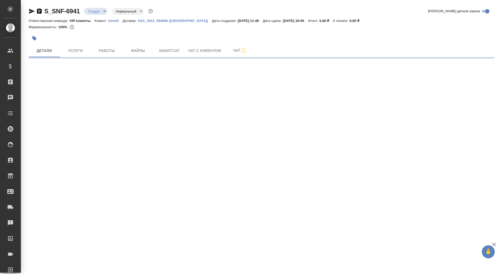
select select "RU"
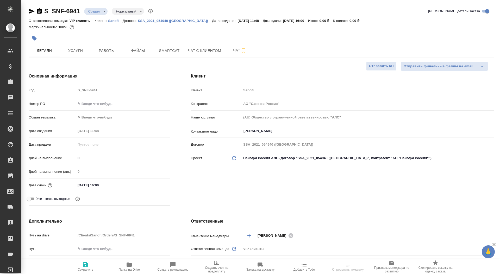
type textarea "x"
drag, startPoint x: 82, startPoint y: 160, endPoint x: 72, endPoint y: 159, distance: 10.2
click at [72, 159] on div "Дней на выполнение 0" at bounding box center [100, 157] width 142 height 9
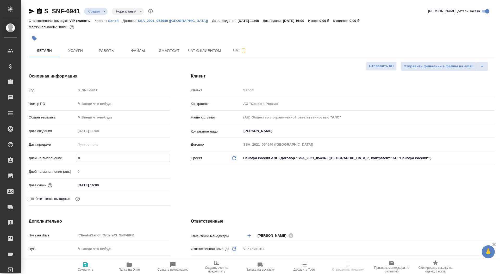
type input "1"
type textarea "x"
type input "1"
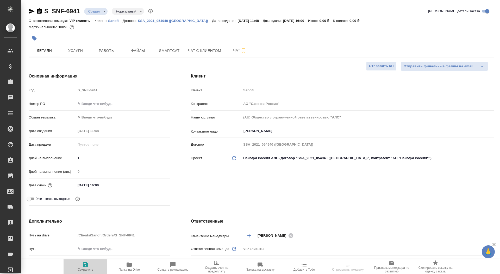
click at [87, 262] on icon "button" at bounding box center [85, 264] width 6 height 6
type textarea "x"
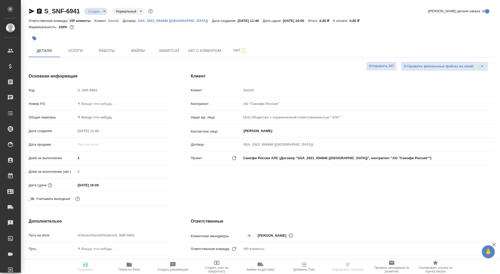
type textarea "x"
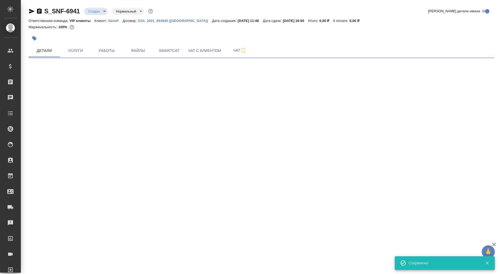
select select "RU"
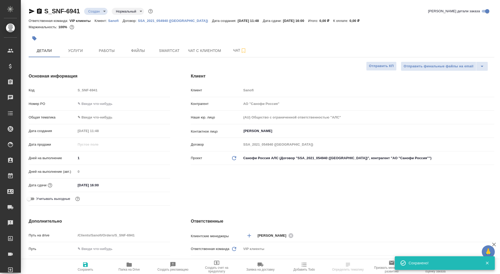
type textarea "x"
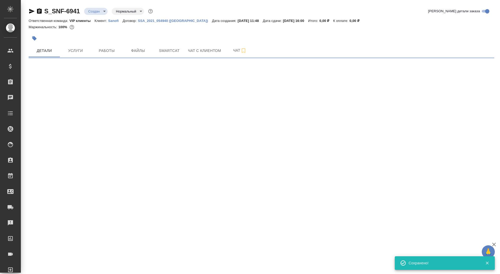
select select "RU"
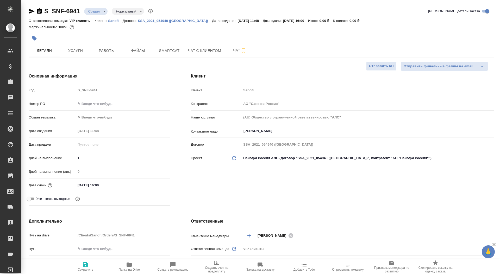
type textarea "x"
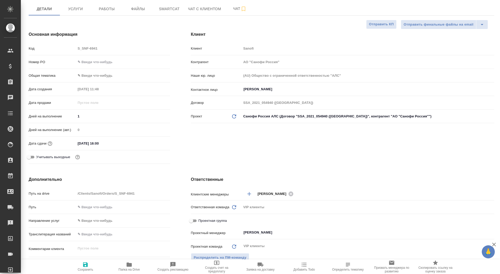
scroll to position [66, 0]
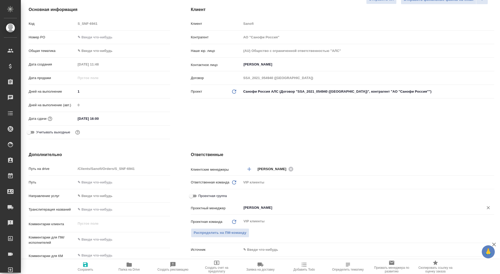
click at [253, 212] on div "Сайдашева Диляра ​" at bounding box center [368, 207] width 253 height 9
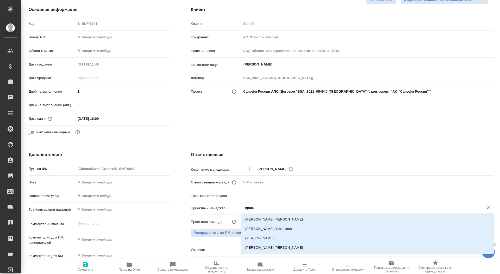
type input "горшко"
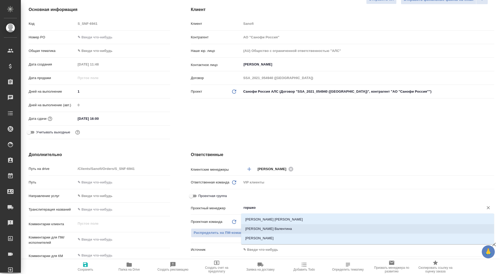
click at [299, 227] on li "[PERSON_NAME]" at bounding box center [367, 228] width 253 height 9
type textarea "x"
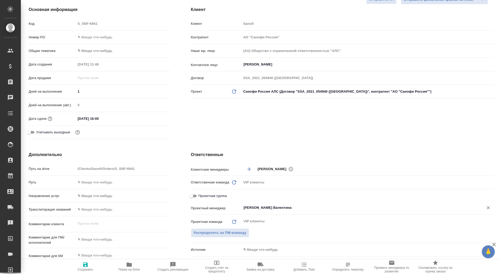
type input "[PERSON_NAME]"
click at [86, 265] on icon "button" at bounding box center [85, 264] width 6 height 6
type textarea "x"
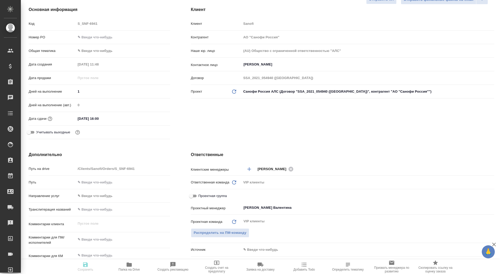
type textarea "x"
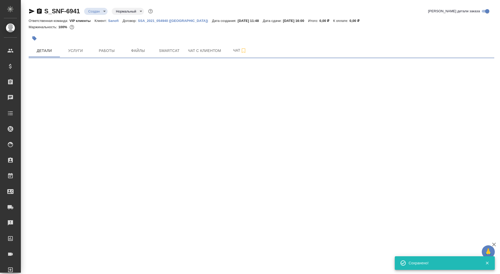
scroll to position [0, 0]
select select "RU"
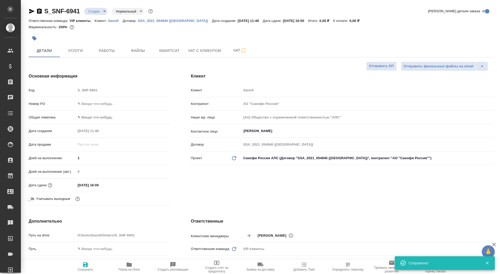
type textarea "x"
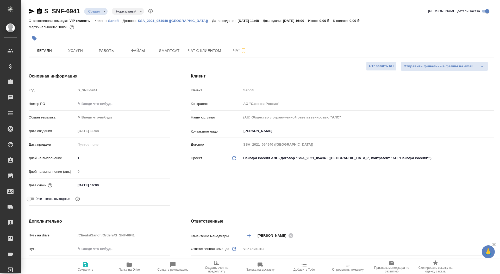
type textarea "x"
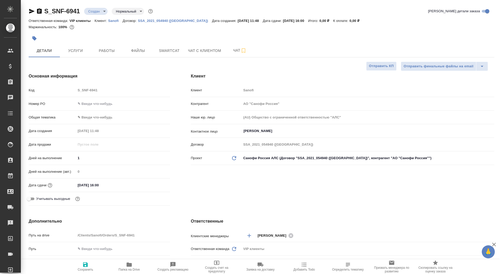
type textarea "x"
click at [130, 268] on span "Папка на Drive" at bounding box center [129, 269] width 21 height 4
type textarea "x"
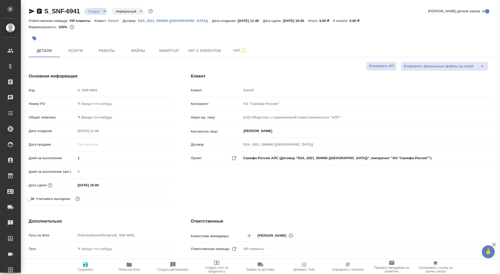
type textarea "x"
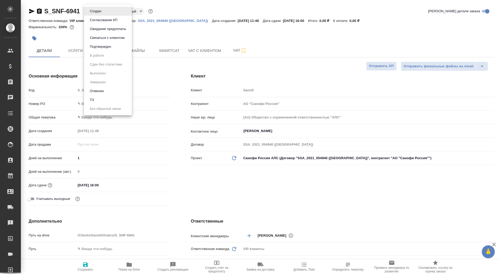
click at [89, 11] on body "🙏 .cls-1 fill:#fff; AWATERA Saydasheva Dilyara Клиенты Спецификации Заказы 0 Ча…" at bounding box center [250, 137] width 500 height 274
click at [115, 99] on li "ТЗ" at bounding box center [108, 99] width 48 height 9
type textarea "x"
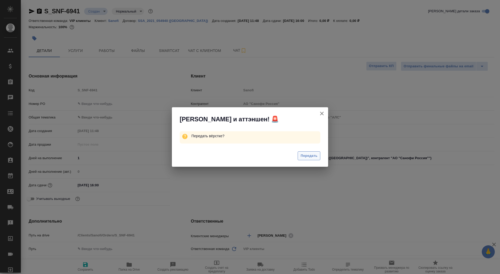
click at [301, 155] on span "Передать" at bounding box center [309, 156] width 17 height 6
type textarea "x"
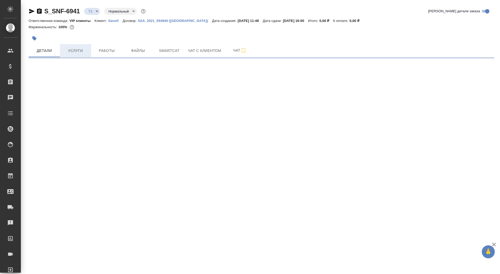
select select "RU"
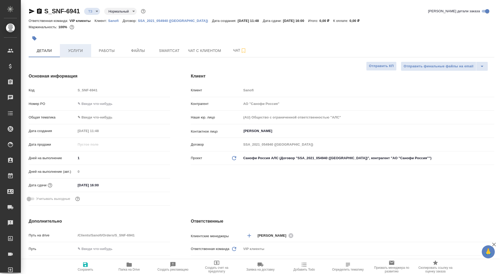
type textarea "x"
click at [70, 49] on span "Услуги" at bounding box center [75, 50] width 25 height 7
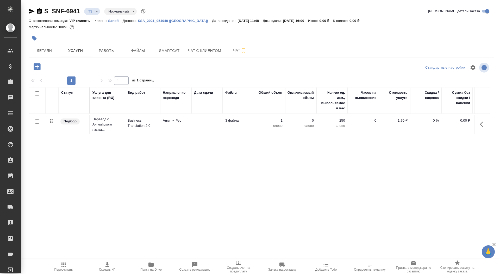
click at [186, 125] on td "Англ → Рус" at bounding box center [175, 124] width 31 height 18
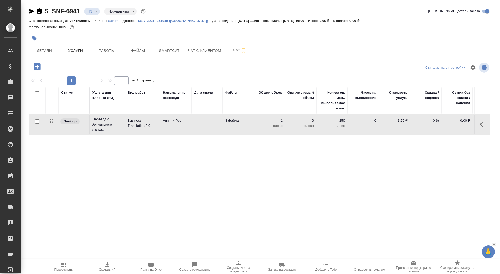
click at [186, 125] on td "Англ → Рус" at bounding box center [175, 124] width 31 height 18
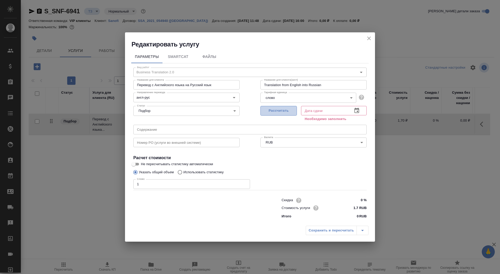
click at [289, 111] on span "Рассчитать" at bounding box center [278, 111] width 31 height 6
type input "07.10.2025 16:00"
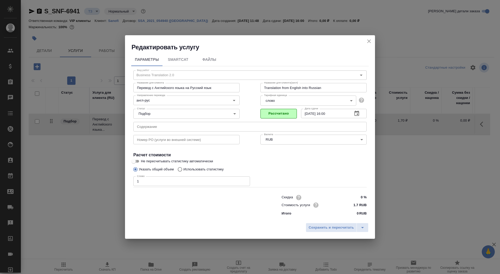
click at [136, 162] on input "Не пересчитывать статистику автоматически" at bounding box center [133, 161] width 19 height 6
checkbox input "true"
click at [320, 225] on span "Сохранить и пересчитать" at bounding box center [331, 227] width 45 height 6
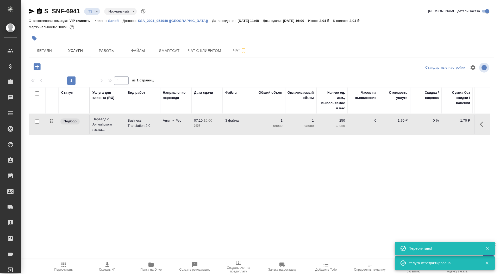
click at [38, 118] on div at bounding box center [37, 121] width 12 height 7
click at [37, 120] on input "checkbox" at bounding box center [37, 121] width 4 height 4
checkbox input "true"
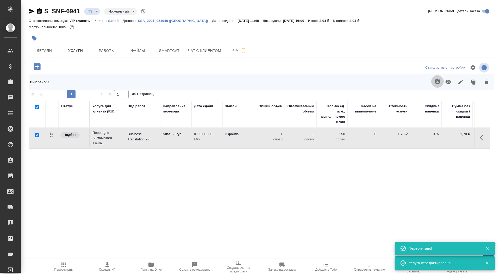
click at [438, 85] on button "button" at bounding box center [438, 81] width 13 height 13
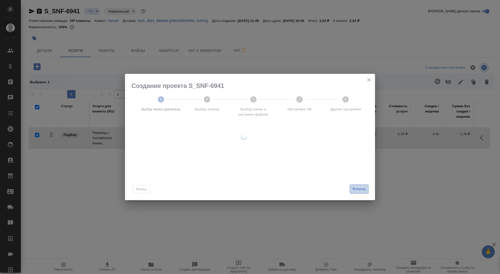
click at [358, 191] on span "Вперед" at bounding box center [359, 189] width 13 height 6
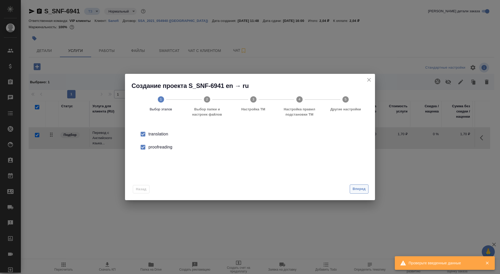
click at [358, 189] on span "Вперед" at bounding box center [359, 189] width 13 height 6
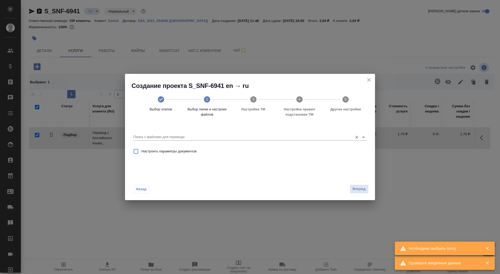
click at [334, 137] on input "Папка с файлами для перевода" at bounding box center [241, 137] width 217 height 6
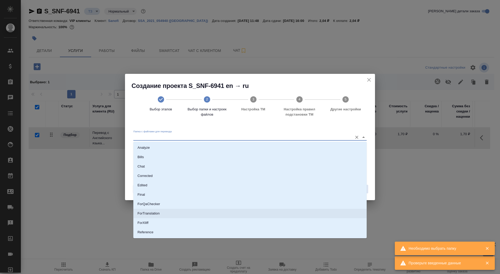
scroll to position [19, 0]
click at [292, 226] on li "Source" at bounding box center [250, 222] width 234 height 9
type input "Source"
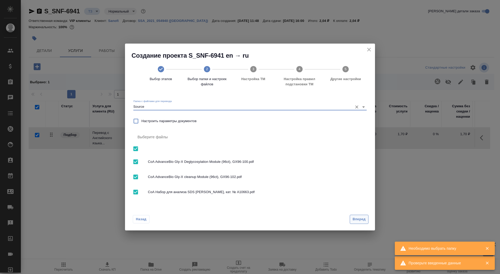
click at [366, 218] on button "Вперед" at bounding box center [359, 218] width 19 height 9
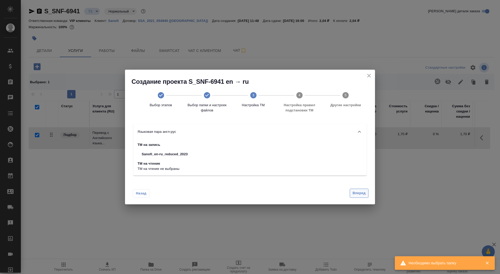
click at [359, 193] on span "Вперед" at bounding box center [359, 193] width 13 height 6
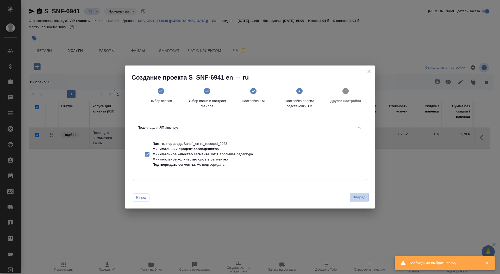
click at [359, 194] on span "Вперед" at bounding box center [359, 197] width 13 height 6
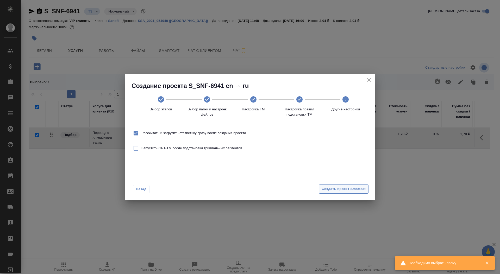
click at [359, 191] on span "Создать проект Smartcat" at bounding box center [344, 189] width 44 height 6
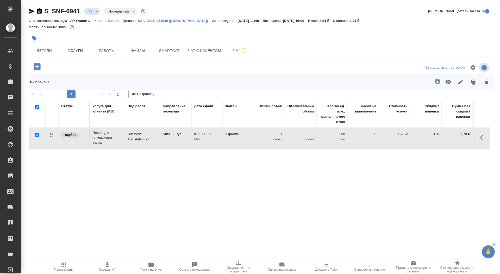
click at [155, 142] on td "Business Translation 2.0" at bounding box center [142, 138] width 35 height 18
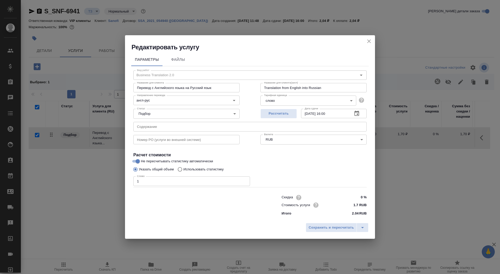
click at [213, 171] on p "Использовать статистику" at bounding box center [203, 169] width 40 height 5
click at [183, 171] on input "Использовать статистику" at bounding box center [179, 169] width 8 height 10
radio input "true"
radio input "false"
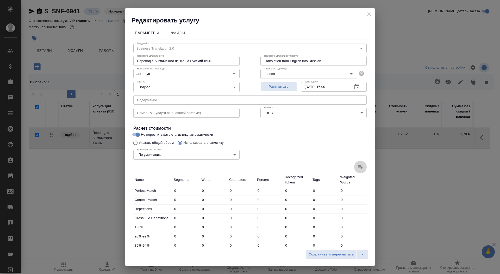
click at [363, 170] on icon at bounding box center [361, 167] width 6 height 6
click at [0, 0] on input "file" at bounding box center [0, 0] width 0 height 0
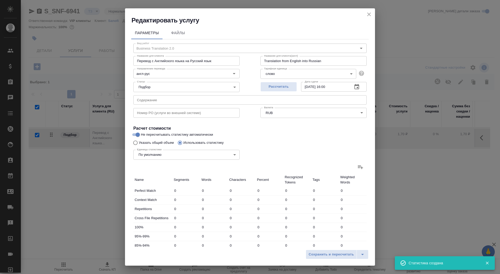
type input "17"
type input "27"
type input "161"
type input "4"
type input "8"
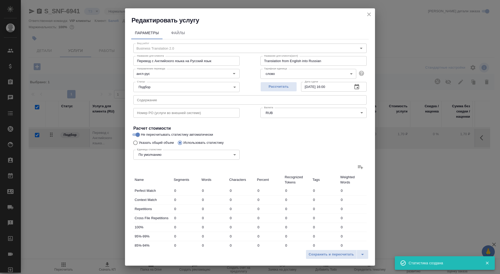
type input "58"
type input "25"
type input "39"
type input "171"
type input "57"
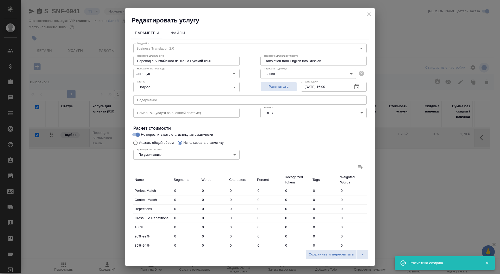
type input "132"
type input "874"
type input "10"
type input "125"
type input "786"
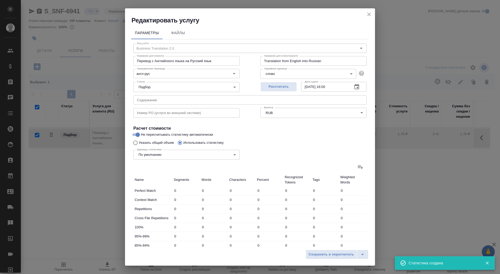
type input "13"
type input "61"
type input "413"
type input "71"
type input "404"
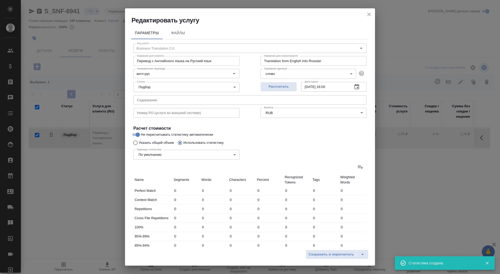
type input "2613"
type input "189"
type input "786"
type input "5015"
type input "193"
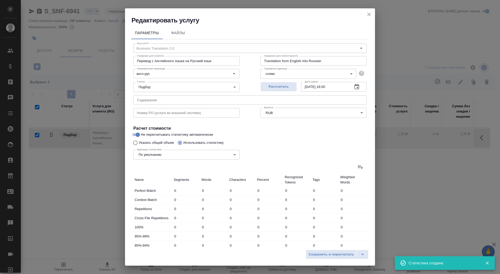
type input "794"
type input "5073"
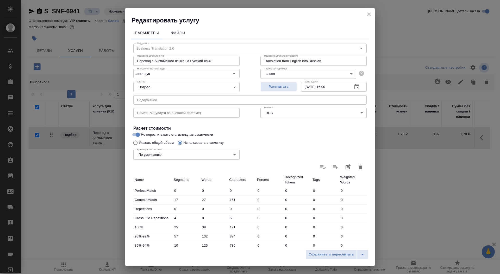
scroll to position [81, 0]
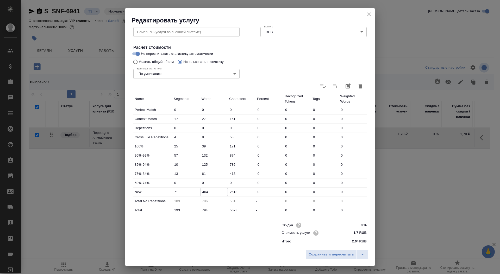
drag, startPoint x: 205, startPoint y: 191, endPoint x: 198, endPoint y: 191, distance: 7.0
click at [198, 191] on div "New 71 404 2613 0 0 0 0" at bounding box center [250, 191] width 234 height 9
type input "604"
click at [323, 248] on div "Сохранить и пересчитать" at bounding box center [250, 256] width 250 height 19
click at [323, 253] on span "Сохранить и пересчитать" at bounding box center [331, 254] width 45 height 6
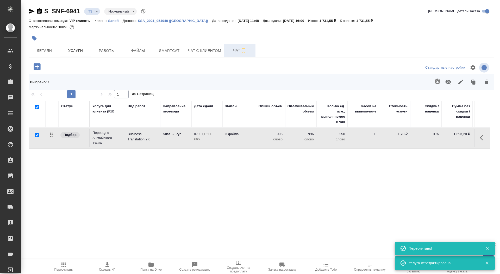
click at [231, 50] on span "Чат" at bounding box center [240, 50] width 25 height 7
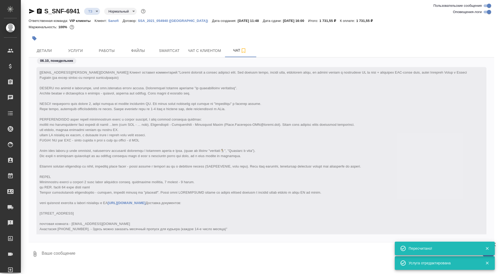
scroll to position [111, 0]
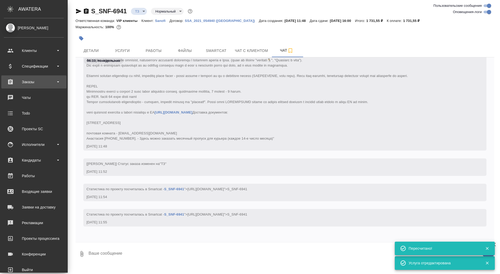
click at [5, 82] on div "Заказы" at bounding box center [34, 82] width 60 height 8
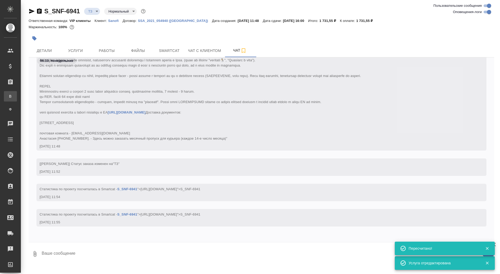
click at [8, 97] on div "Все заказы" at bounding box center [4, 96] width 8 height 5
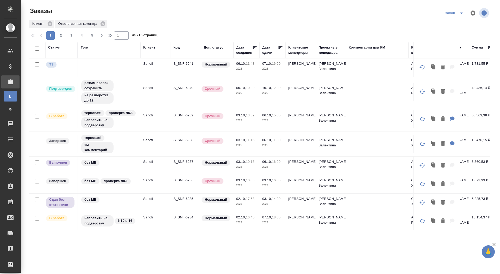
scroll to position [0, 209]
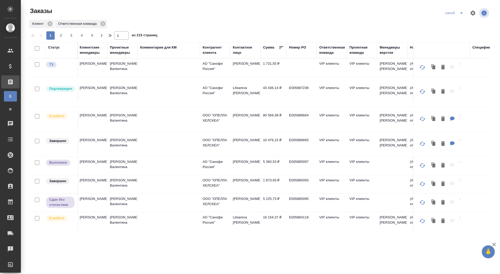
click at [241, 52] on div "Контактное лицо" at bounding box center [245, 50] width 25 height 10
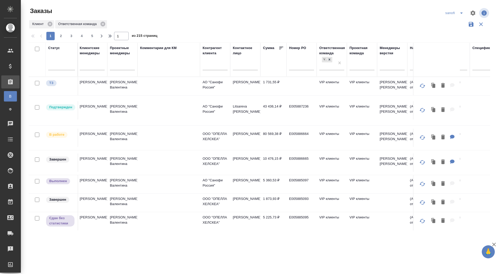
click at [240, 68] on input "text" at bounding box center [245, 66] width 25 height 7
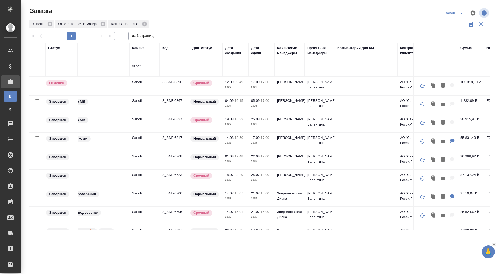
scroll to position [0, 0]
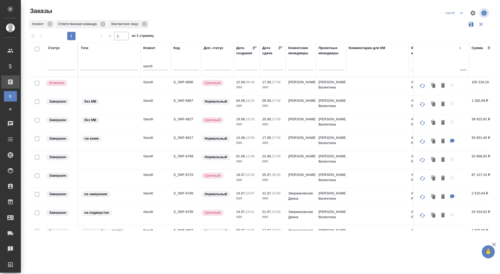
type input "shmeleva"
click at [59, 65] on div at bounding box center [61, 65] width 27 height 8
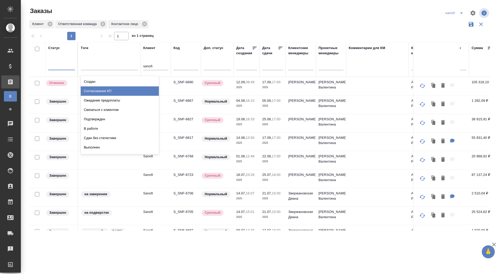
click at [107, 90] on div "Согласование КП" at bounding box center [120, 90] width 78 height 9
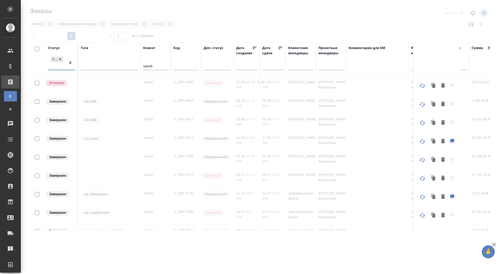
click at [60, 67] on div "Согласование КП" at bounding box center [56, 63] width 17 height 14
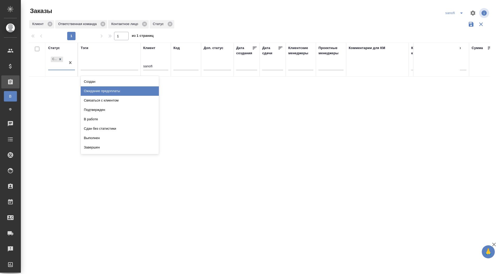
click at [102, 91] on div "Ожидание предоплаты" at bounding box center [120, 90] width 78 height 9
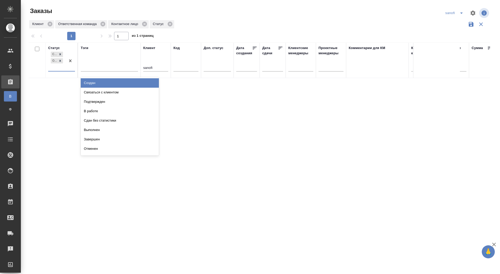
click at [59, 66] on div "Согласование КП Ожидание предоплаты" at bounding box center [56, 61] width 17 height 20
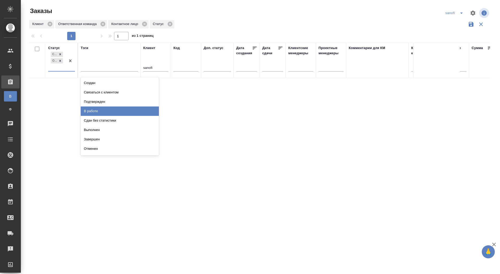
click at [107, 113] on div "В работе" at bounding box center [120, 110] width 78 height 9
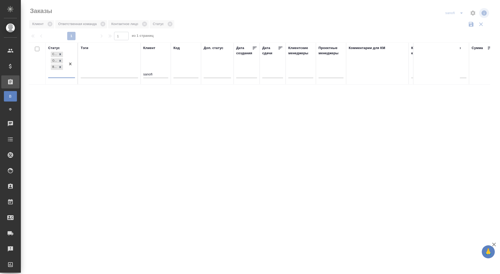
click at [60, 72] on div "Согласование КП Ожидание предоплаты В работе" at bounding box center [56, 64] width 17 height 27
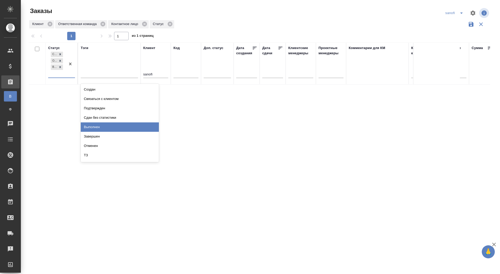
click at [105, 124] on div "Выполнен" at bounding box center [120, 126] width 78 height 9
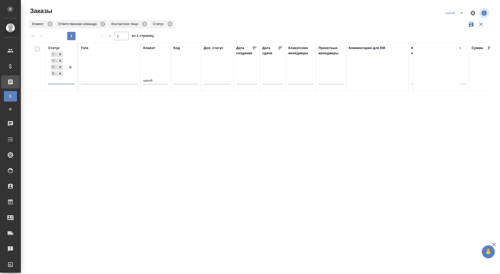
click at [61, 80] on div "Согласование КП Ожидание предоплаты В работе Выполнен" at bounding box center [56, 67] width 17 height 33
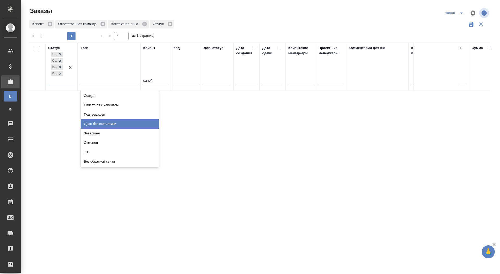
click at [113, 124] on div "Сдан без статистики" at bounding box center [120, 123] width 78 height 9
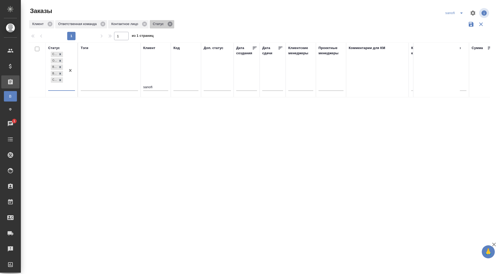
click at [170, 22] on icon at bounding box center [170, 24] width 6 height 6
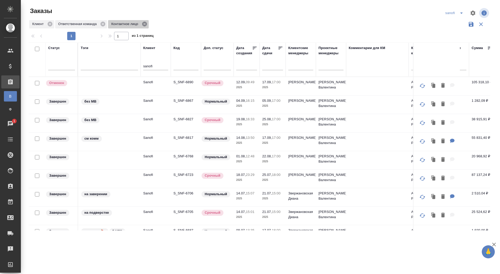
click at [147, 22] on icon at bounding box center [144, 24] width 5 height 5
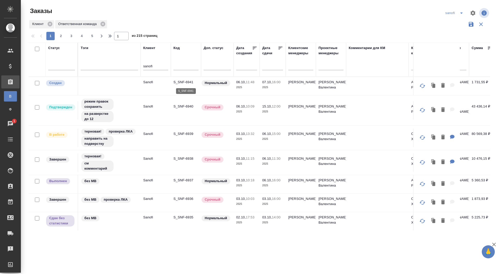
click at [185, 83] on p "S_SNF-6941" at bounding box center [186, 81] width 25 height 5
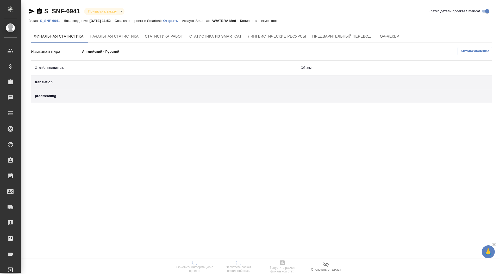
click at [180, 21] on p "Открыть" at bounding box center [172, 21] width 19 height 4
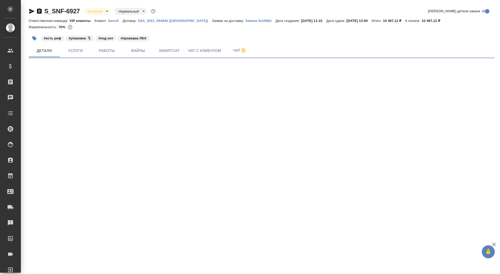
select select "RU"
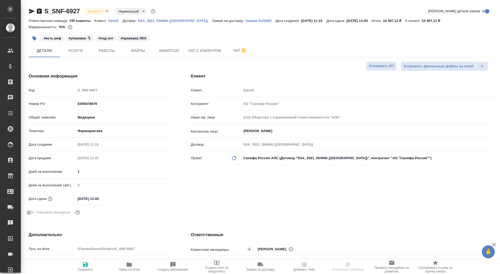
type textarea "x"
click at [39, 10] on icon "button" at bounding box center [39, 11] width 6 height 6
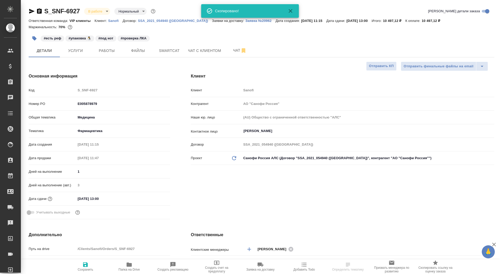
type textarea "x"
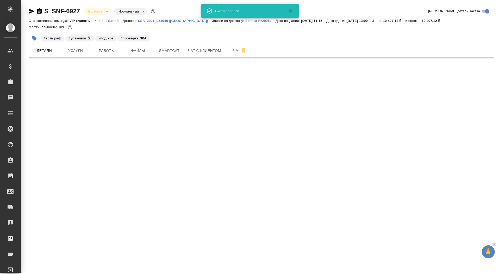
select select "RU"
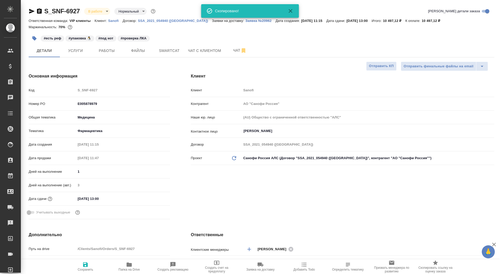
type textarea "x"
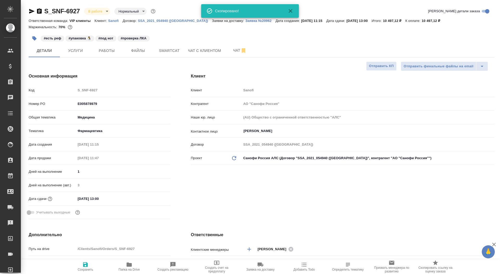
type textarea "x"
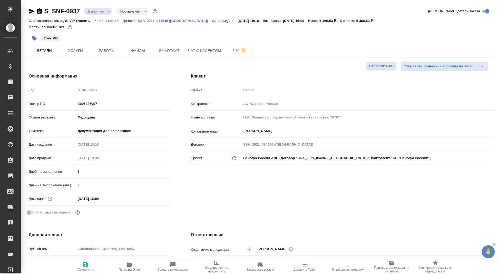
select select "RU"
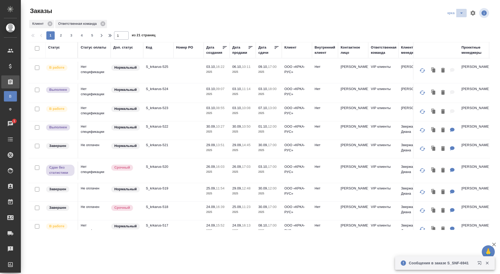
click at [463, 10] on icon "split button" at bounding box center [462, 13] width 6 height 6
click at [453, 22] on li "sanofi" at bounding box center [456, 23] width 27 height 8
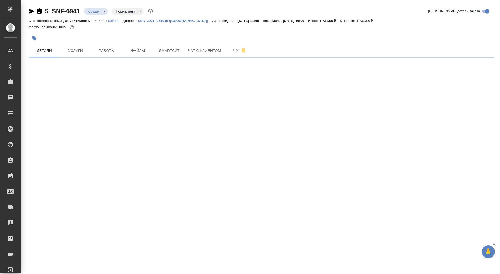
select select "RU"
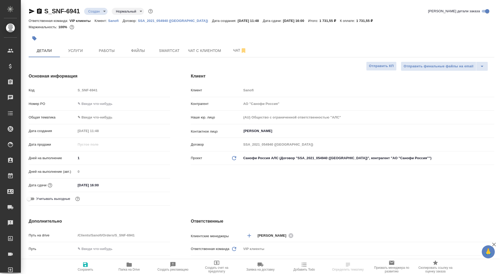
type textarea "x"
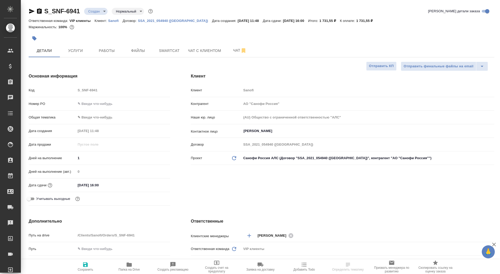
type textarea "x"
click at [235, 50] on span "Чат" at bounding box center [240, 50] width 25 height 7
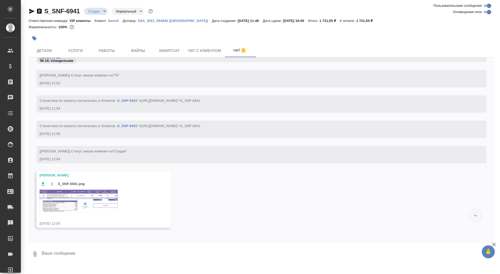
scroll to position [201, 0]
click at [93, 203] on img at bounding box center [79, 199] width 78 height 22
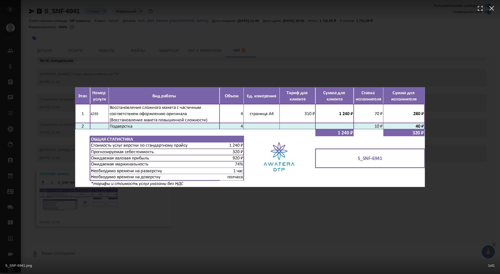
click at [93, 206] on div "S_SNF-6941.png 1 of 1" at bounding box center [250, 137] width 500 height 274
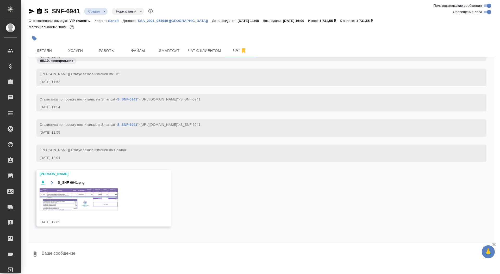
click at [91, 252] on textarea at bounding box center [267, 254] width 453 height 18
type textarea "спасибо"
click at [75, 54] on button "Услуги" at bounding box center [75, 50] width 31 height 13
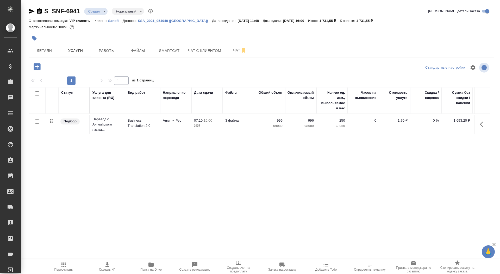
click at [39, 68] on icon "button" at bounding box center [37, 66] width 7 height 7
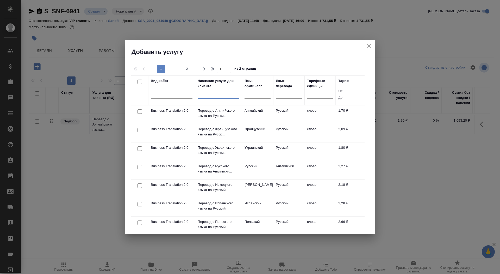
click at [219, 97] on input "text" at bounding box center [219, 95] width 42 height 7
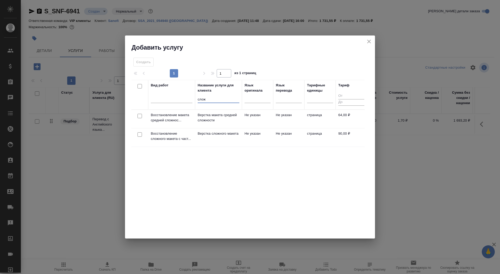
type input "слож"
click at [229, 135] on p "Верстка сложного макета" at bounding box center [219, 133] width 42 height 5
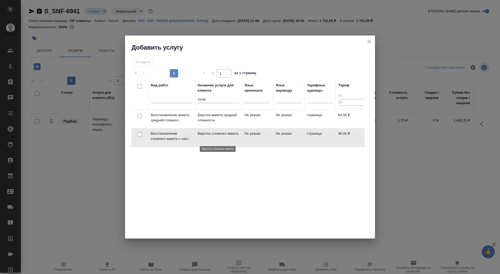
click at [229, 135] on p "Верстка сложного макета" at bounding box center [219, 133] width 42 height 5
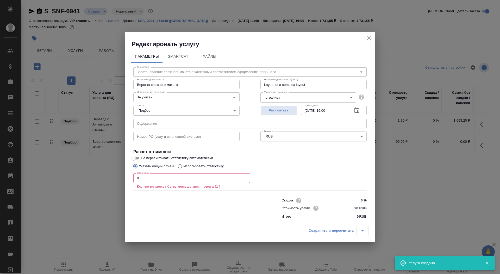
click at [171, 180] on input "0" at bounding box center [191, 177] width 117 height 9
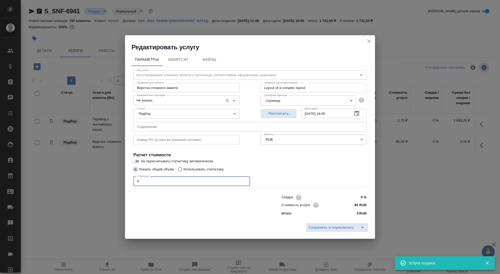
type input "4"
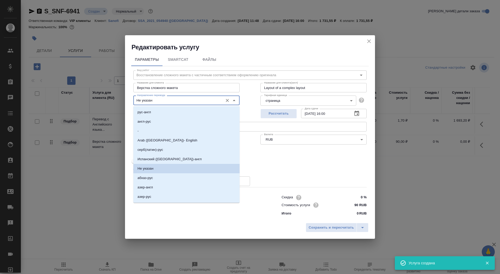
click at [158, 98] on input "Не указан" at bounding box center [178, 100] width 86 height 6
click at [164, 120] on li "англ-рус" at bounding box center [186, 121] width 106 height 9
type input "англ-рус"
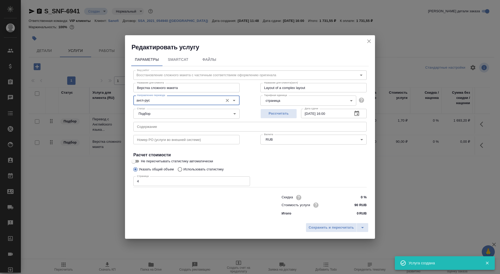
click at [320, 232] on div "Сохранить и пересчитать" at bounding box center [250, 229] width 250 height 19
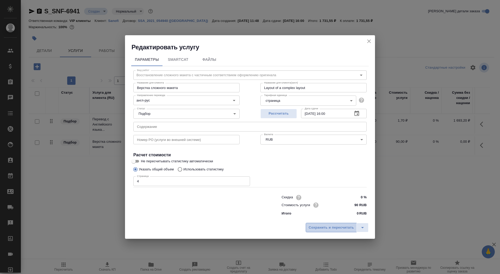
click at [329, 228] on span "Сохранить и пересчитать" at bounding box center [331, 227] width 45 height 6
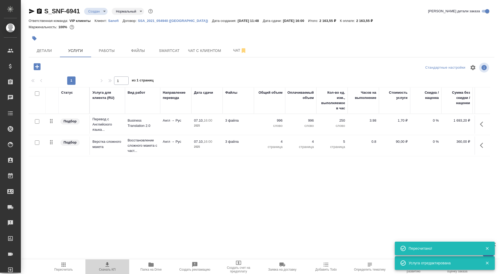
click at [107, 267] on icon "button" at bounding box center [107, 264] width 6 height 6
click at [46, 51] on span "Детали" at bounding box center [44, 50] width 25 height 7
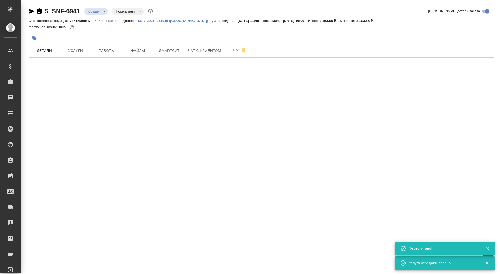
select select "RU"
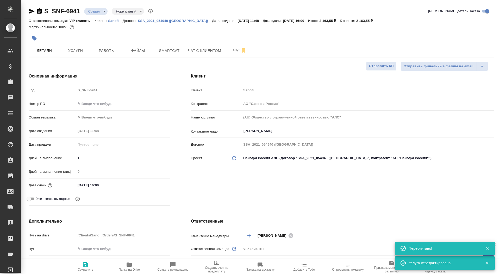
type textarea "x"
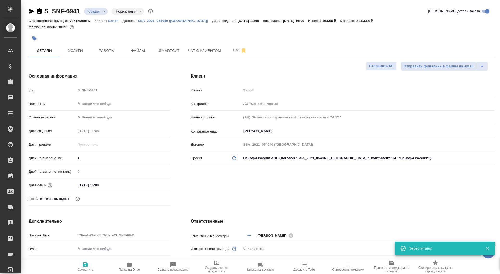
click at [73, 268] on span "Сохранить" at bounding box center [86, 266] width 38 height 10
type textarea "x"
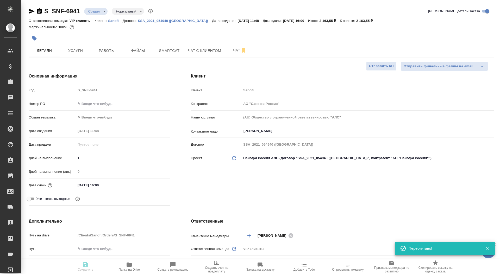
type textarea "x"
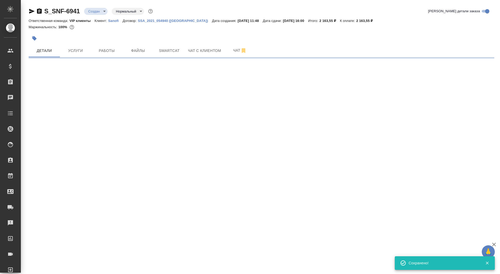
select select "RU"
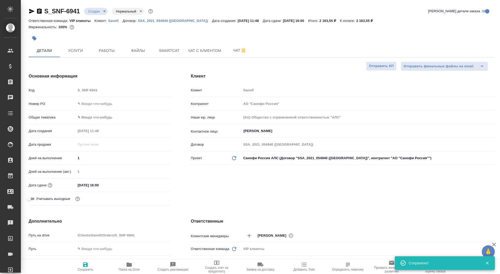
type textarea "x"
click at [383, 65] on span "Отправить КП" at bounding box center [381, 66] width 25 height 6
type textarea "x"
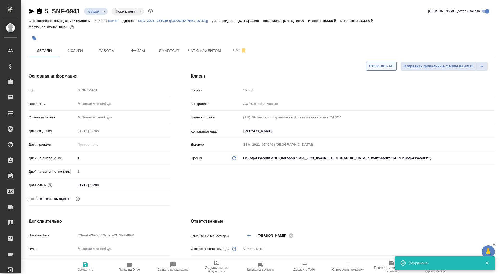
type textarea "x"
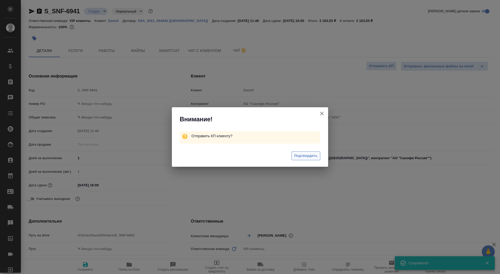
click at [297, 156] on span "Подтвердить" at bounding box center [306, 156] width 23 height 6
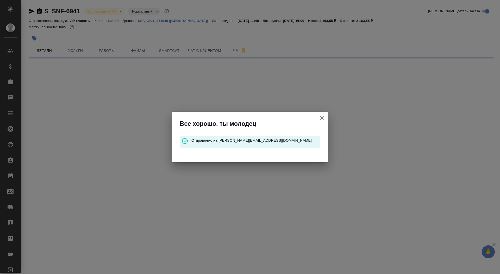
select select "RU"
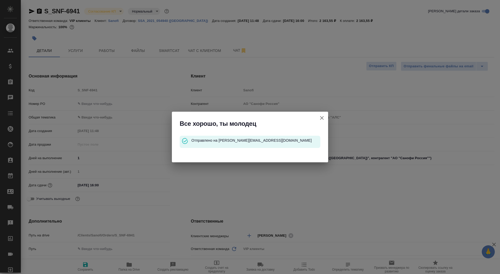
type textarea "x"
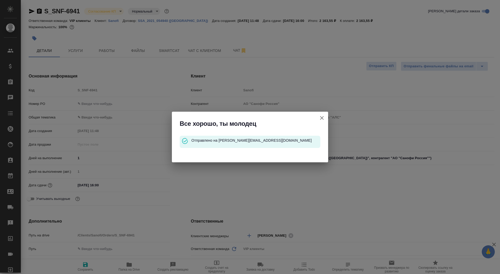
type textarea "x"
click at [324, 116] on icon "button" at bounding box center [322, 118] width 6 height 6
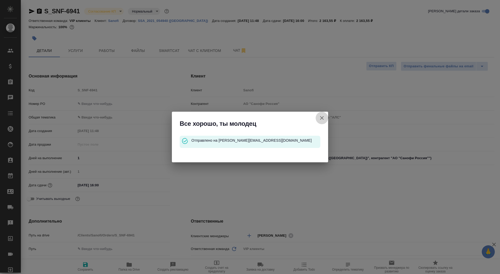
type textarea "x"
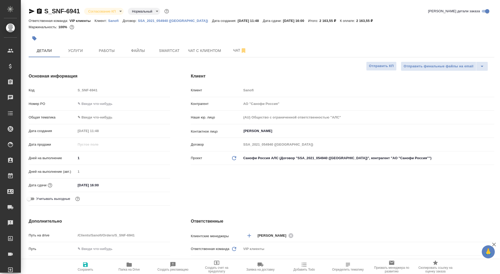
click at [41, 13] on icon "button" at bounding box center [39, 10] width 5 height 5
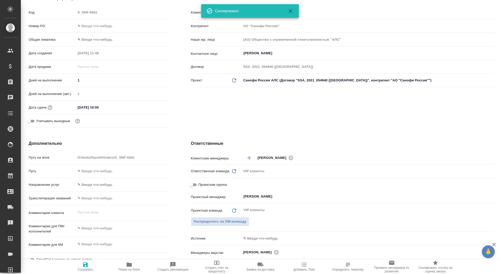
scroll to position [85, 0]
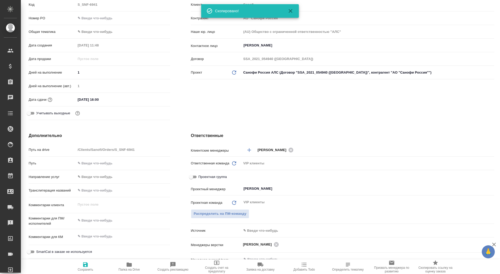
type textarea "x"
